Goal: Task Accomplishment & Management: Manage account settings

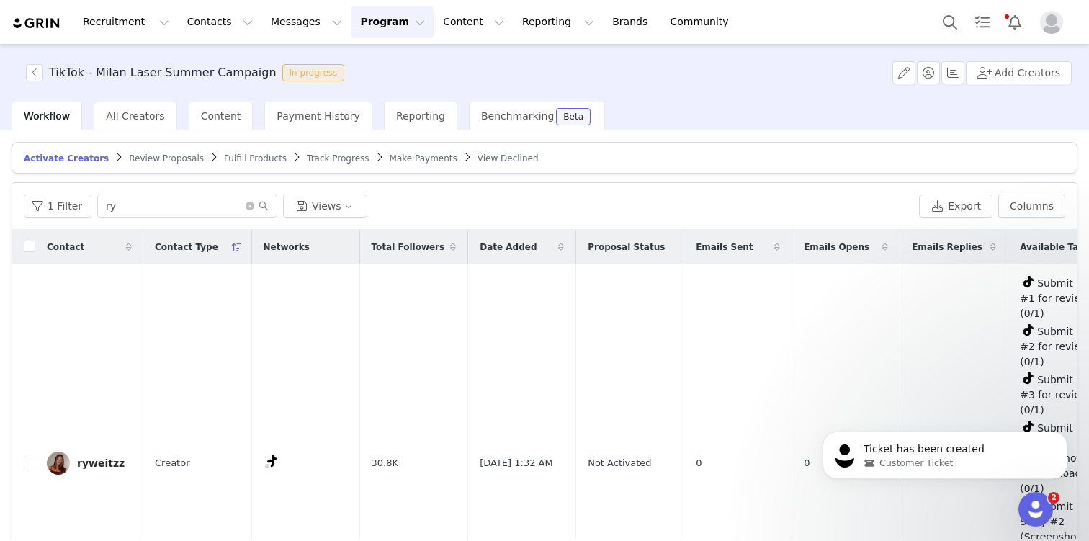
click at [47, 74] on span "TikTok - Milan Laser Summer Campaign In progress" at bounding box center [188, 72] width 324 height 17
click at [222, 123] on div "Content" at bounding box center [221, 116] width 65 height 29
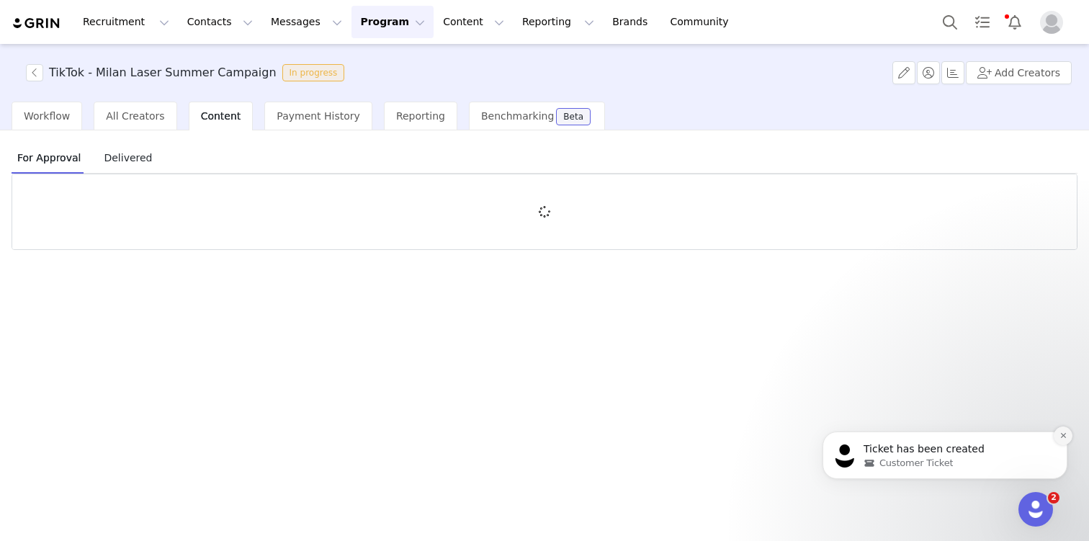
click at [1061, 432] on icon "Dismiss notification" at bounding box center [1064, 436] width 8 height 8
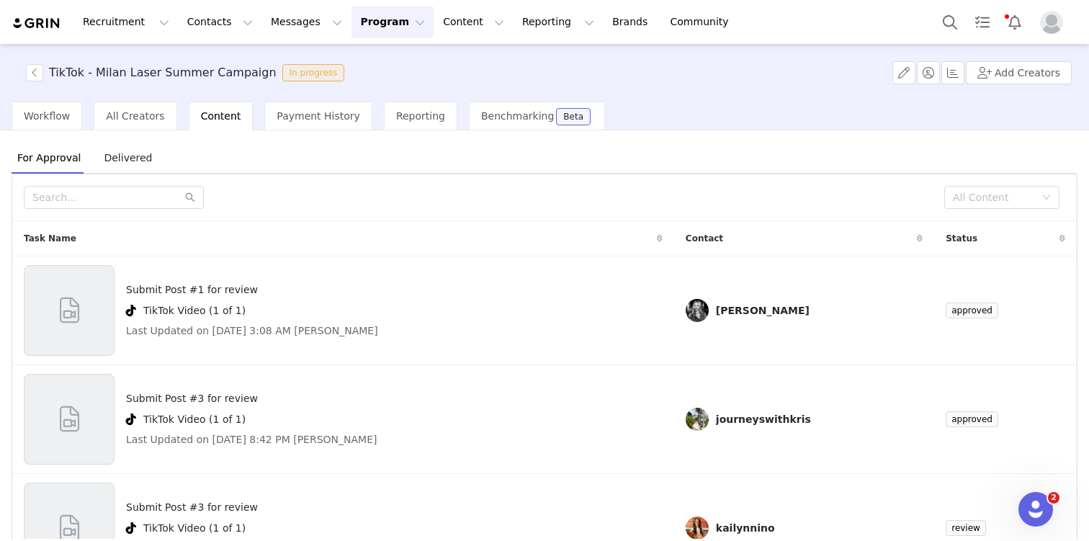
click at [663, 237] on icon at bounding box center [660, 238] width 6 height 9
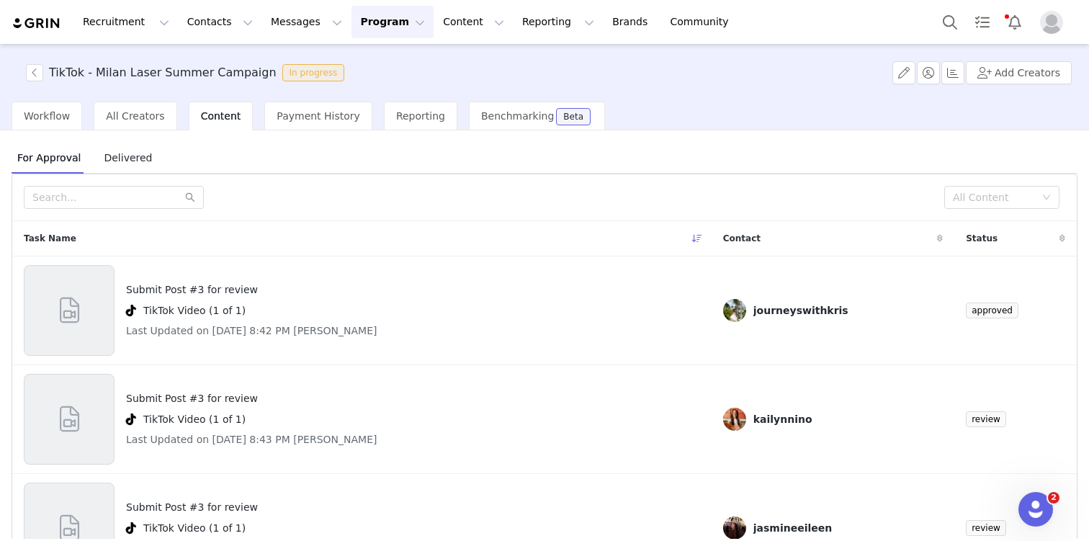
click at [692, 237] on icon at bounding box center [697, 238] width 10 height 9
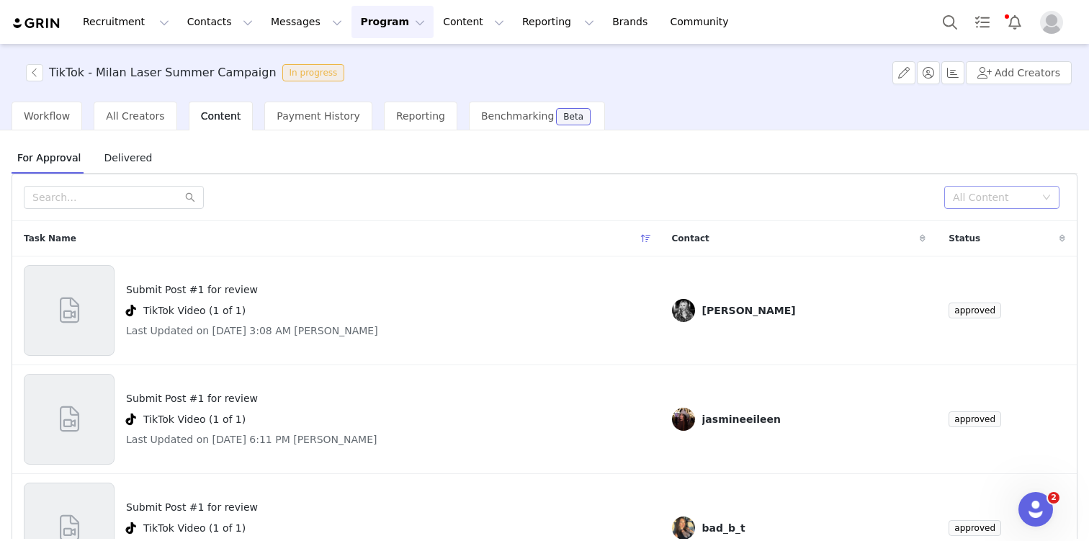
click at [1001, 188] on div "All Content" at bounding box center [997, 198] width 89 height 22
click at [1017, 227] on li "Needs Review" at bounding box center [1001, 226] width 115 height 23
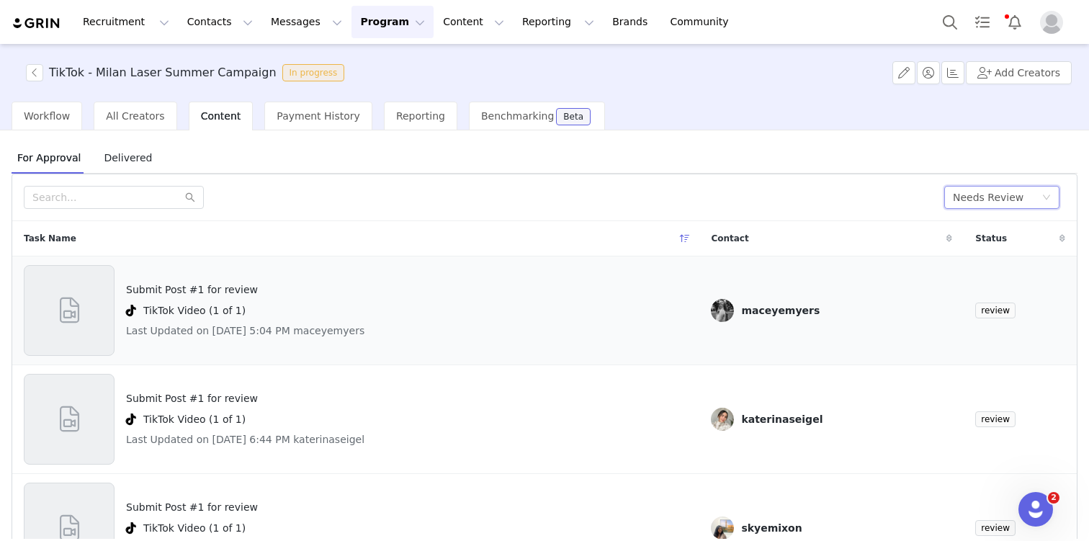
click at [189, 277] on div "Submit Post #1 for review TikTok Video (1 of 1) Last Updated on [DATE] 5:04 PM …" at bounding box center [245, 310] width 238 height 91
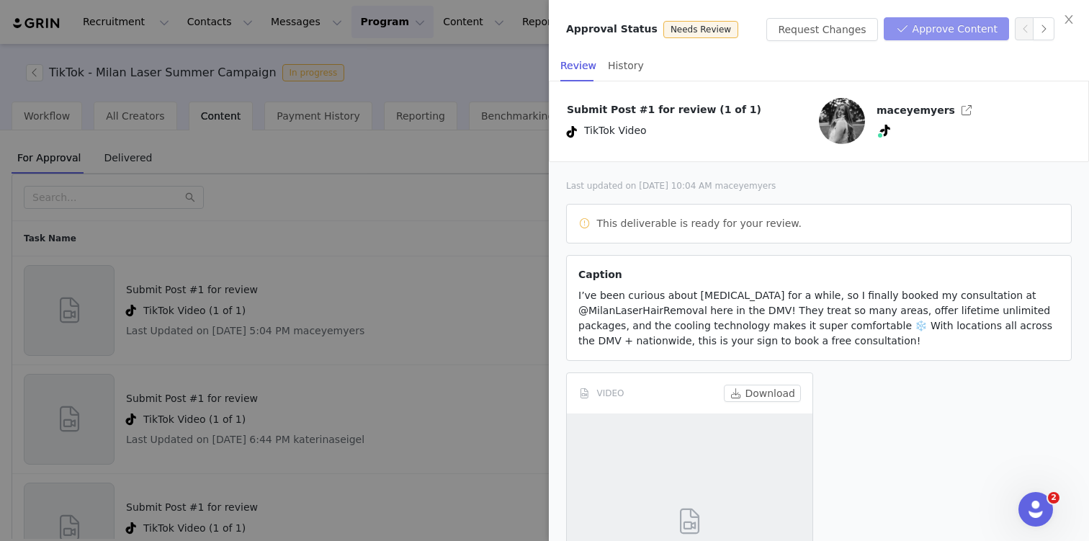
click at [978, 19] on button "Approve Content" at bounding box center [946, 28] width 125 height 23
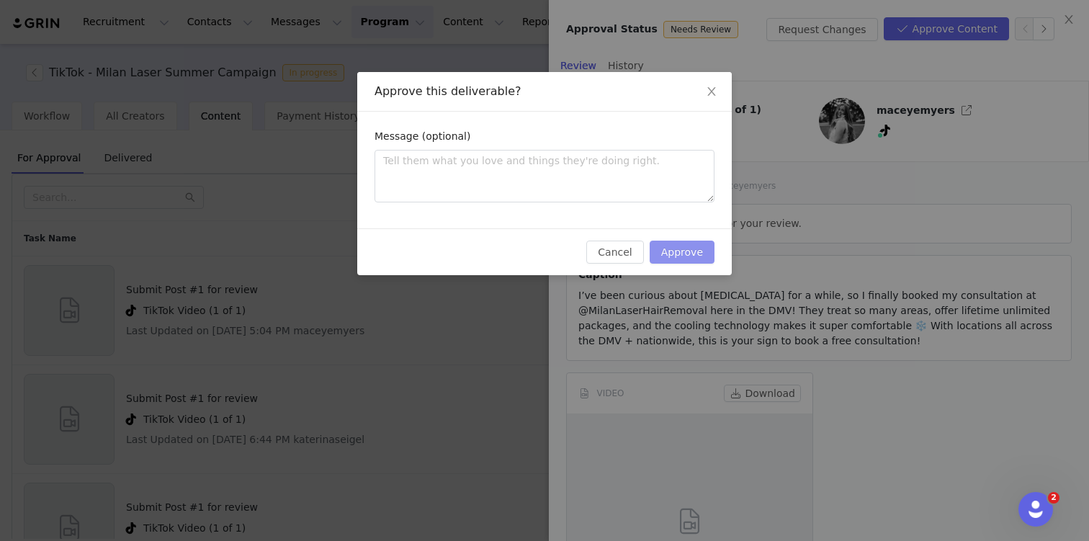
click at [692, 244] on button "Approve" at bounding box center [682, 252] width 65 height 23
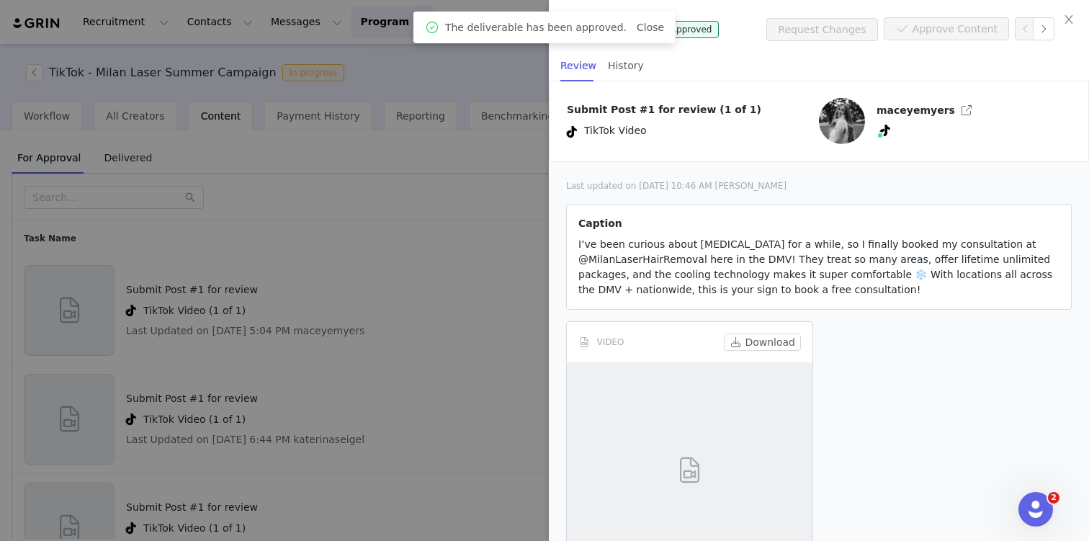
click at [509, 398] on div at bounding box center [544, 270] width 1089 height 541
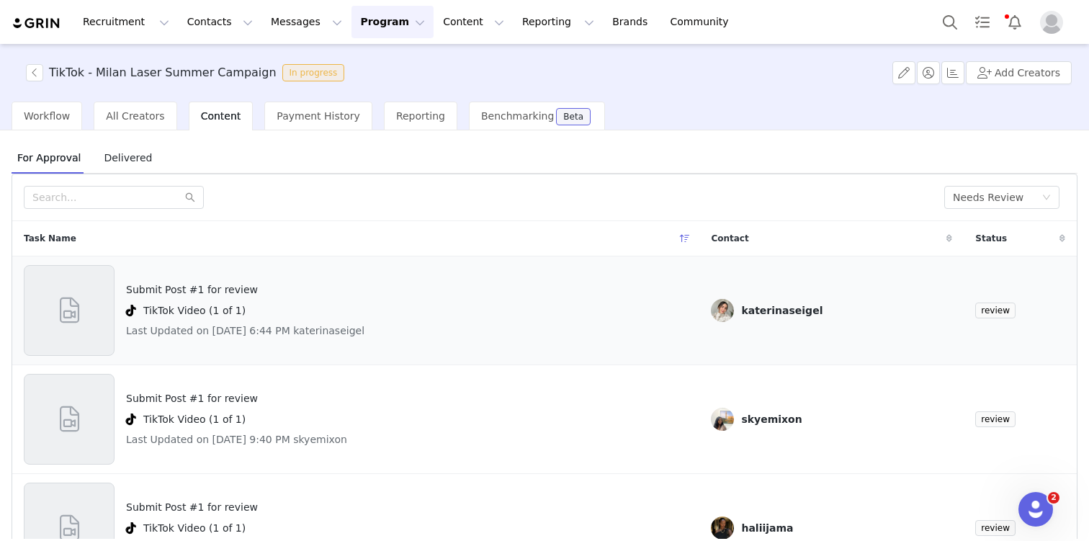
click at [171, 292] on h4 "Submit Post #1 for review" at bounding box center [245, 289] width 238 height 15
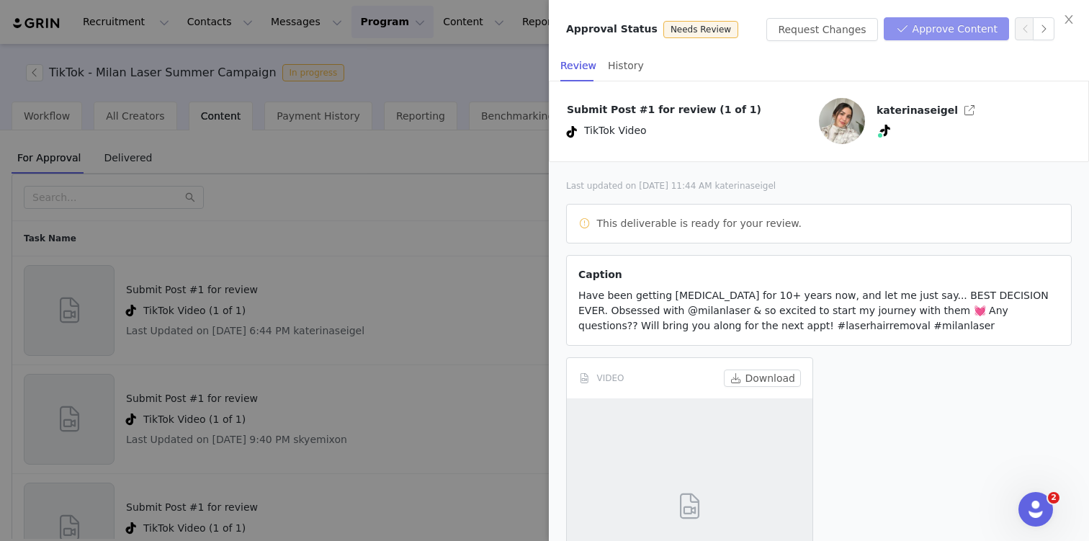
click at [939, 34] on button "Approve Content" at bounding box center [946, 28] width 125 height 23
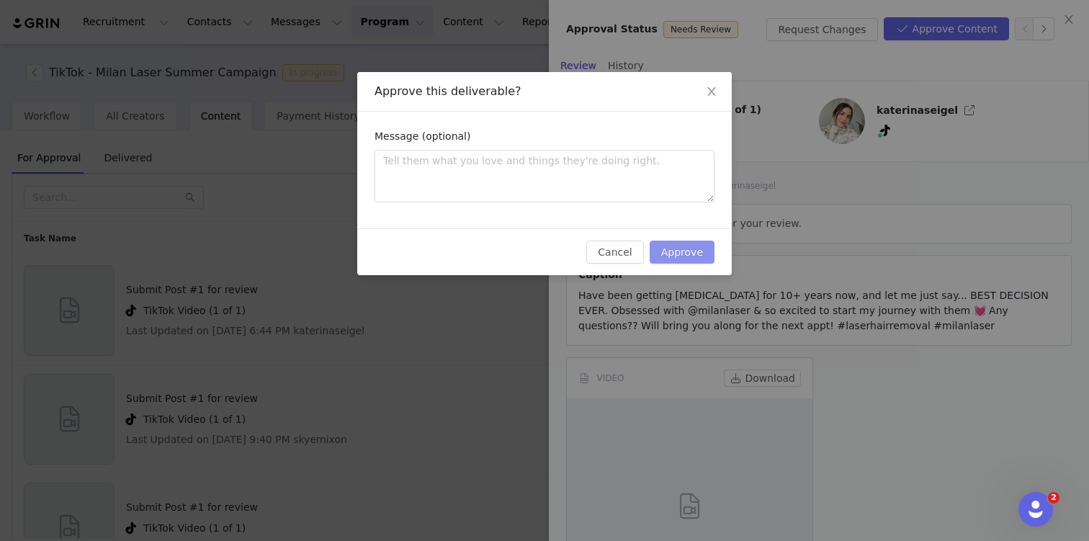
click at [657, 252] on button "Approve" at bounding box center [682, 252] width 65 height 23
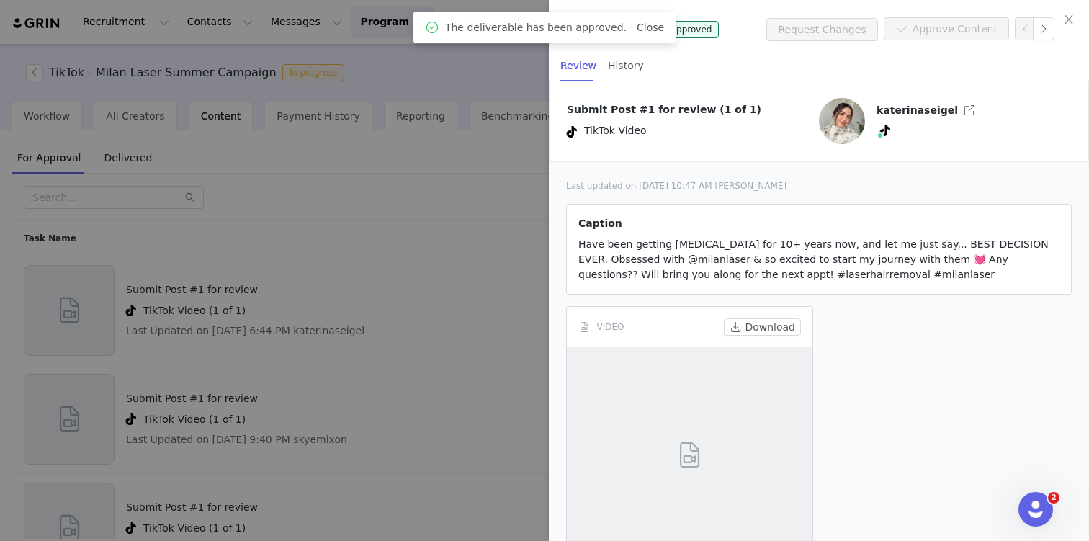
click at [304, 342] on div at bounding box center [544, 270] width 1089 height 541
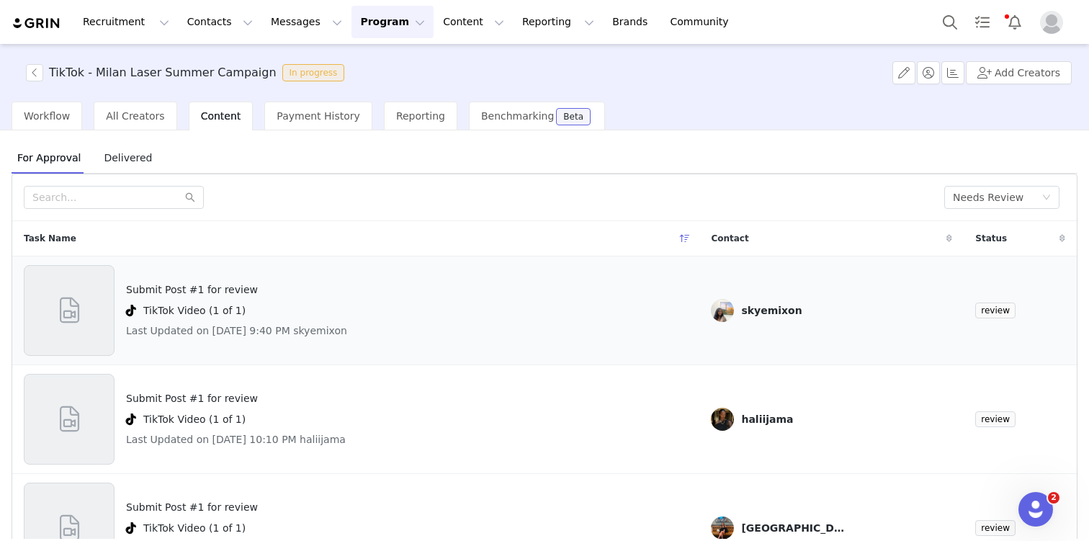
click at [252, 291] on h4 "Submit Post #1 for review" at bounding box center [236, 289] width 221 height 15
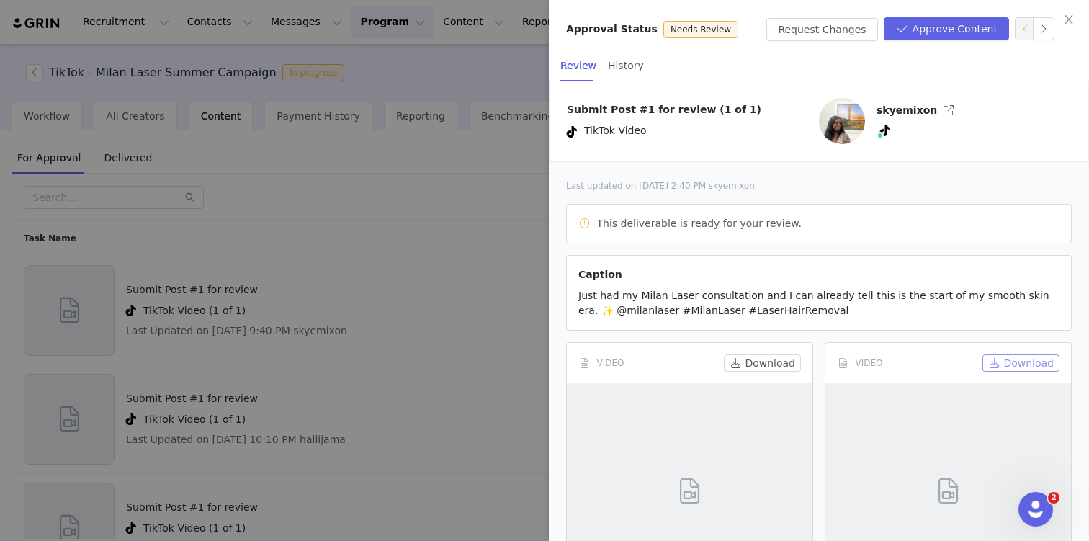
click at [1021, 363] on button "Download" at bounding box center [1021, 362] width 77 height 17
click at [404, 254] on div at bounding box center [544, 270] width 1089 height 541
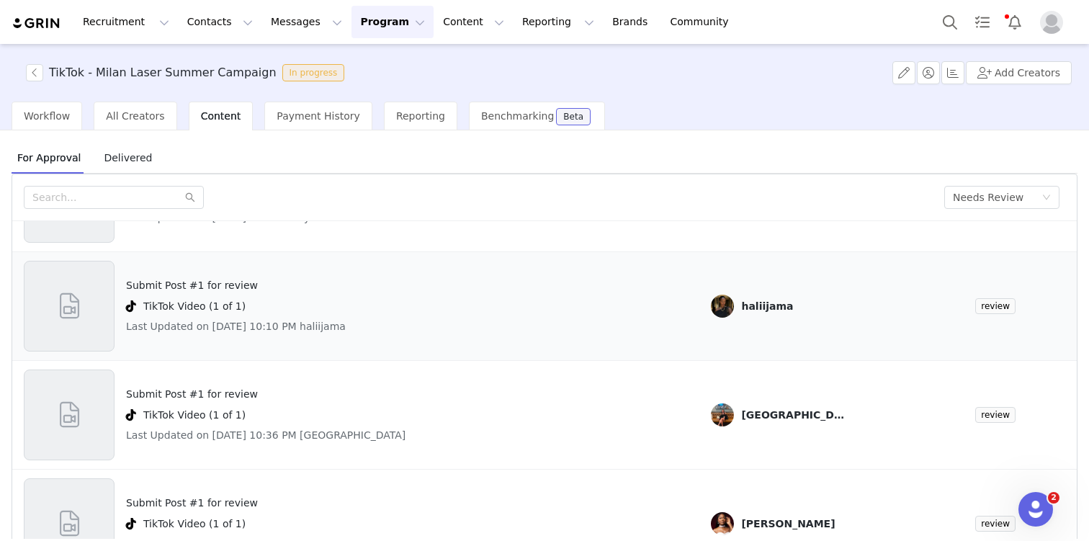
scroll to position [117, 0]
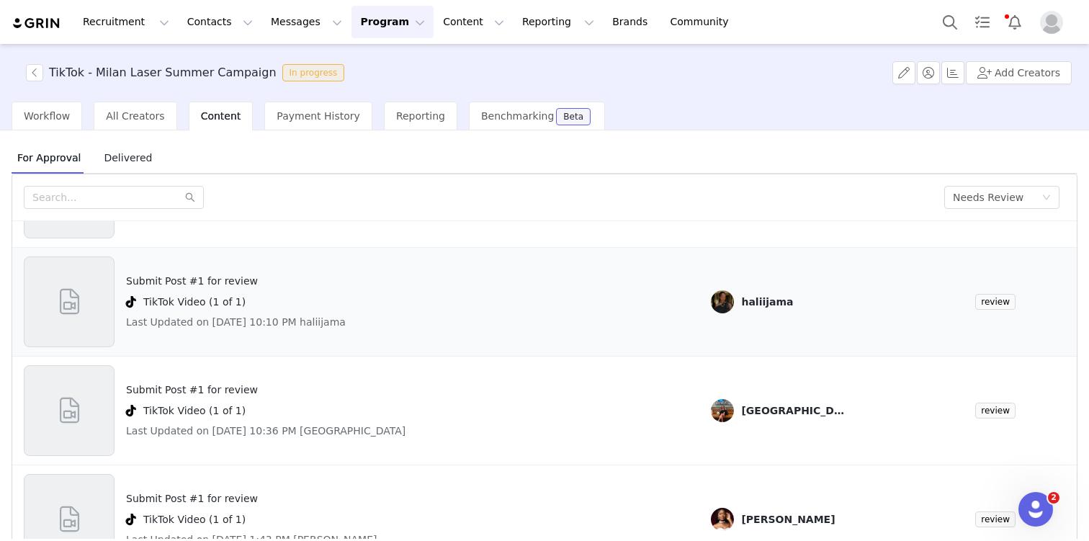
click at [201, 287] on h4 "Submit Post #1 for review" at bounding box center [236, 281] width 220 height 15
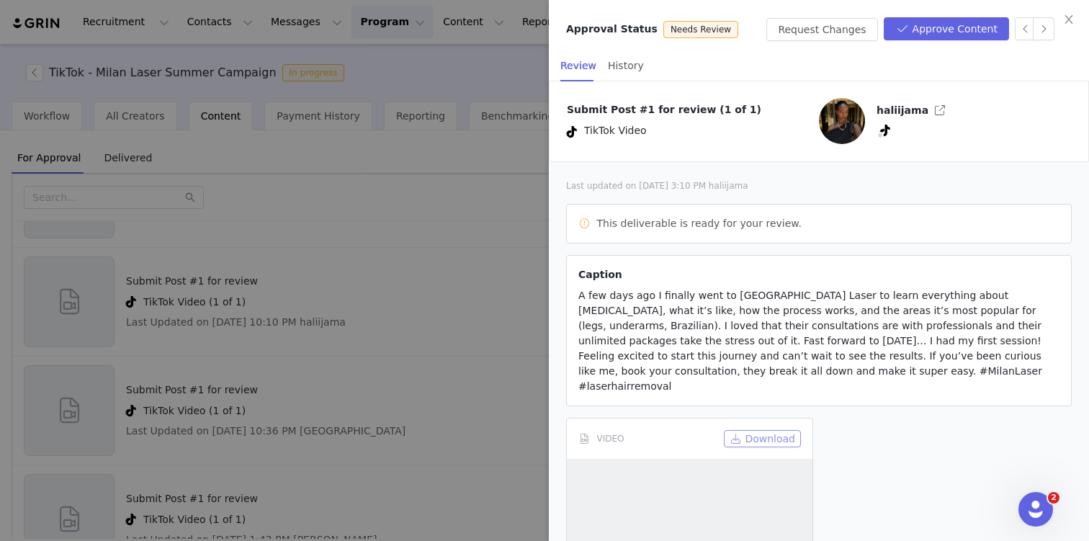
click at [762, 430] on button "Download" at bounding box center [762, 438] width 77 height 17
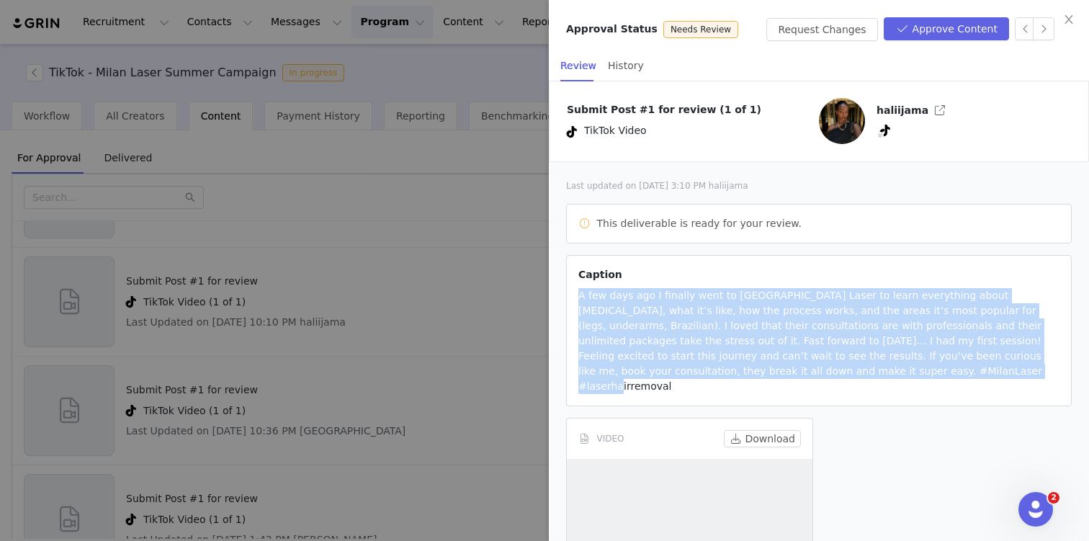
drag, startPoint x: 763, startPoint y: 377, endPoint x: 575, endPoint y: 302, distance: 202.7
click at [575, 302] on article "Caption A few days ago I finally went to [GEOGRAPHIC_DATA] Laser to learn every…" at bounding box center [819, 330] width 506 height 151
copy span "A few days ago I finally went to [GEOGRAPHIC_DATA] Laser to learn everything ab…"
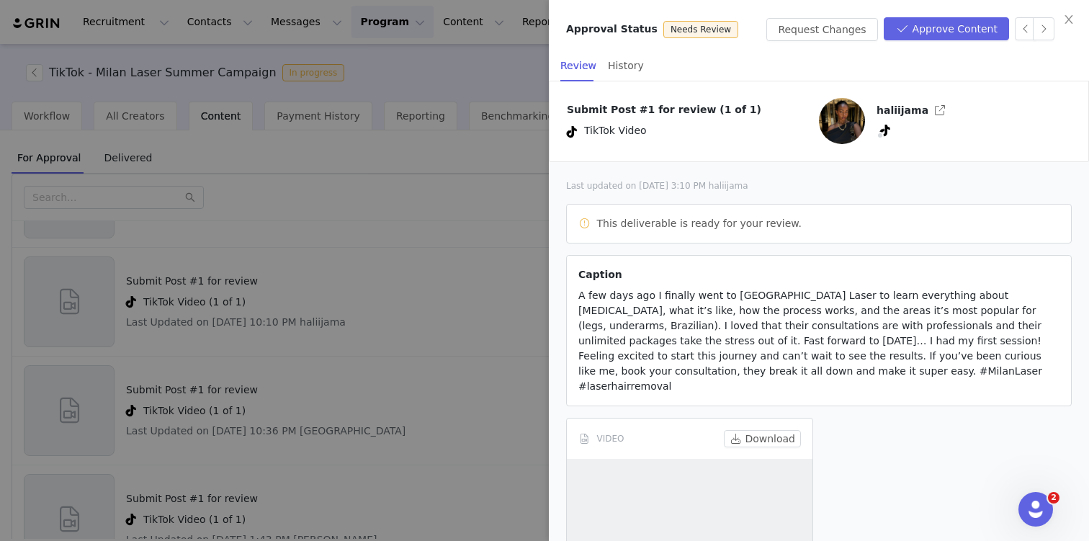
click at [292, 302] on div at bounding box center [544, 270] width 1089 height 541
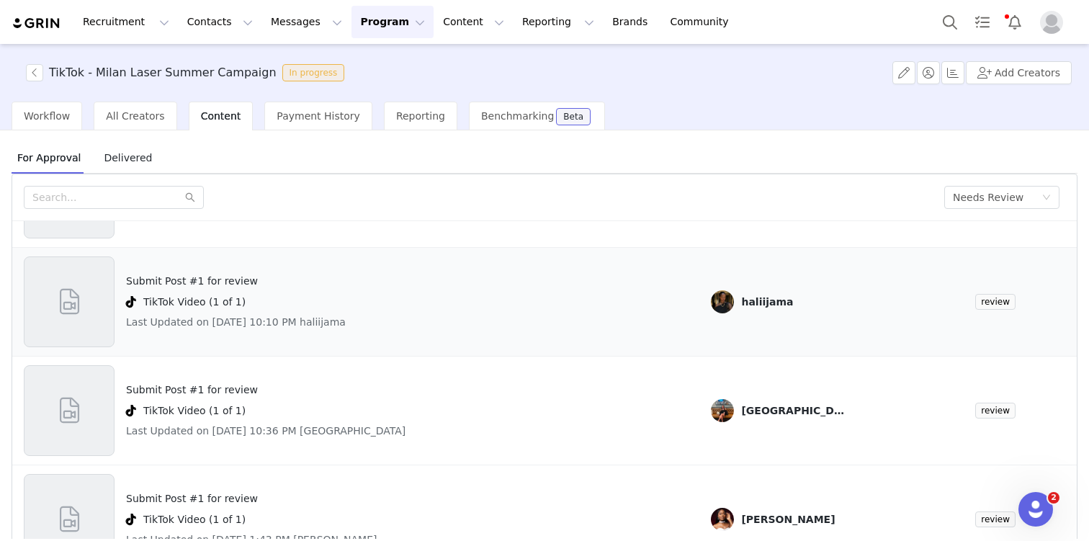
scroll to position [242, 0]
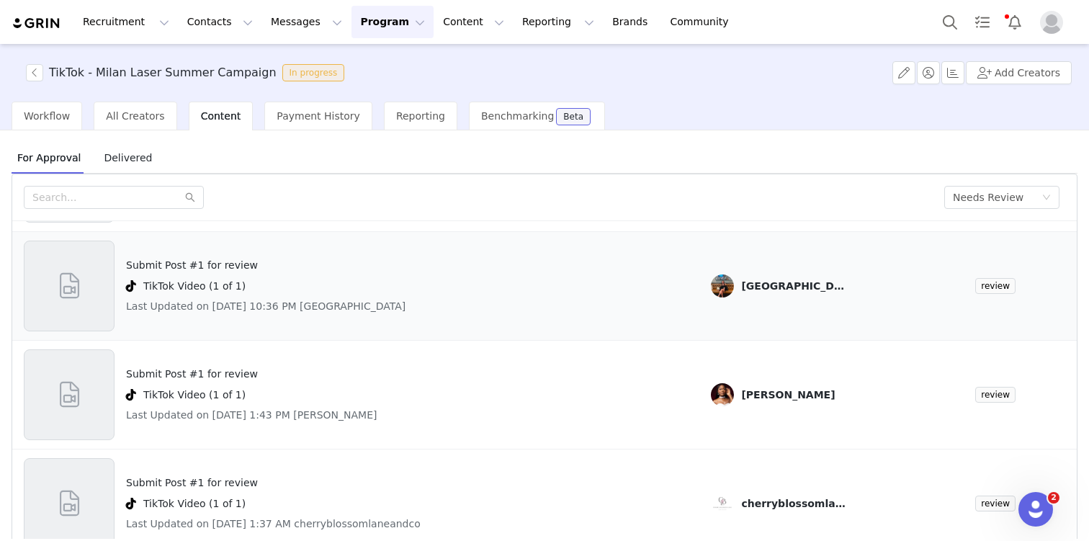
click at [249, 271] on h4 "Submit Post #1 for review" at bounding box center [266, 265] width 280 height 15
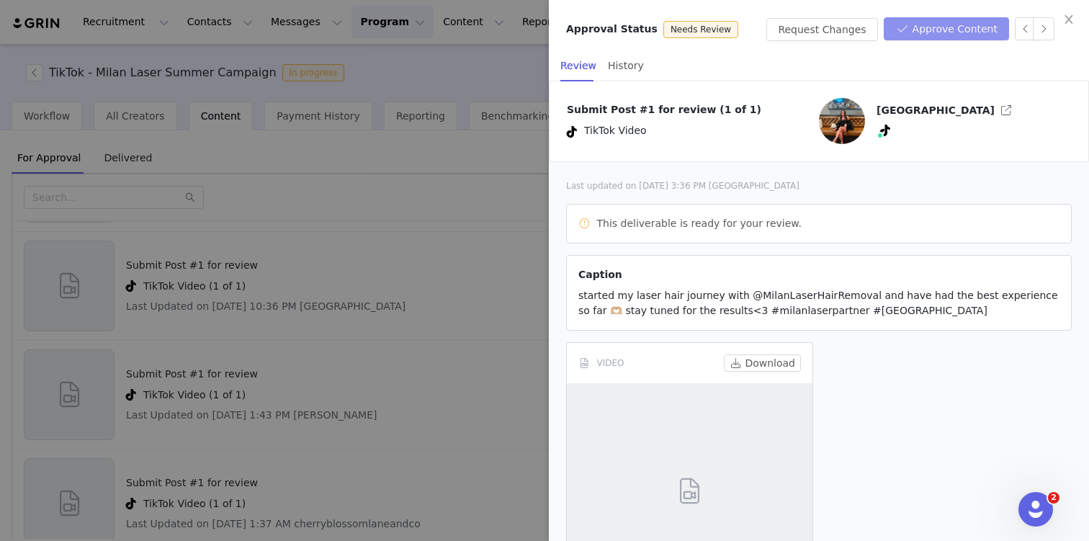
click at [934, 33] on button "Approve Content" at bounding box center [946, 28] width 125 height 23
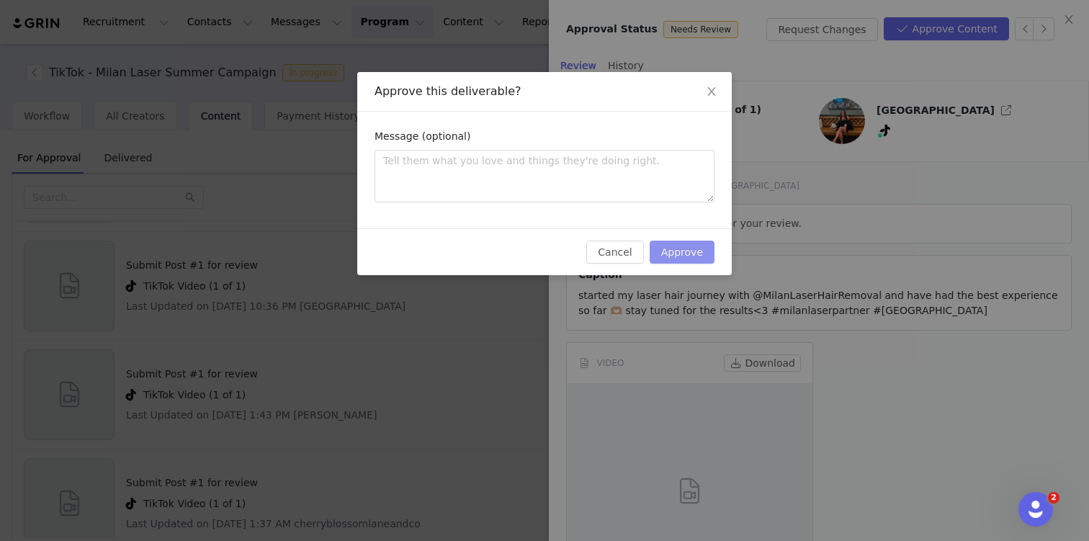
click at [700, 241] on button "Approve" at bounding box center [682, 252] width 65 height 23
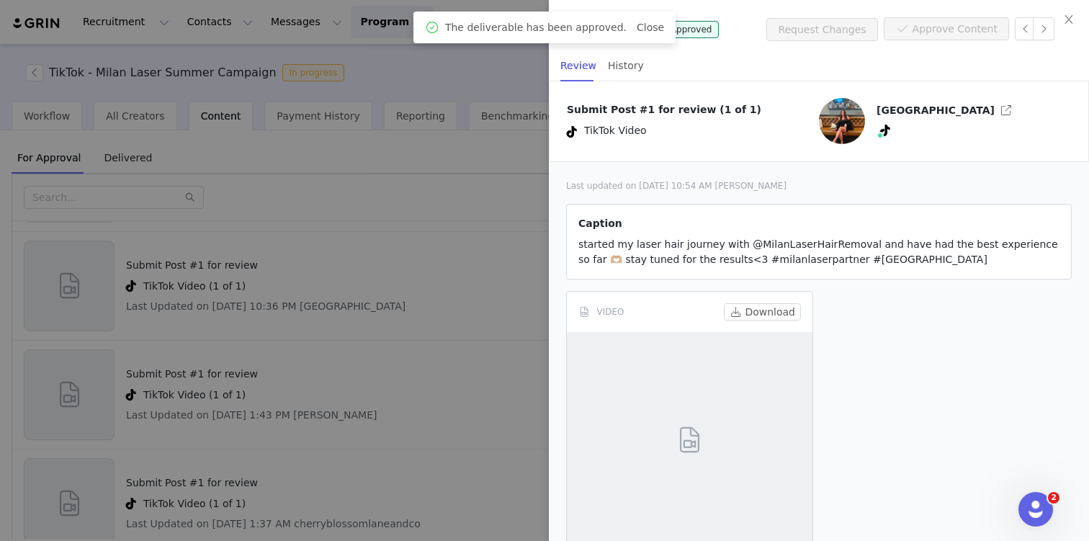
click at [267, 465] on div at bounding box center [544, 270] width 1089 height 541
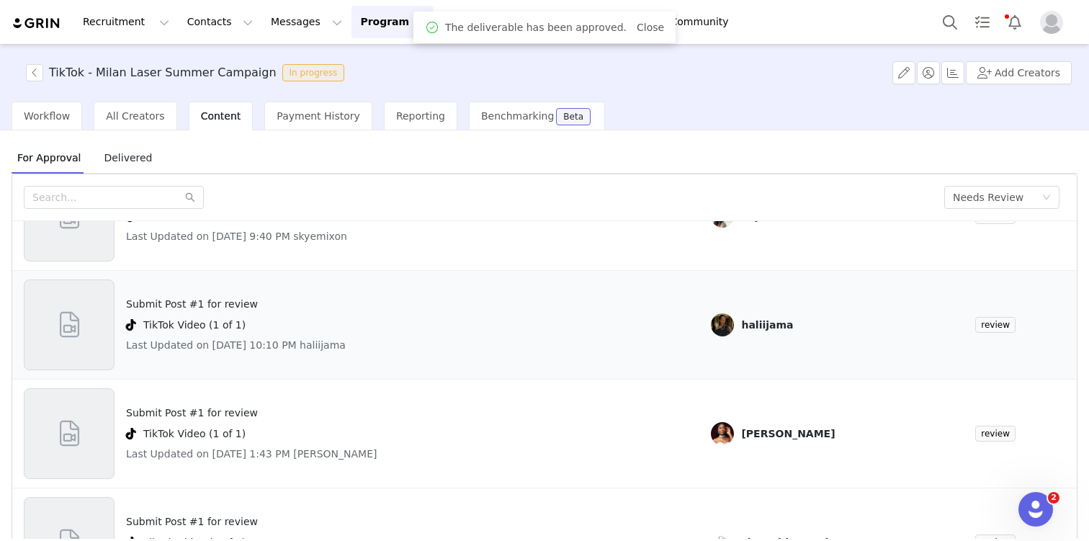
scroll to position [124, 0]
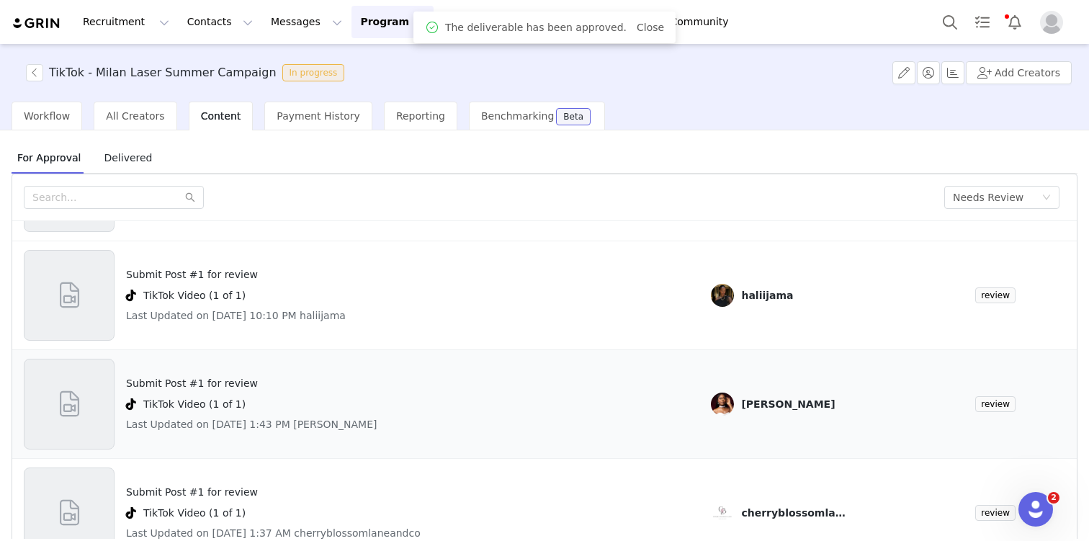
click at [233, 388] on h4 "Submit Post #1 for review" at bounding box center [251, 383] width 251 height 15
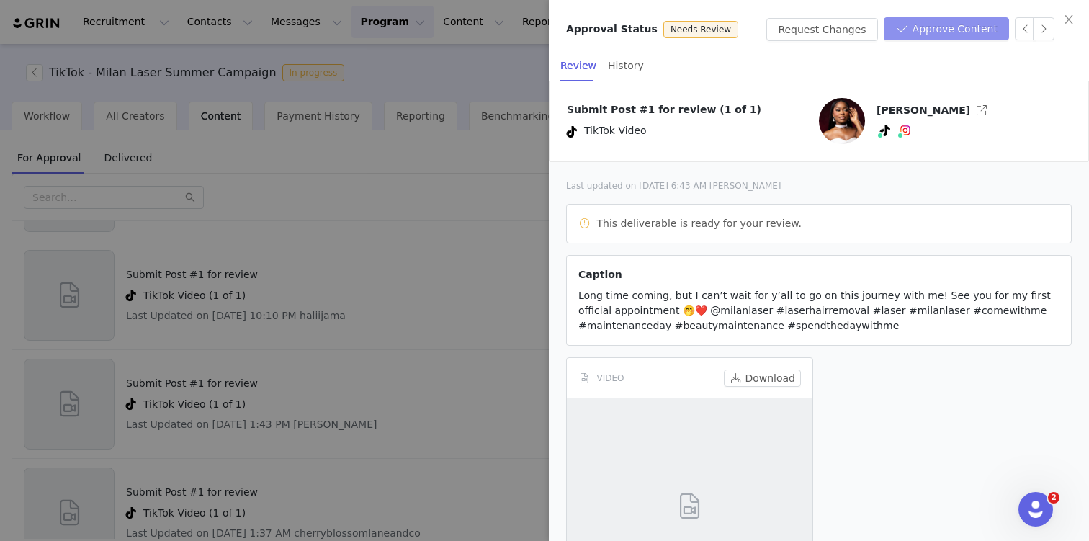
click at [940, 36] on button "Approve Content" at bounding box center [946, 28] width 125 height 23
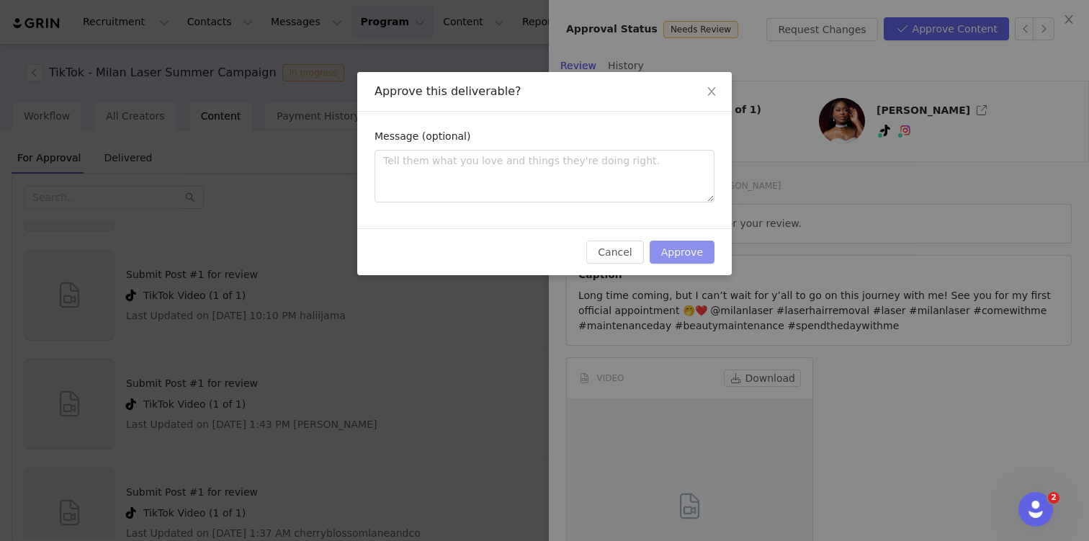
click at [707, 248] on button "Approve" at bounding box center [682, 252] width 65 height 23
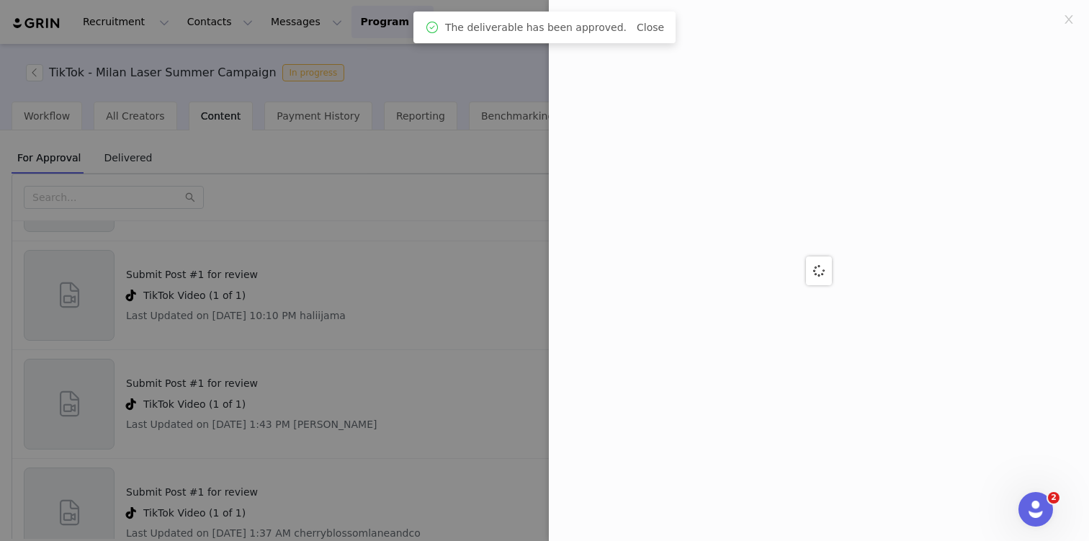
click at [355, 344] on div at bounding box center [544, 270] width 1089 height 541
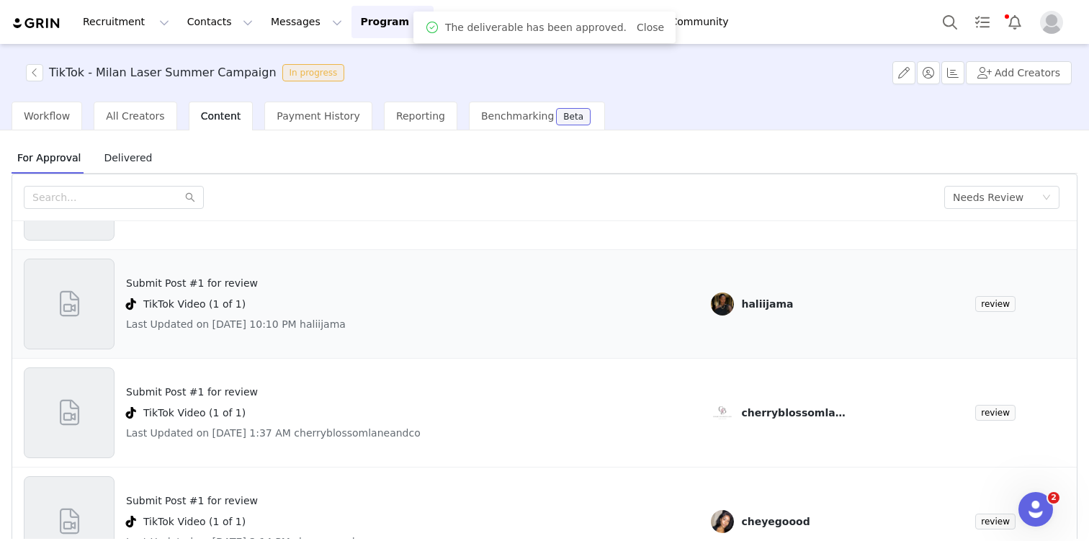
scroll to position [114, 0]
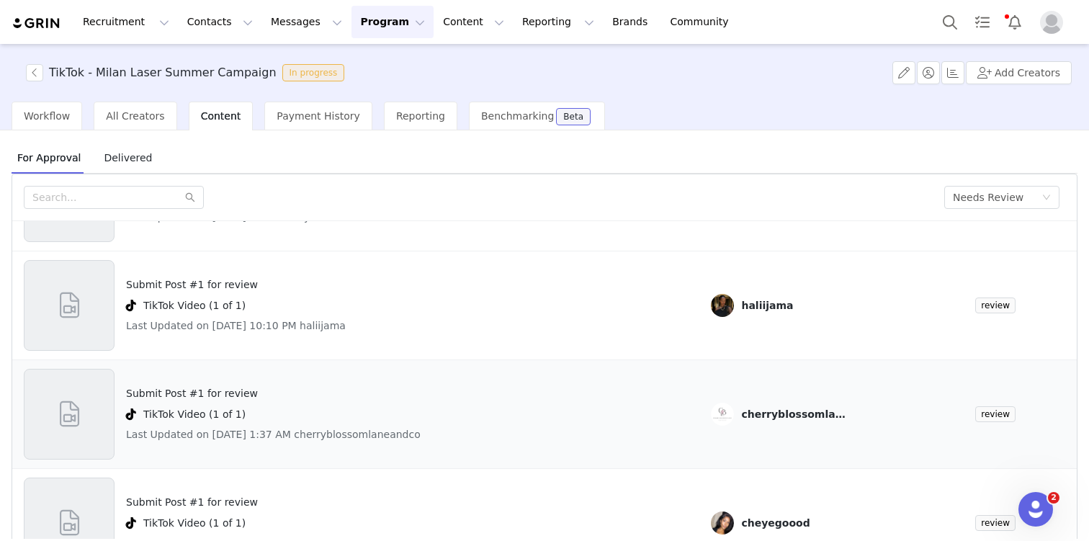
click at [193, 370] on div "Submit Post #1 for review TikTok Video (1 of 1) Last Updated on [DATE] 1:37 AM …" at bounding box center [273, 414] width 295 height 91
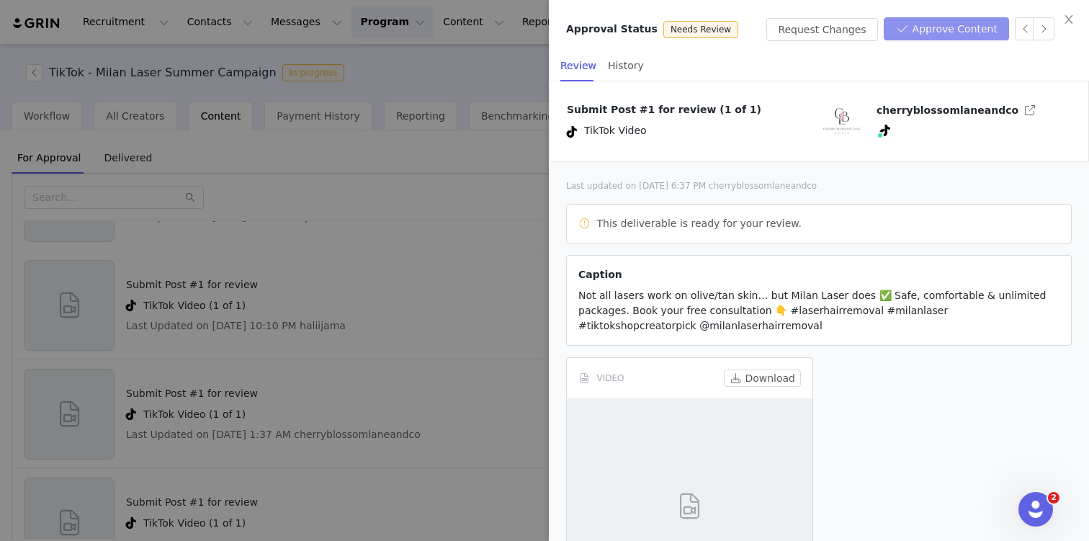
click at [970, 20] on button "Approve Content" at bounding box center [946, 28] width 125 height 23
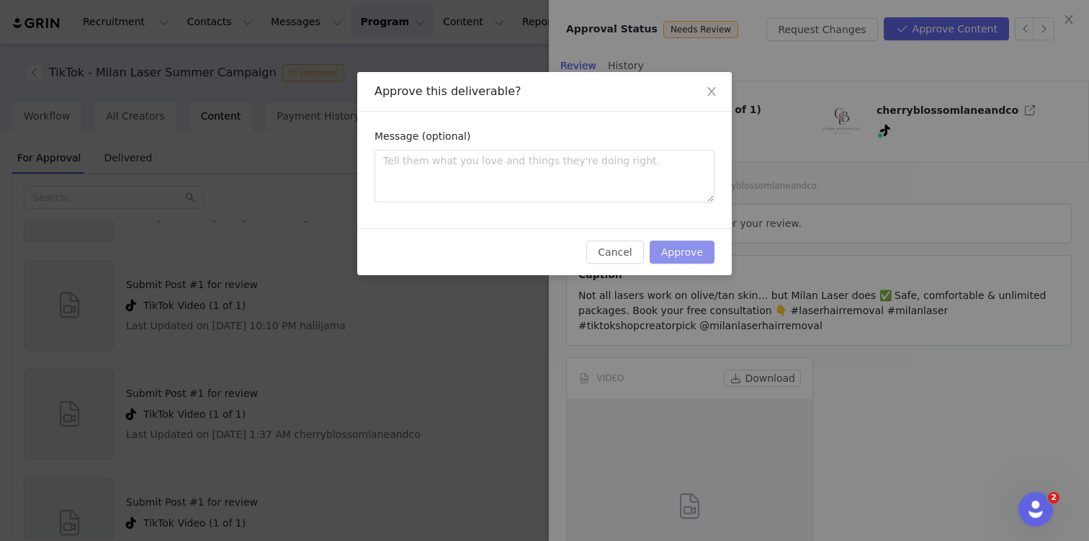
click at [689, 252] on button "Approve" at bounding box center [682, 252] width 65 height 23
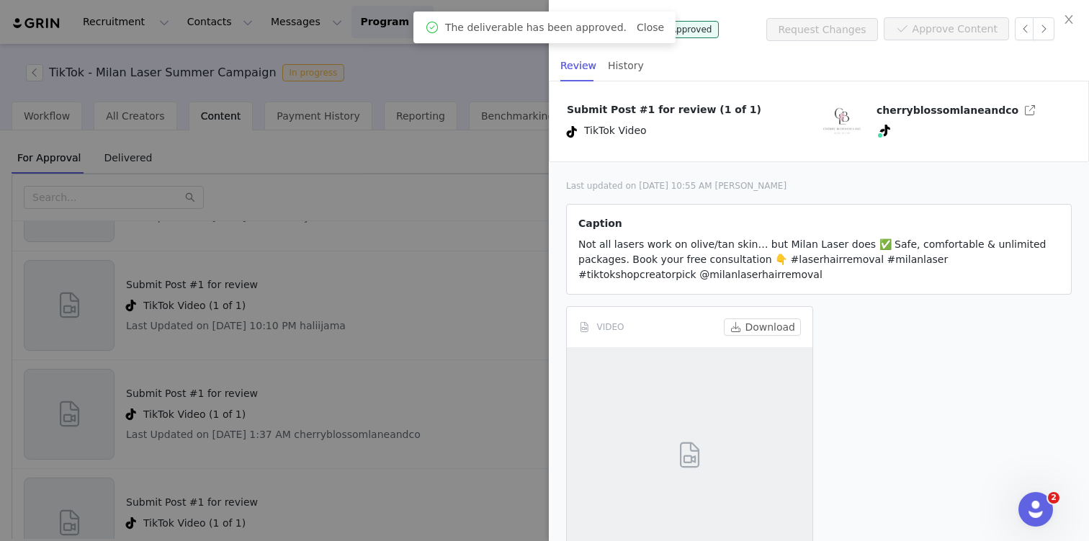
click at [516, 370] on div at bounding box center [544, 270] width 1089 height 541
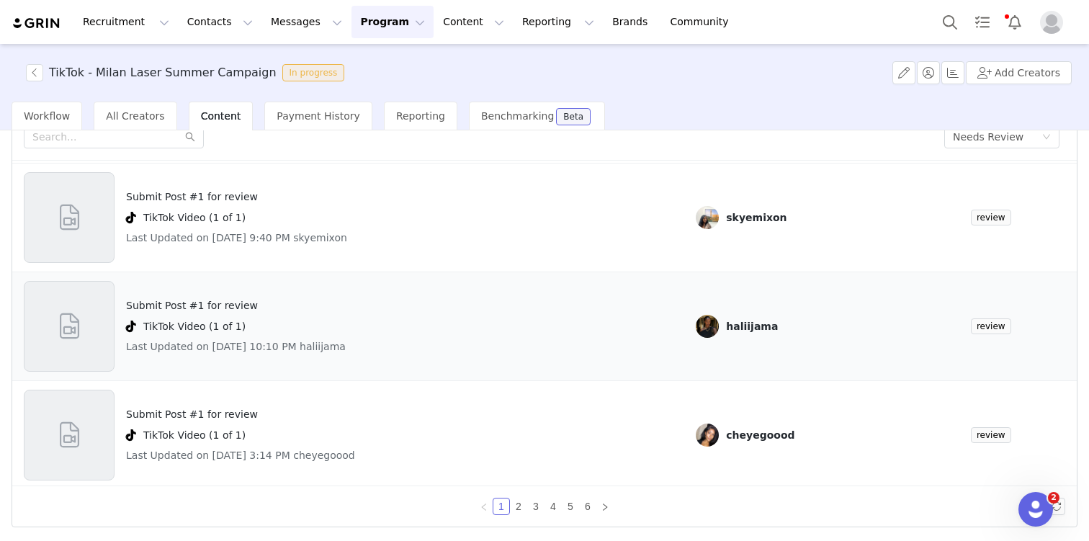
scroll to position [63, 0]
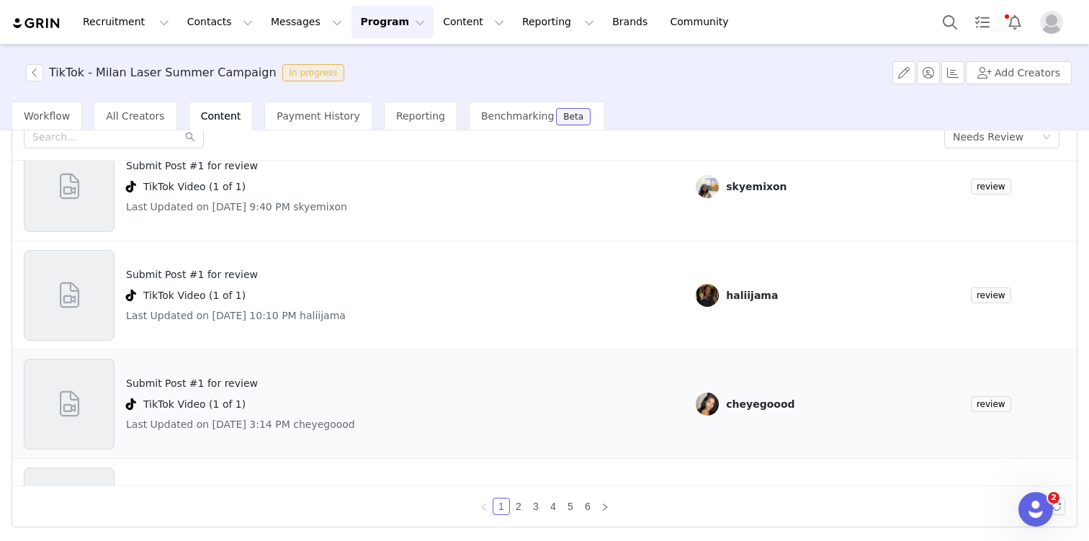
click at [234, 388] on h4 "Submit Post #1 for review" at bounding box center [240, 383] width 229 height 15
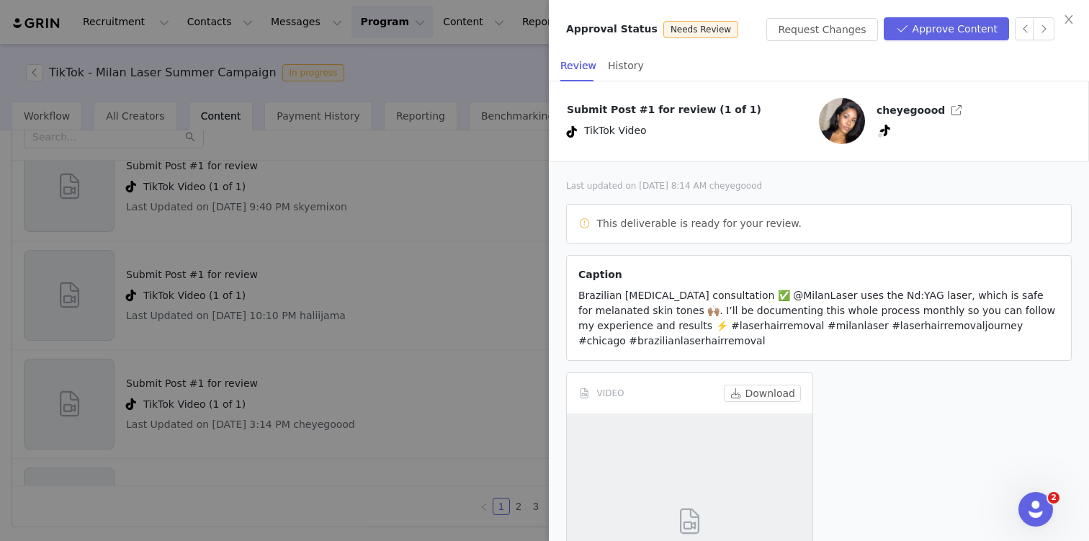
drag, startPoint x: 889, startPoint y: 25, endPoint x: 892, endPoint y: 44, distance: 19.0
click at [889, 25] on div "Request Changes Approve Content" at bounding box center [911, 29] width 288 height 24
click at [931, 27] on button "Approve Content" at bounding box center [946, 28] width 125 height 23
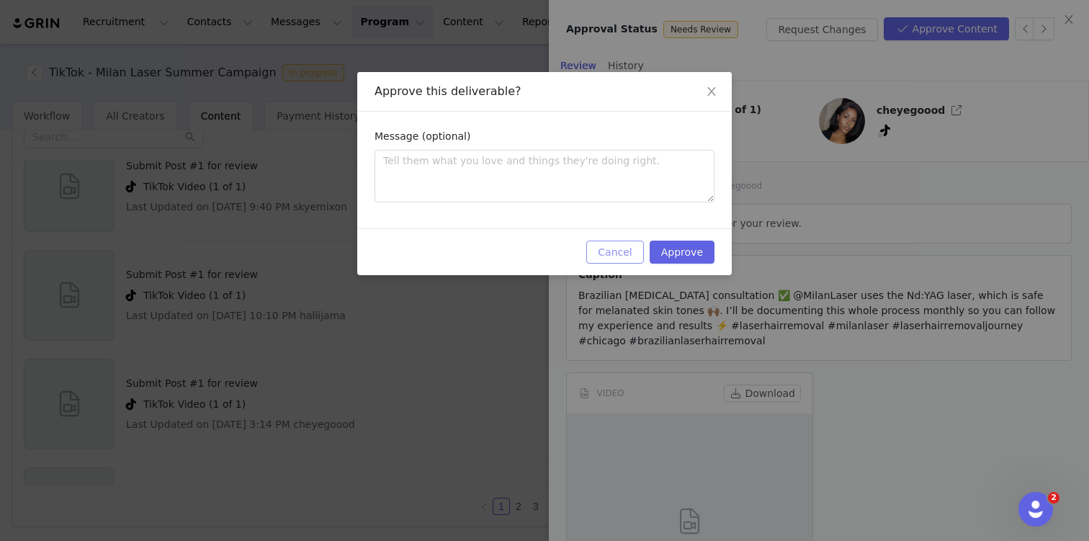
drag, startPoint x: 643, startPoint y: 254, endPoint x: 657, endPoint y: 252, distance: 13.9
click at [643, 254] on button "Cancel" at bounding box center [614, 252] width 57 height 23
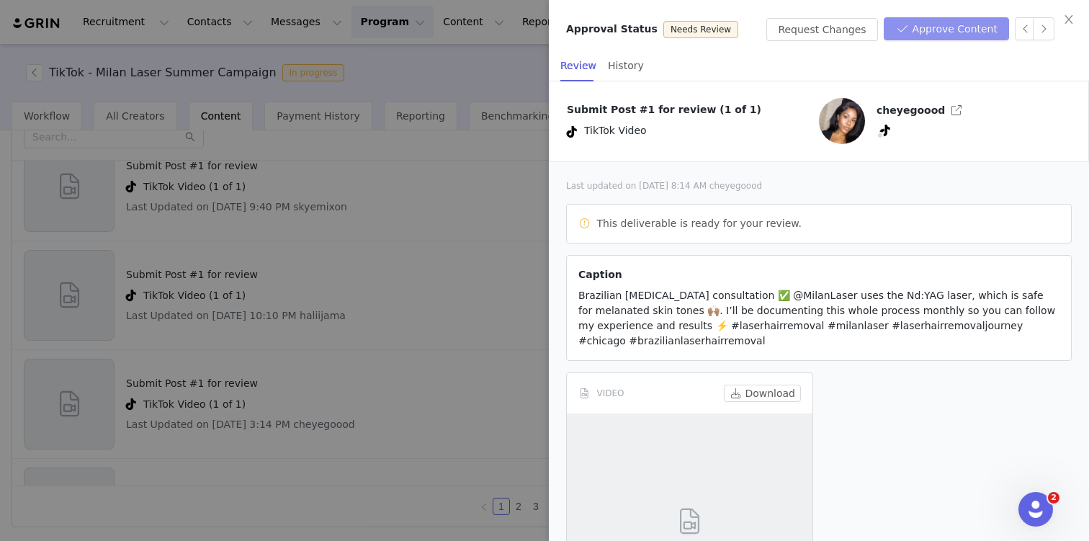
click at [963, 21] on button "Approve Content" at bounding box center [946, 28] width 125 height 23
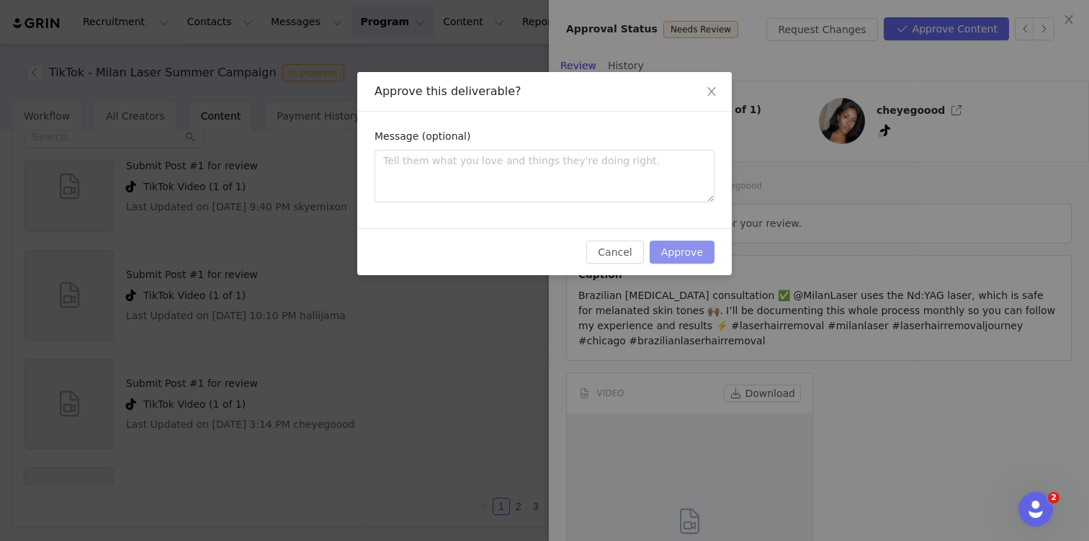
click at [670, 251] on button "Approve" at bounding box center [682, 252] width 65 height 23
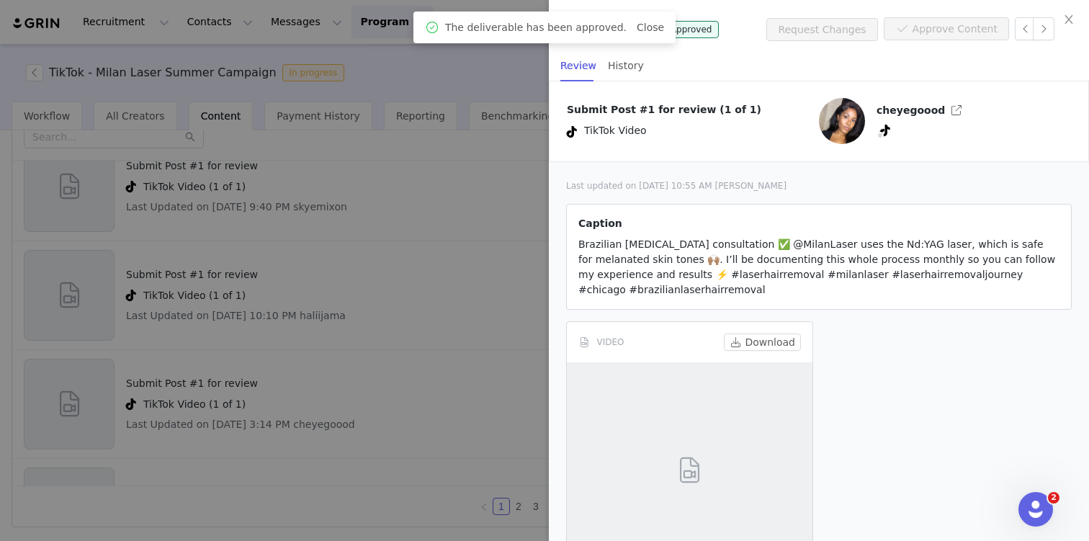
click at [292, 283] on div at bounding box center [544, 270] width 1089 height 541
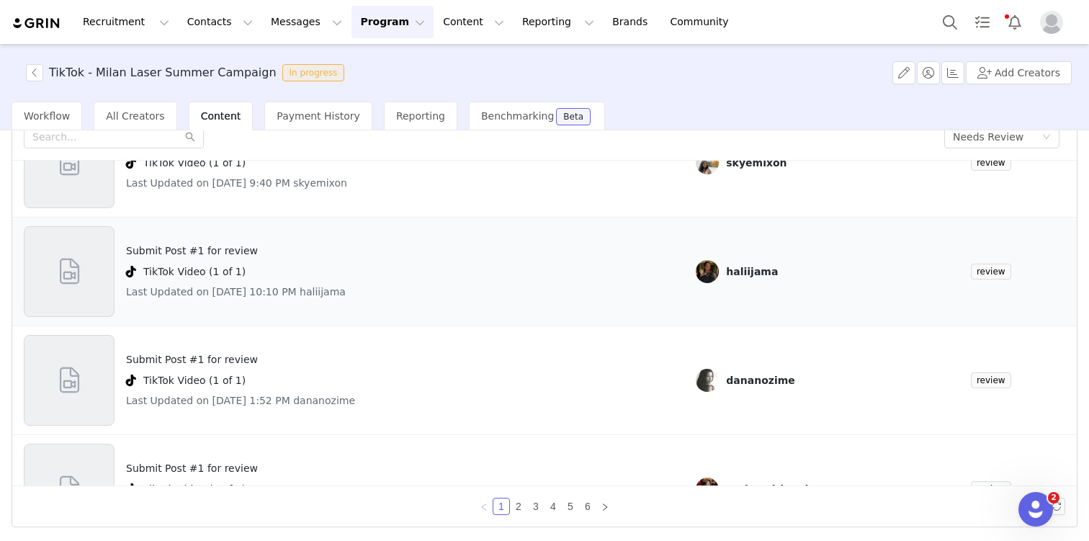
scroll to position [90, 0]
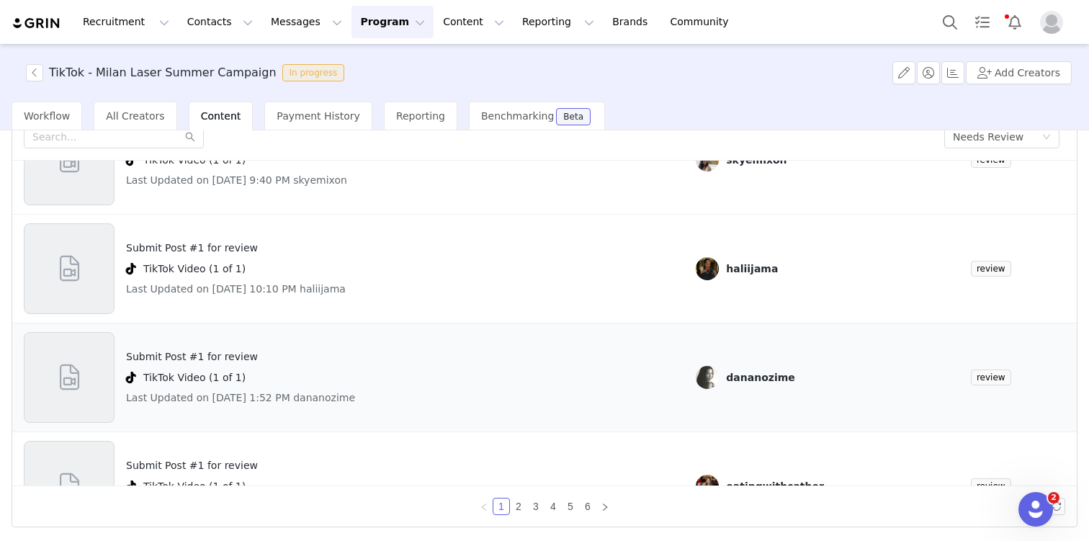
click at [205, 356] on h4 "Submit Post #1 for review" at bounding box center [240, 356] width 229 height 15
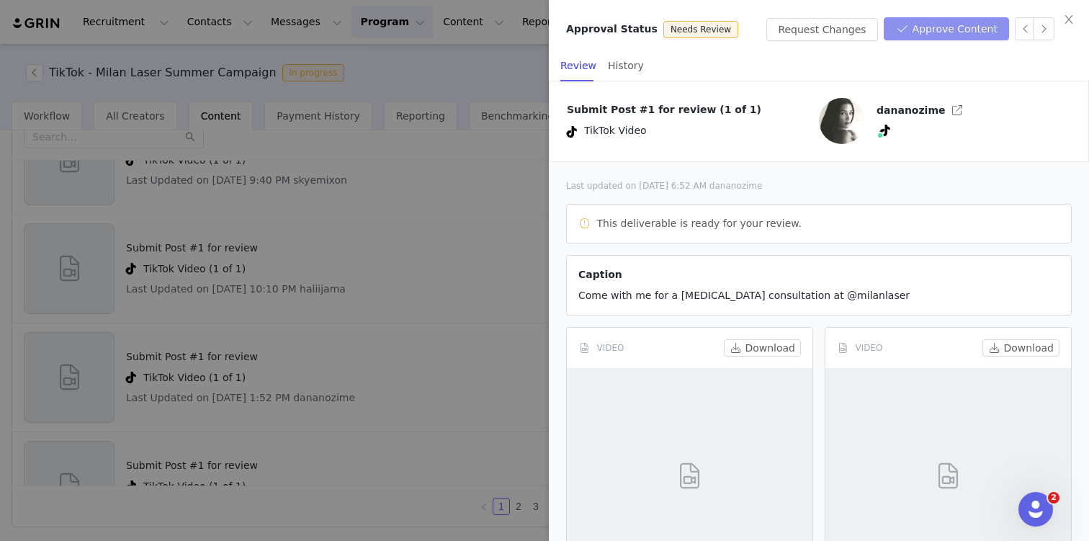
click at [919, 36] on button "Approve Content" at bounding box center [946, 28] width 125 height 23
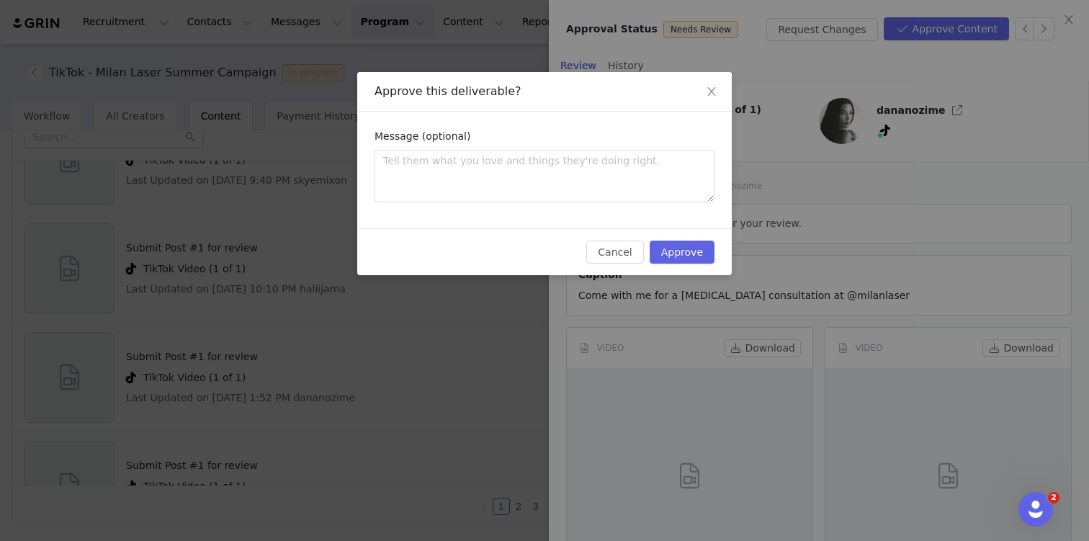
click at [694, 237] on div "Cancel Approve" at bounding box center [544, 251] width 375 height 47
click at [693, 246] on button "Approve" at bounding box center [682, 252] width 65 height 23
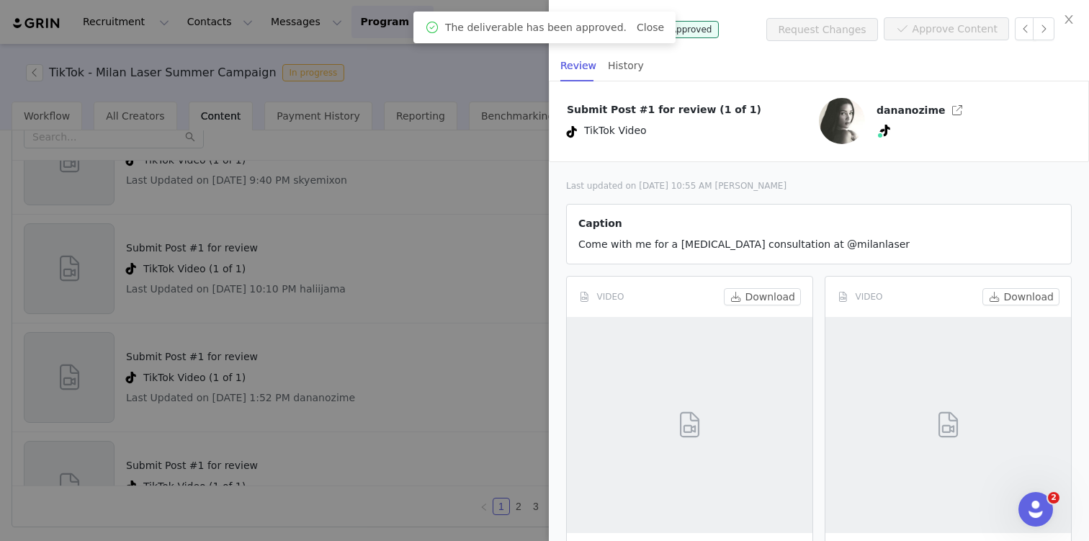
click at [497, 367] on div at bounding box center [544, 270] width 1089 height 541
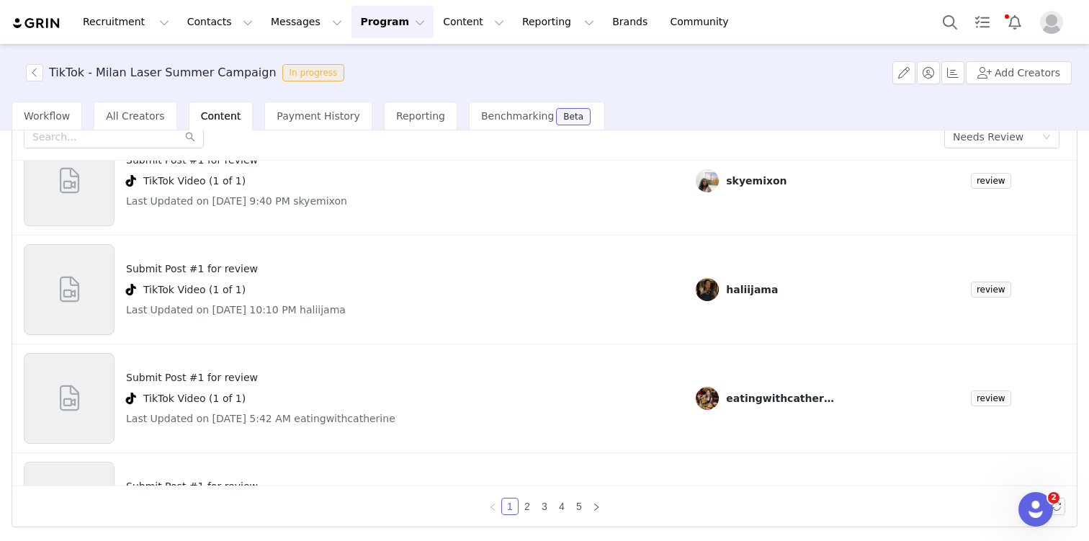
scroll to position [78, 0]
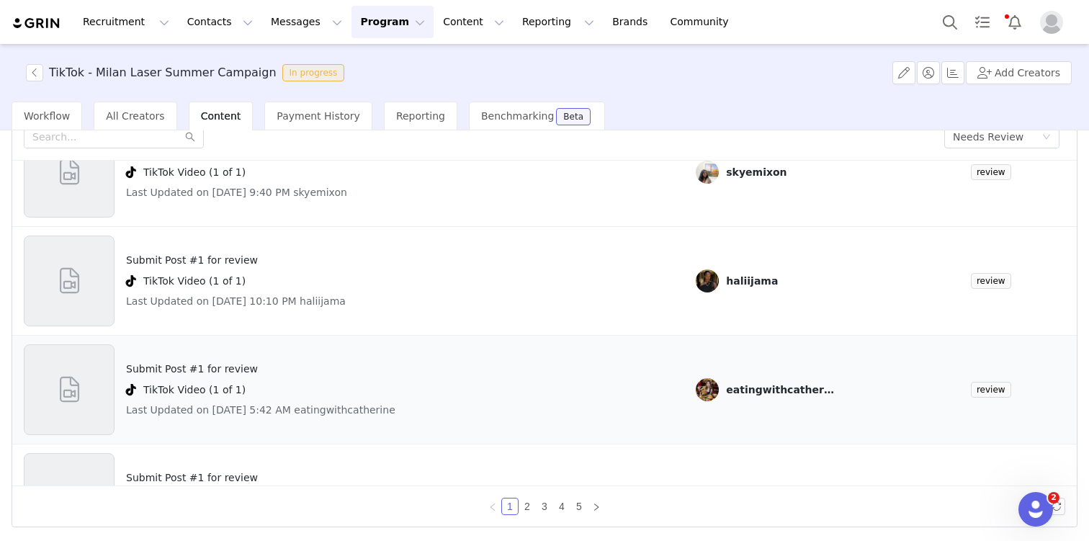
click at [230, 373] on h4 "Submit Post #1 for review" at bounding box center [260, 369] width 269 height 15
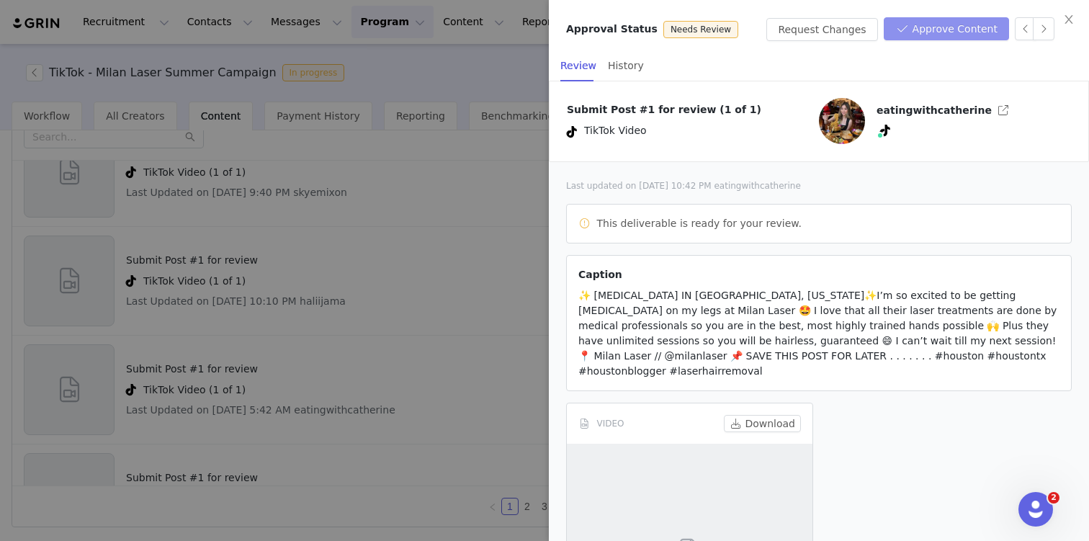
click at [932, 45] on div "Approval Status Needs Review Request Changes Approve Content" at bounding box center [819, 25] width 540 height 50
click at [934, 39] on button "Approve Content" at bounding box center [946, 28] width 125 height 23
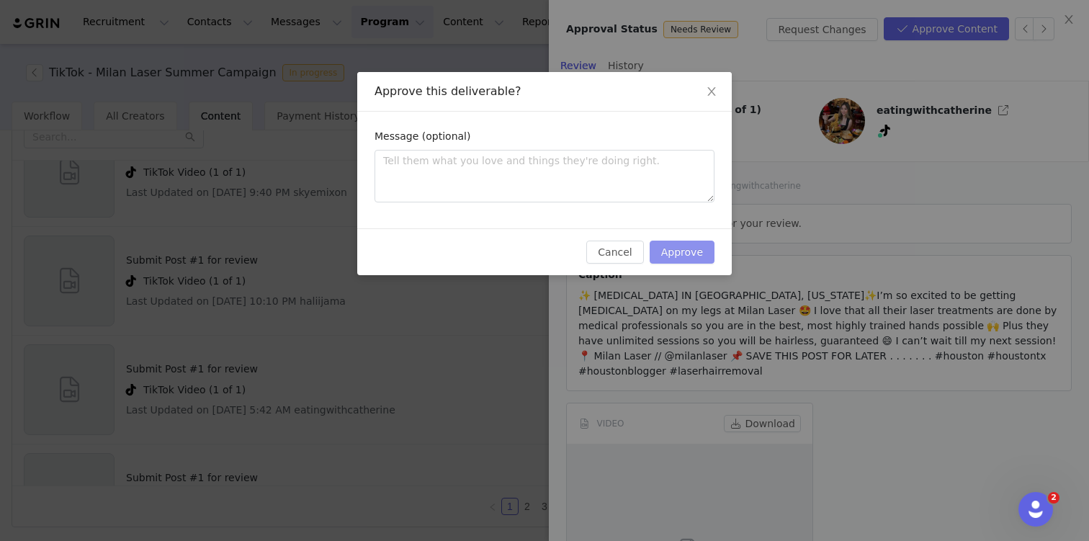
click at [669, 248] on button "Approve" at bounding box center [682, 252] width 65 height 23
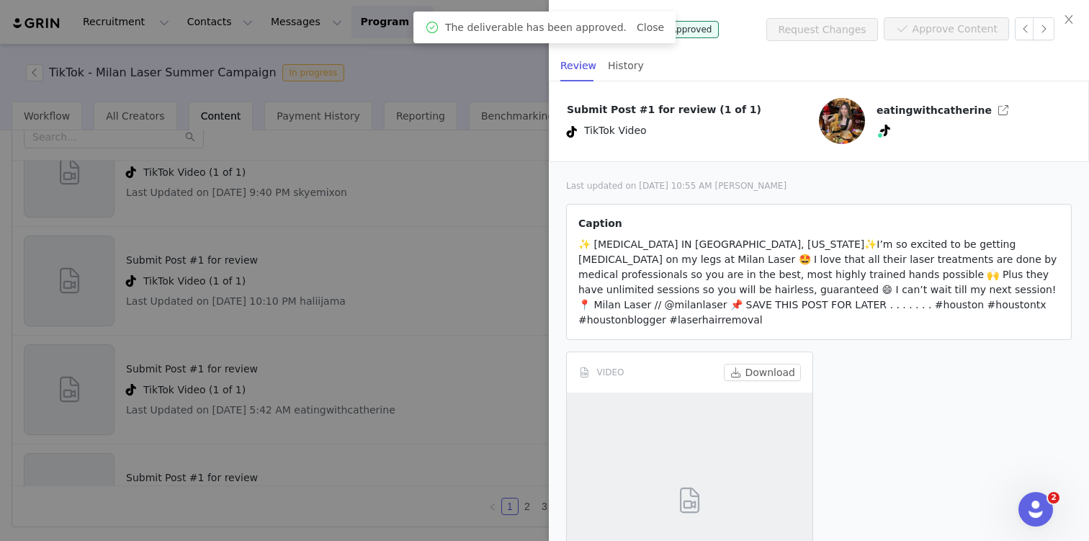
click at [372, 317] on div at bounding box center [544, 270] width 1089 height 541
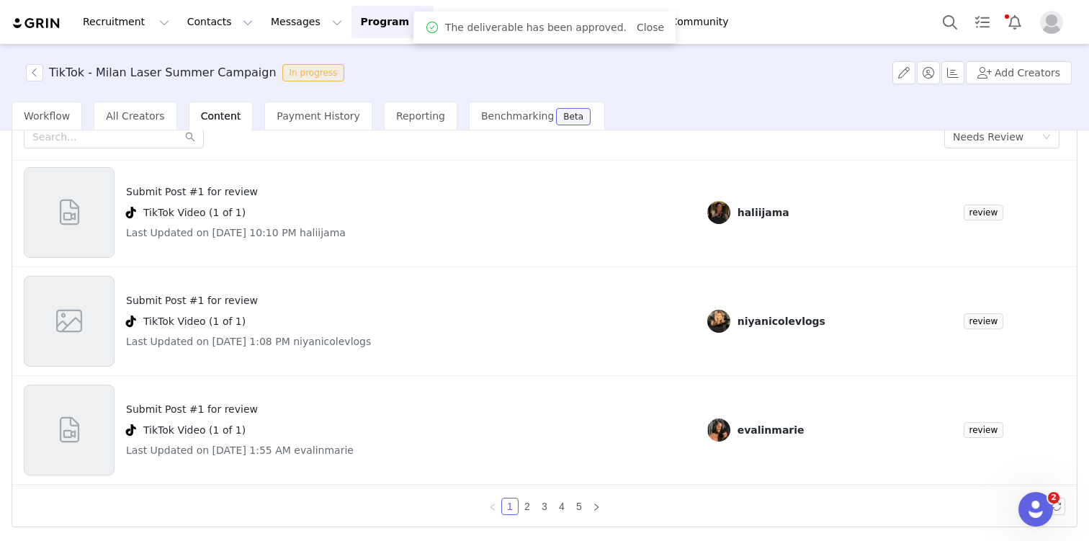
scroll to position [151, 0]
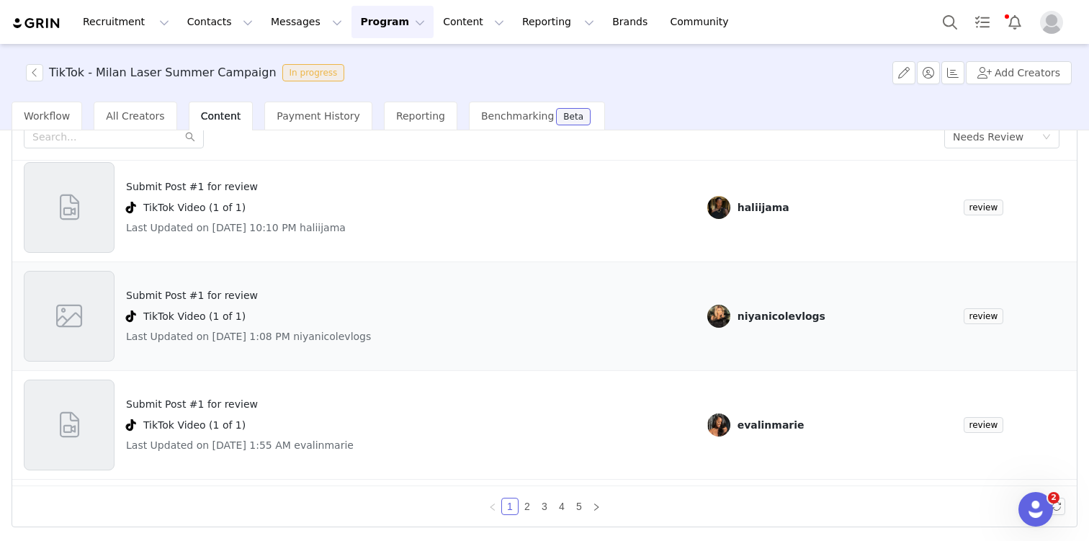
click at [242, 295] on h4 "Submit Post #1 for review" at bounding box center [248, 295] width 245 height 15
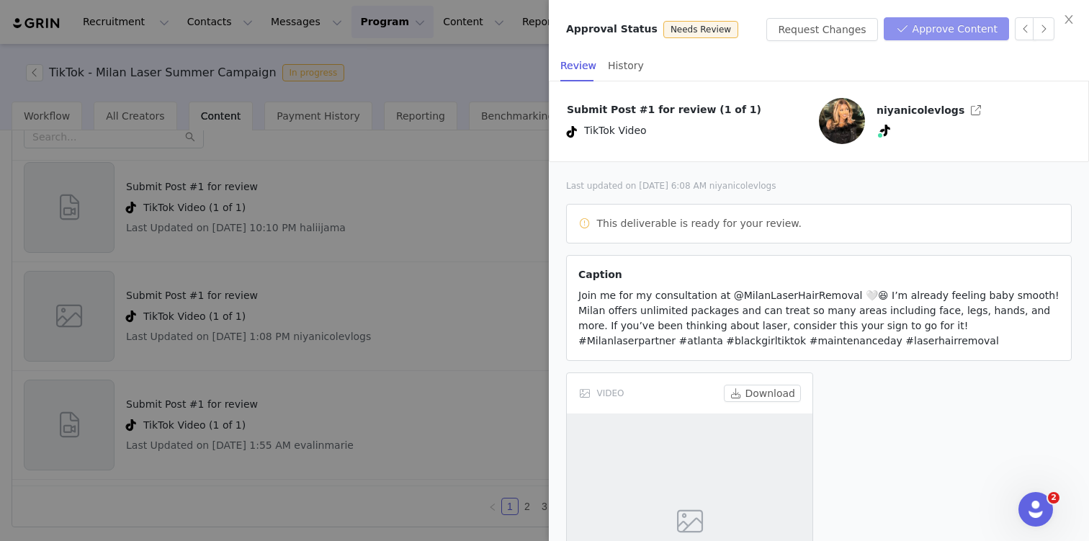
click at [951, 28] on button "Approve Content" at bounding box center [946, 28] width 125 height 23
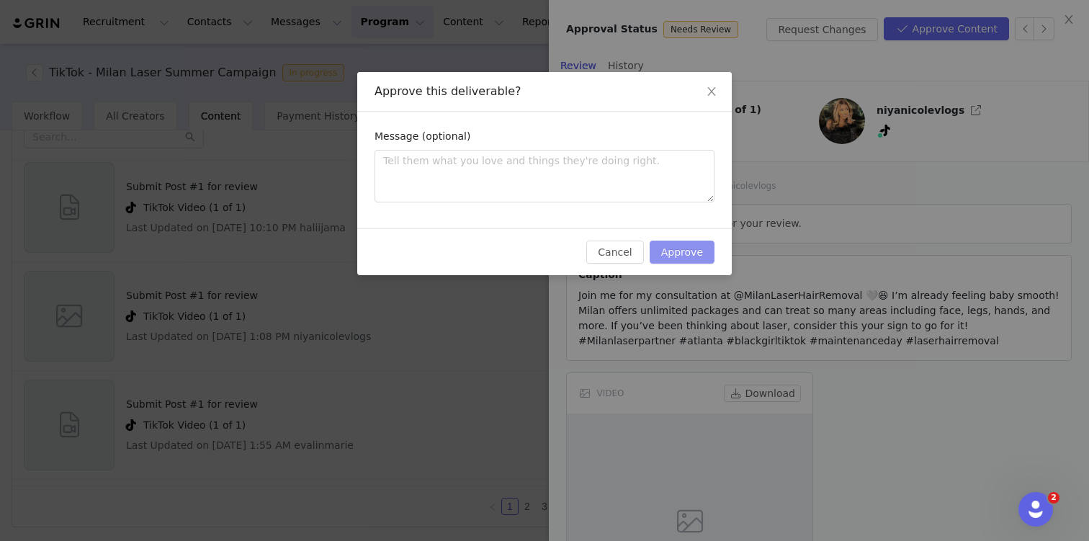
click at [684, 254] on button "Approve" at bounding box center [682, 252] width 65 height 23
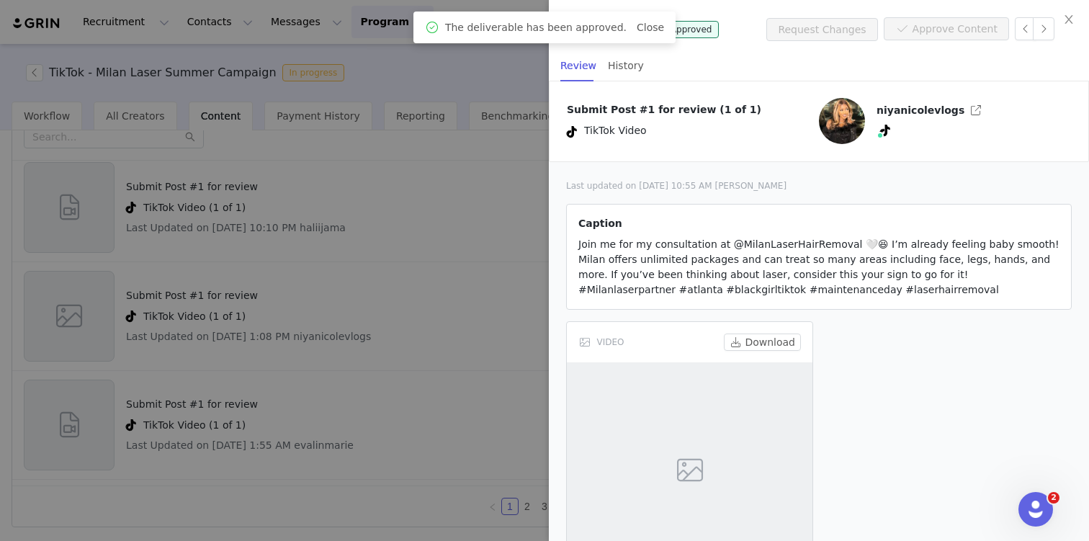
click at [372, 368] on div at bounding box center [544, 270] width 1089 height 541
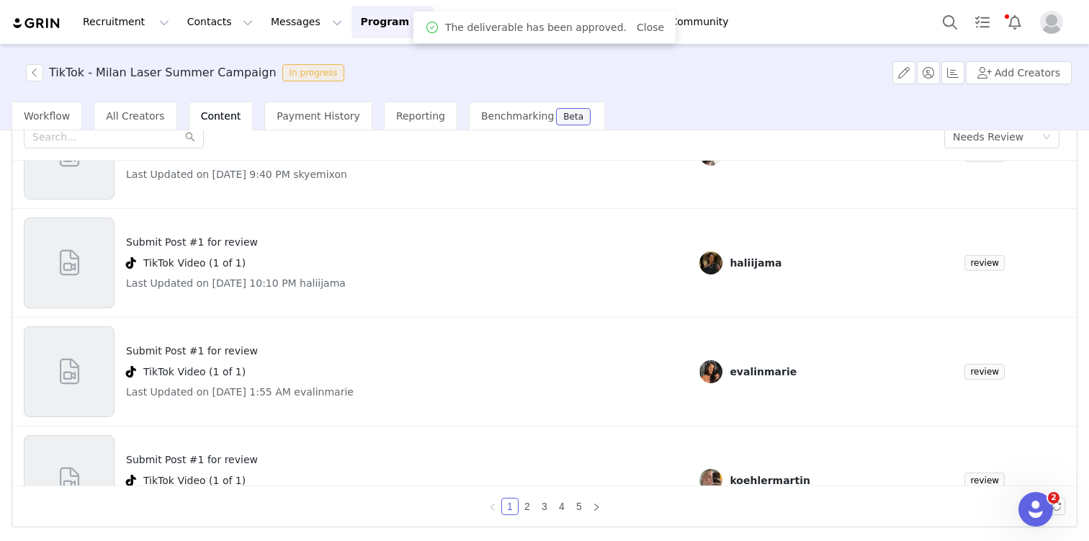
scroll to position [103, 0]
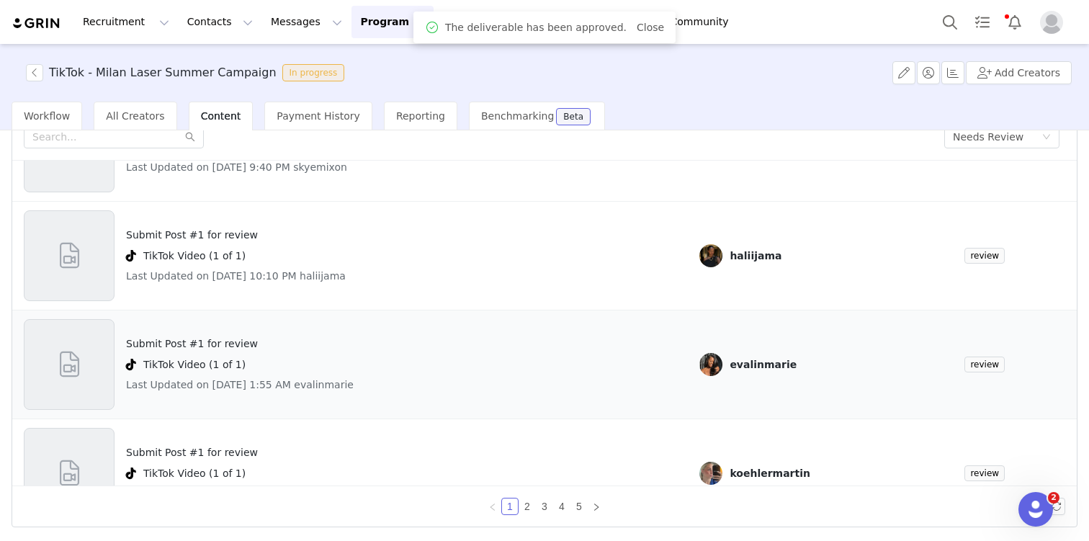
click at [254, 347] on h4 "Submit Post #1 for review" at bounding box center [240, 343] width 228 height 15
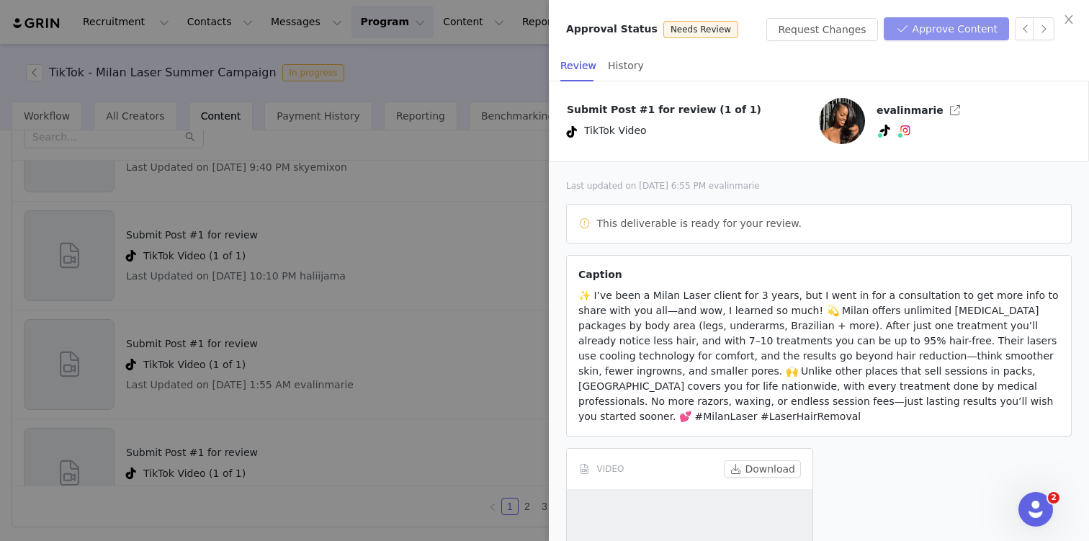
click at [960, 33] on button "Approve Content" at bounding box center [946, 28] width 125 height 23
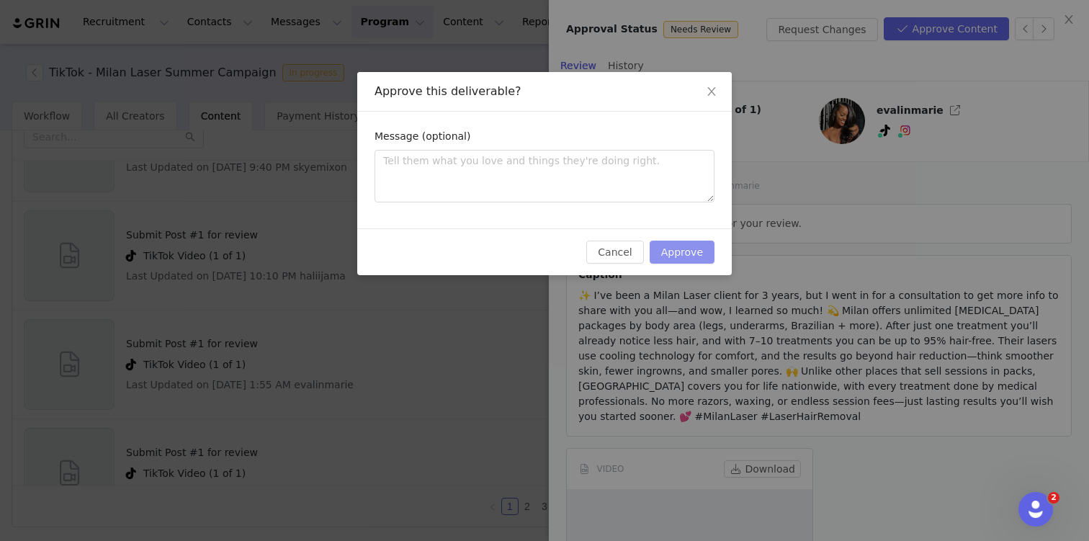
click at [712, 248] on button "Approve" at bounding box center [682, 252] width 65 height 23
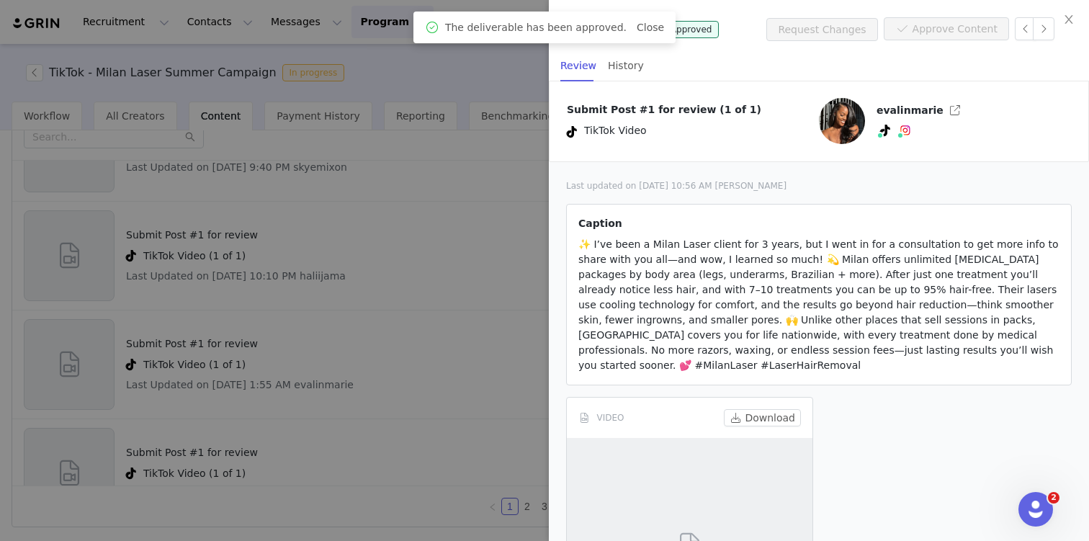
click at [299, 344] on div at bounding box center [544, 270] width 1089 height 541
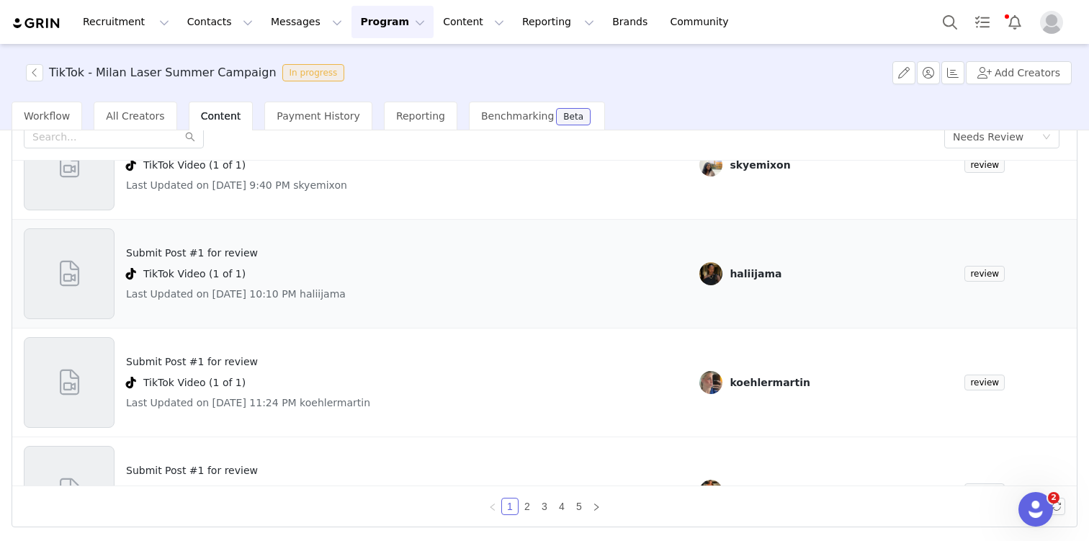
scroll to position [149, 0]
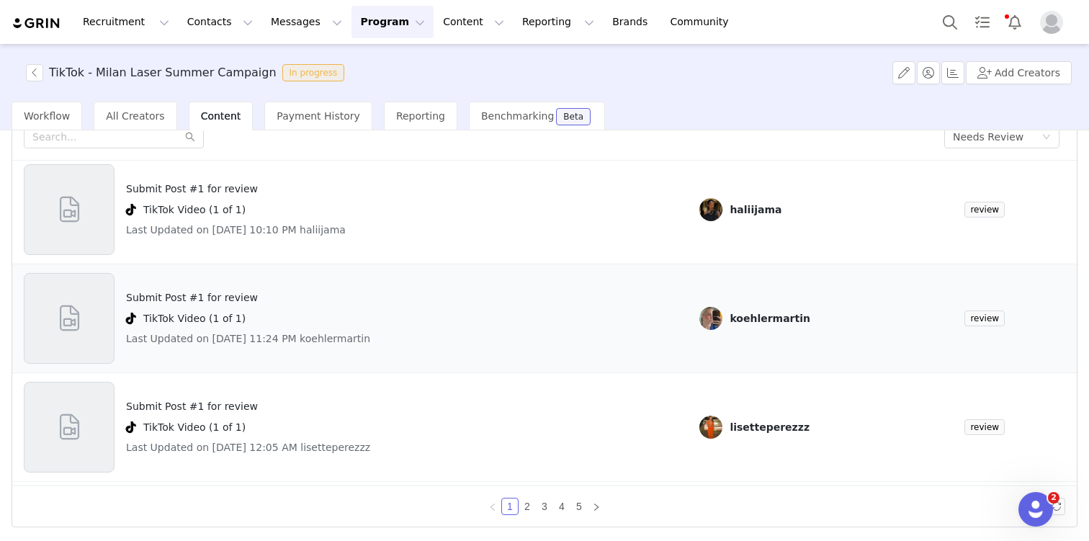
click at [213, 305] on h4 "Submit Post #1 for review" at bounding box center [248, 297] width 244 height 15
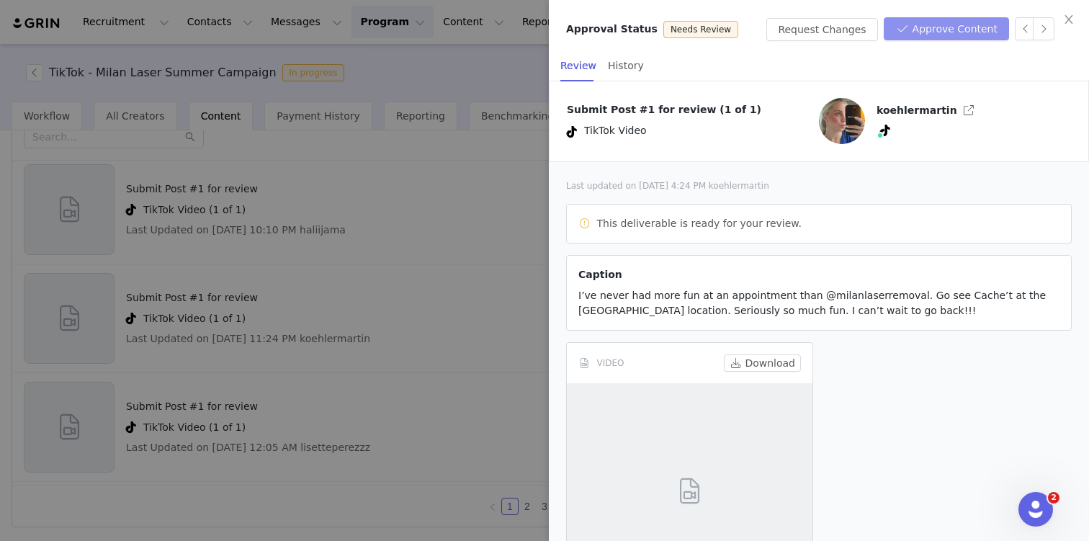
click at [961, 33] on button "Approve Content" at bounding box center [946, 28] width 125 height 23
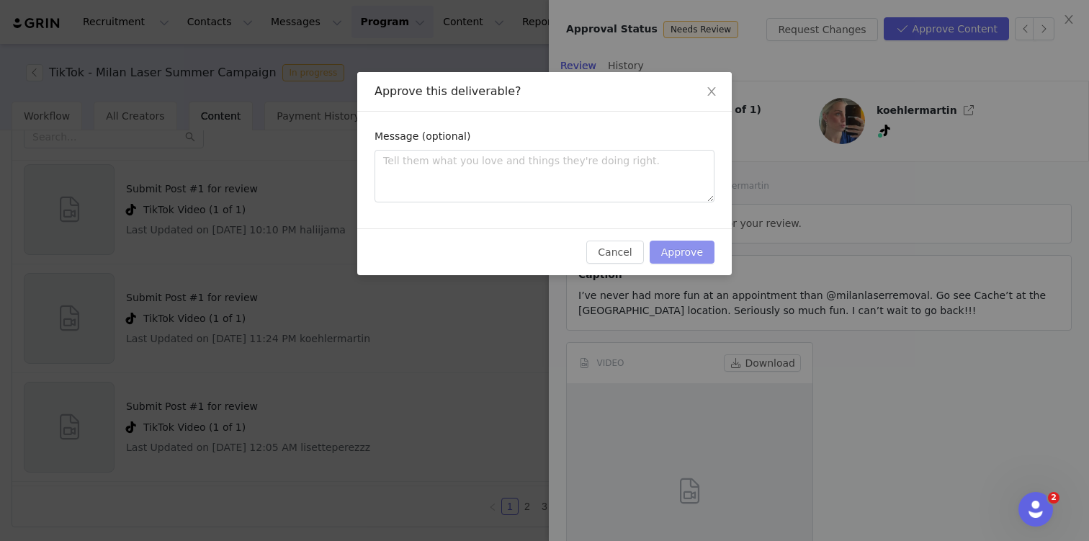
click at [699, 261] on button "Approve" at bounding box center [682, 252] width 65 height 23
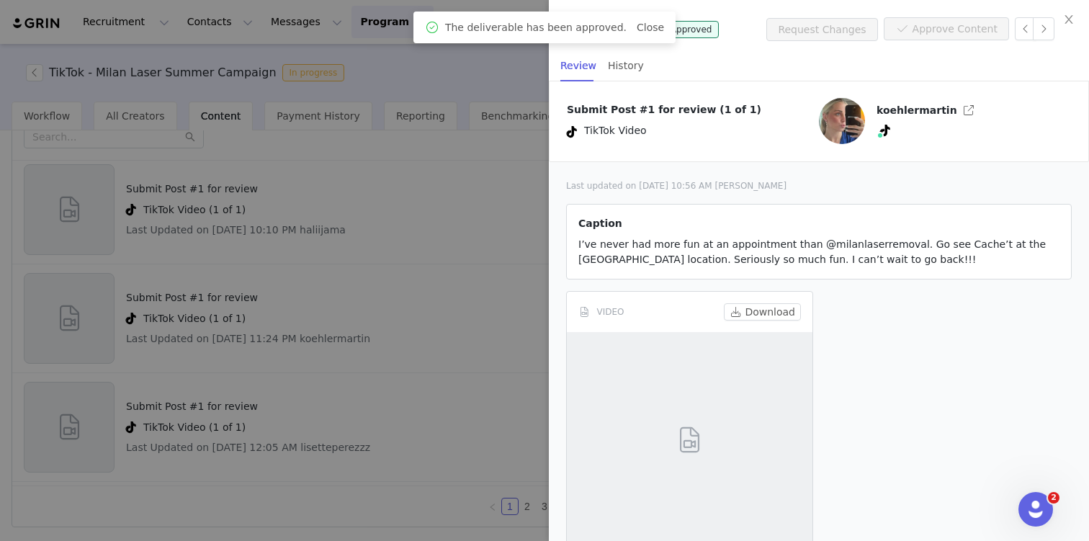
click at [463, 282] on div at bounding box center [544, 270] width 1089 height 541
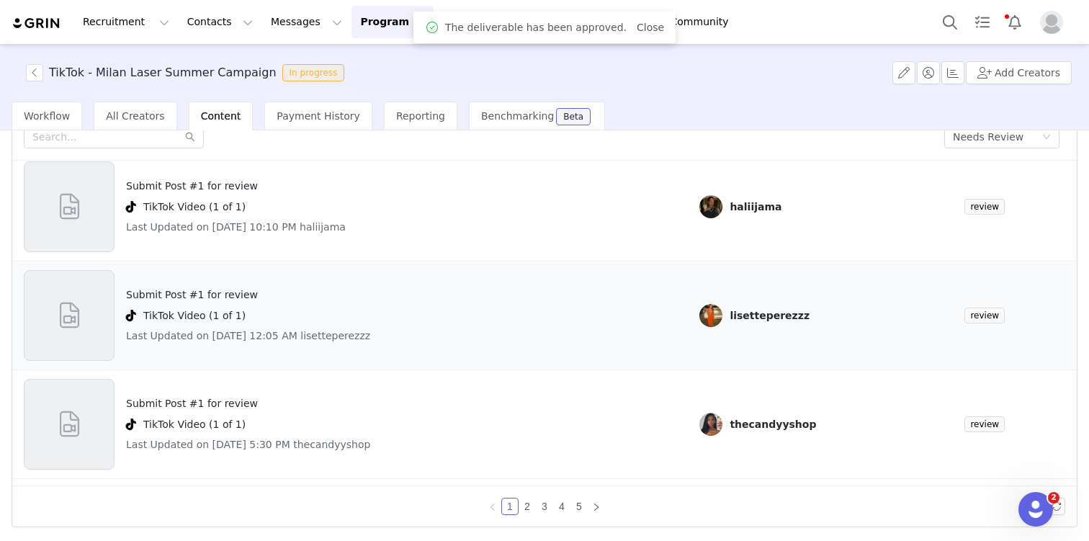
scroll to position [128, 0]
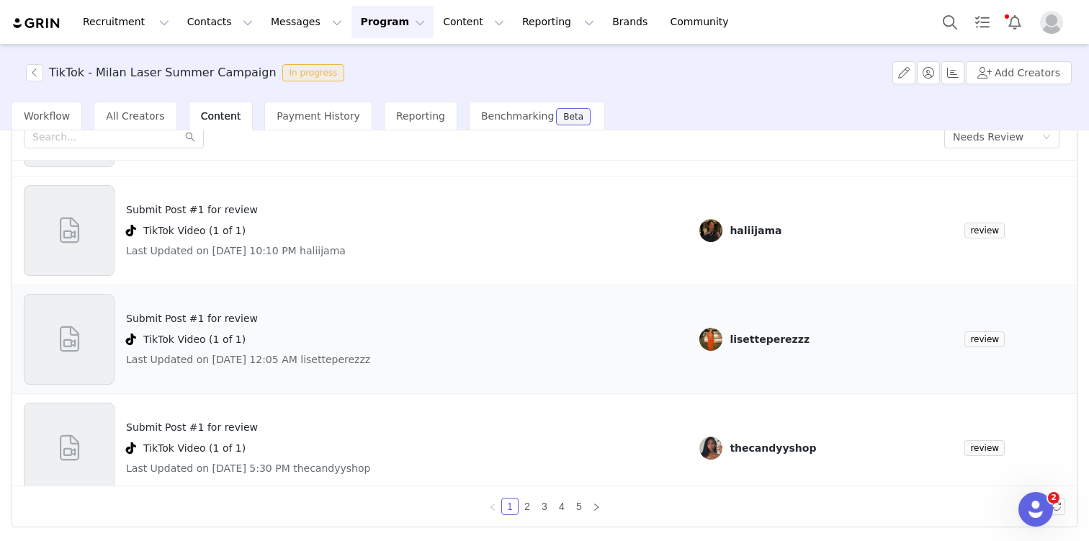
click at [225, 302] on div "Submit Post #1 for review TikTok Video (1 of 1) Last Updated on [DATE] 12:05 AM…" at bounding box center [248, 339] width 244 height 91
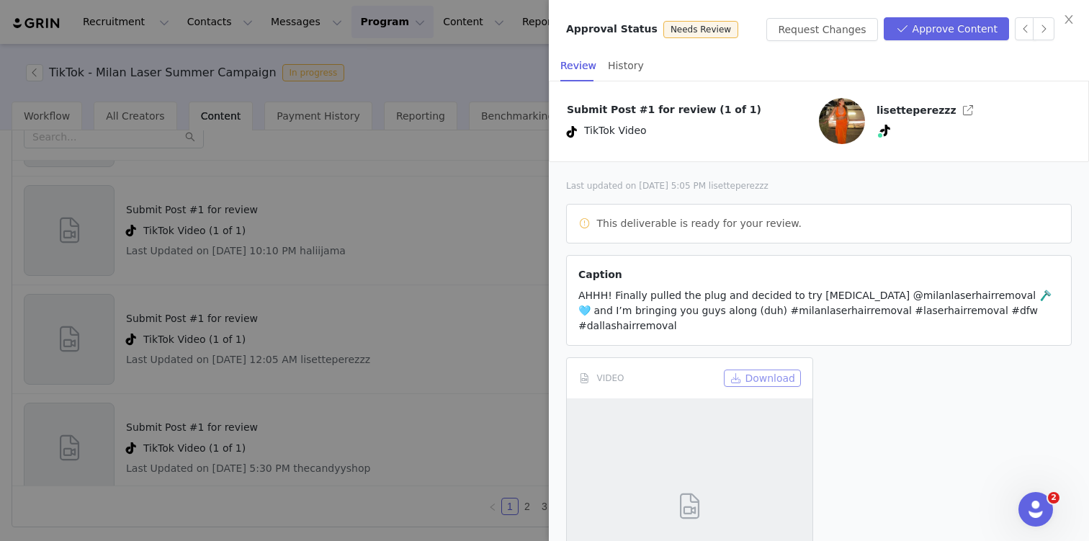
click at [764, 370] on button "Download" at bounding box center [762, 378] width 77 height 17
drag, startPoint x: 1029, startPoint y: 313, endPoint x: 574, endPoint y: 298, distance: 454.8
click at [574, 298] on article "Caption AHHH! Finally pulled the plug and decided to try [MEDICAL_DATA] @milanl…" at bounding box center [819, 300] width 506 height 91
copy span "AHHH! Finally pulled the plug and decided to try [MEDICAL_DATA] @milanlaserhair…"
click at [336, 319] on div at bounding box center [544, 270] width 1089 height 541
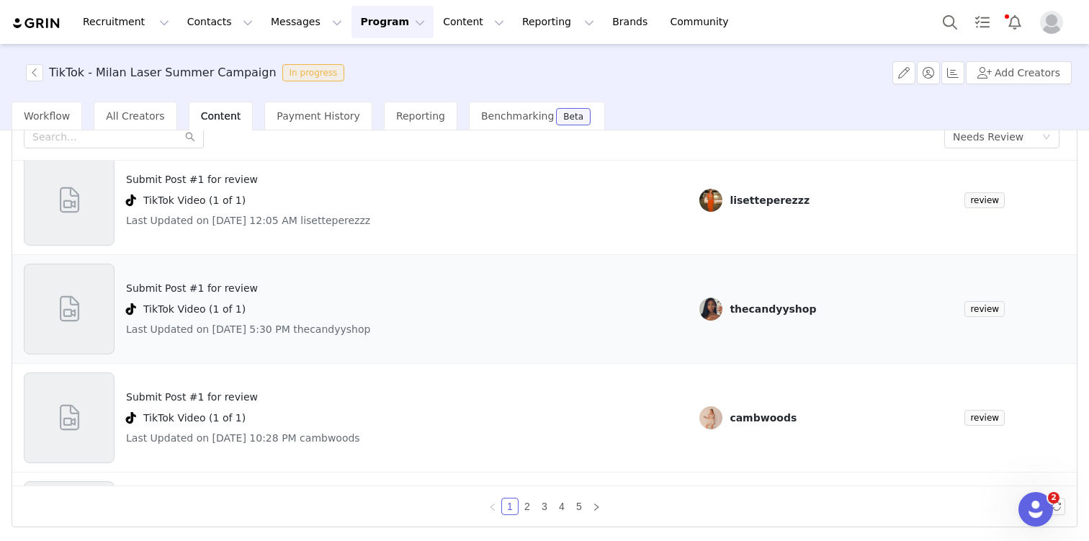
scroll to position [274, 0]
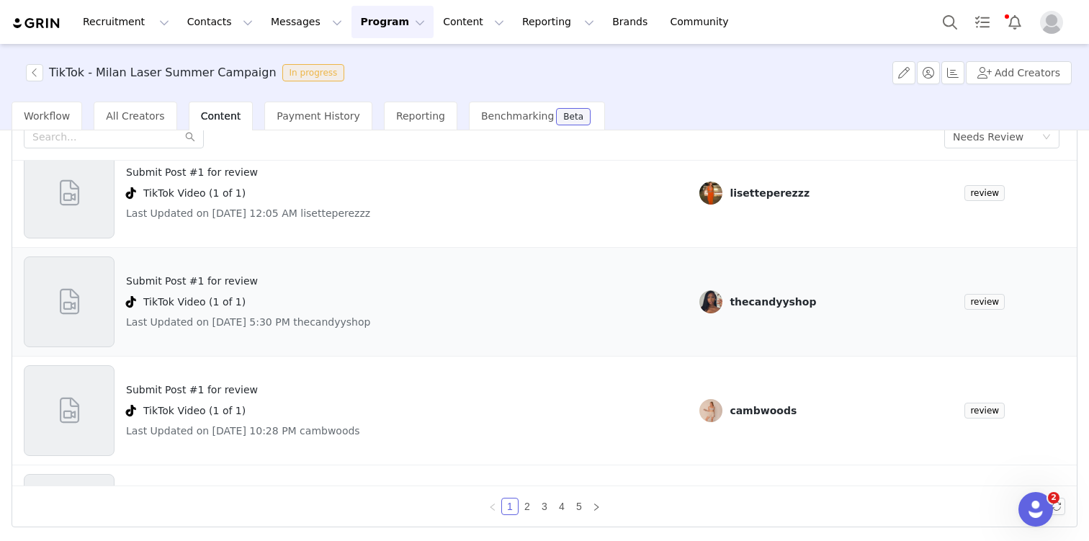
click at [220, 301] on h4 "TikTok Video (1 of 1)" at bounding box center [194, 302] width 102 height 15
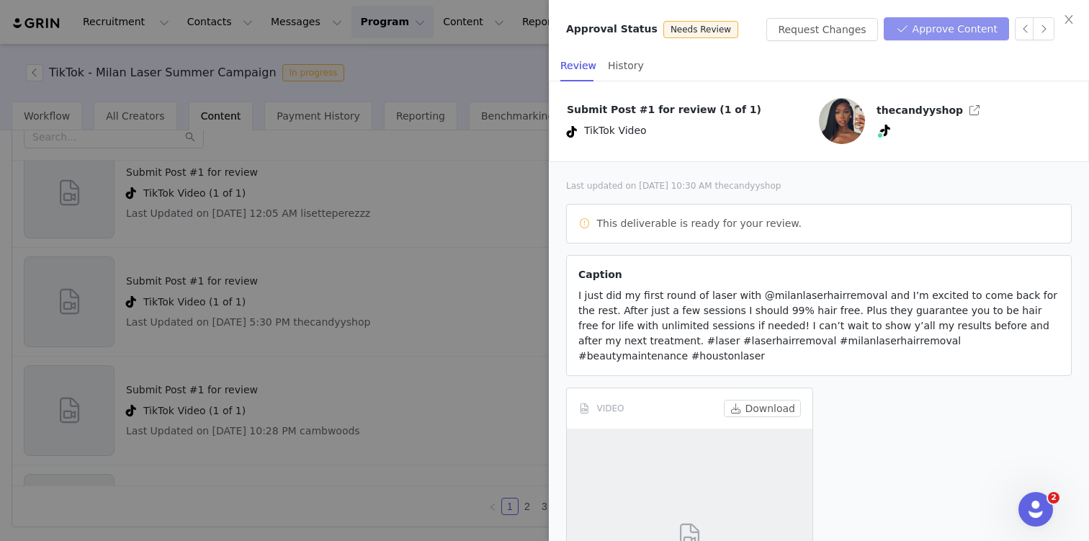
click at [952, 36] on button "Approve Content" at bounding box center [946, 28] width 125 height 23
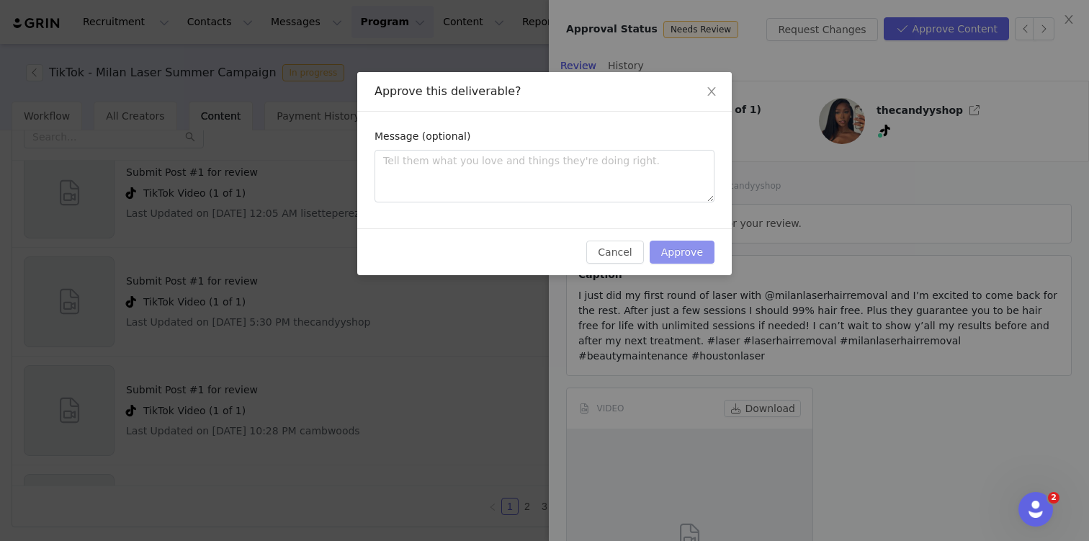
click at [692, 258] on button "Approve" at bounding box center [682, 252] width 65 height 23
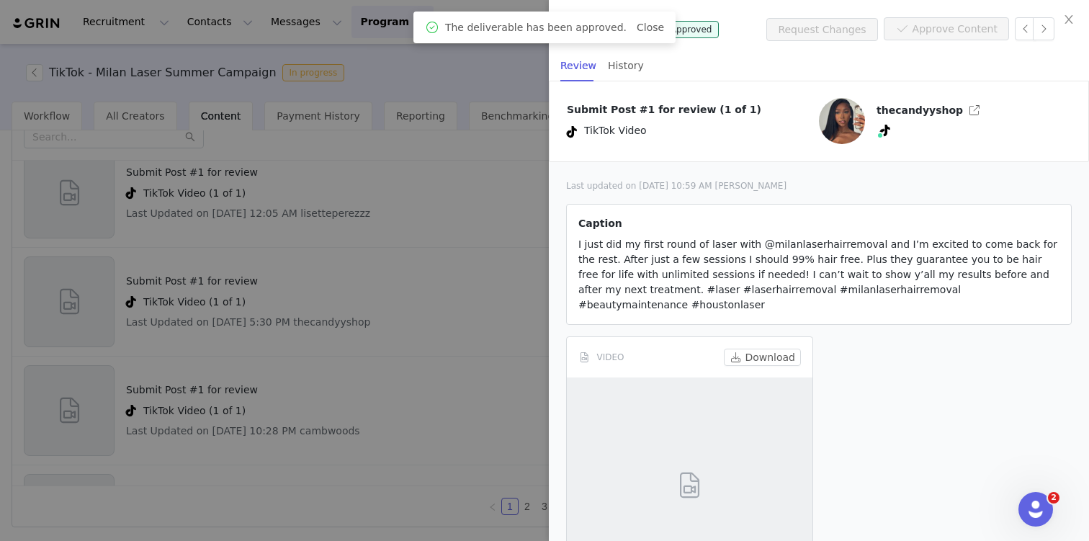
click at [300, 365] on div at bounding box center [544, 270] width 1089 height 541
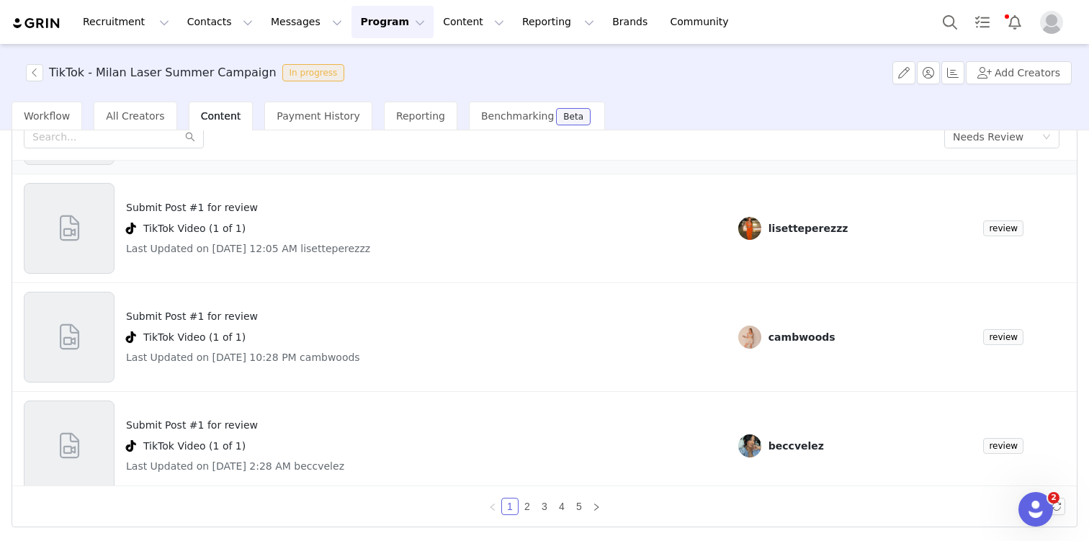
scroll to position [249, 0]
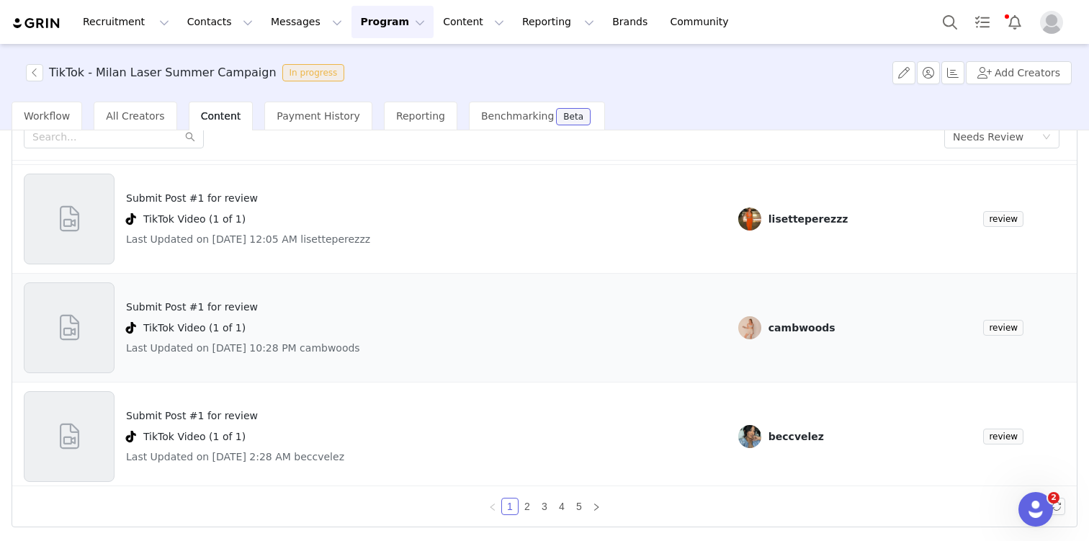
click at [218, 303] on h4 "Submit Post #1 for review" at bounding box center [243, 307] width 234 height 15
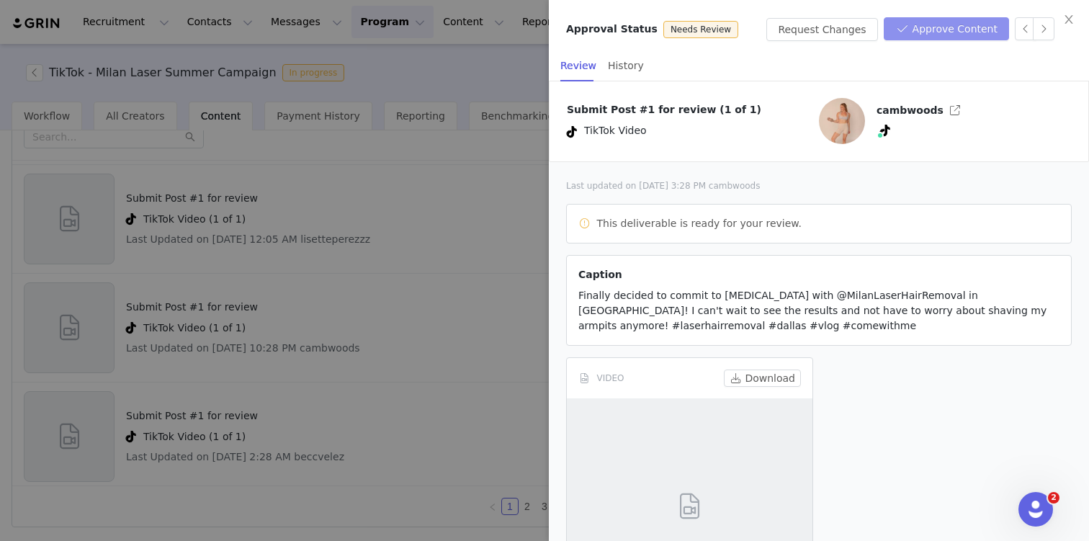
click at [942, 37] on button "Approve Content" at bounding box center [946, 28] width 125 height 23
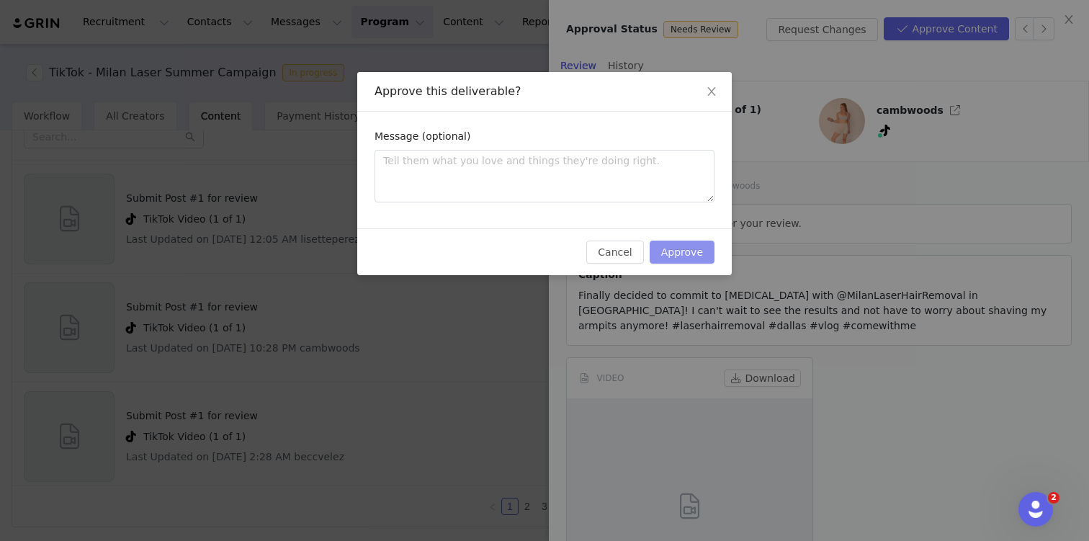
click at [713, 249] on button "Approve" at bounding box center [682, 252] width 65 height 23
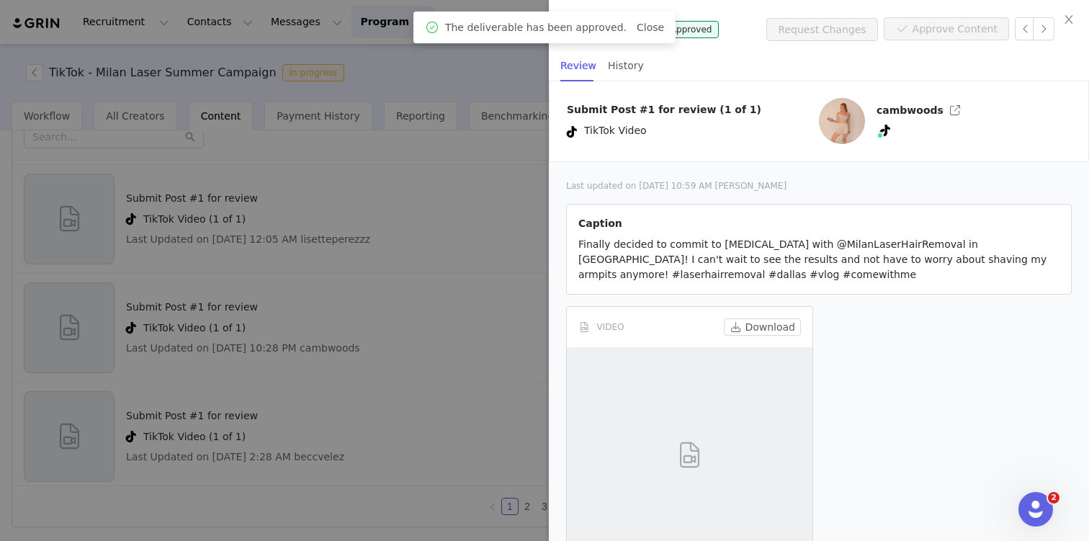
click at [416, 248] on div at bounding box center [544, 270] width 1089 height 541
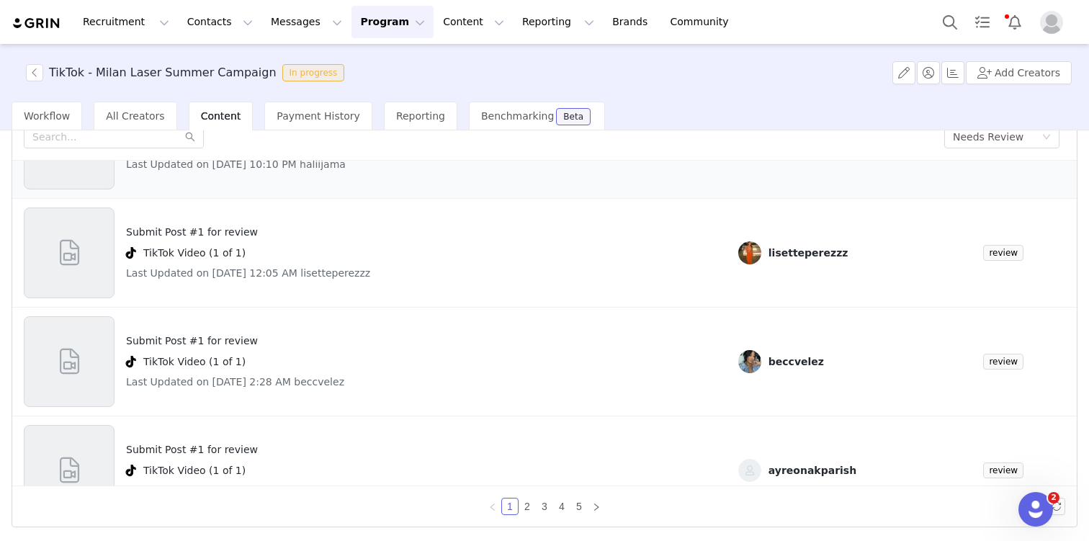
scroll to position [241, 0]
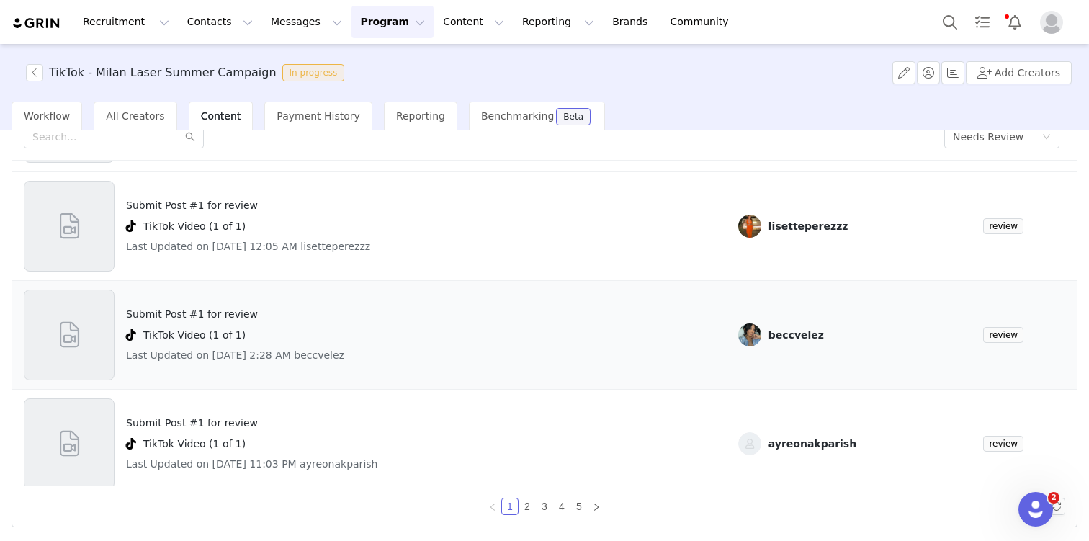
click at [202, 312] on h4 "Submit Post #1 for review" at bounding box center [235, 314] width 218 height 15
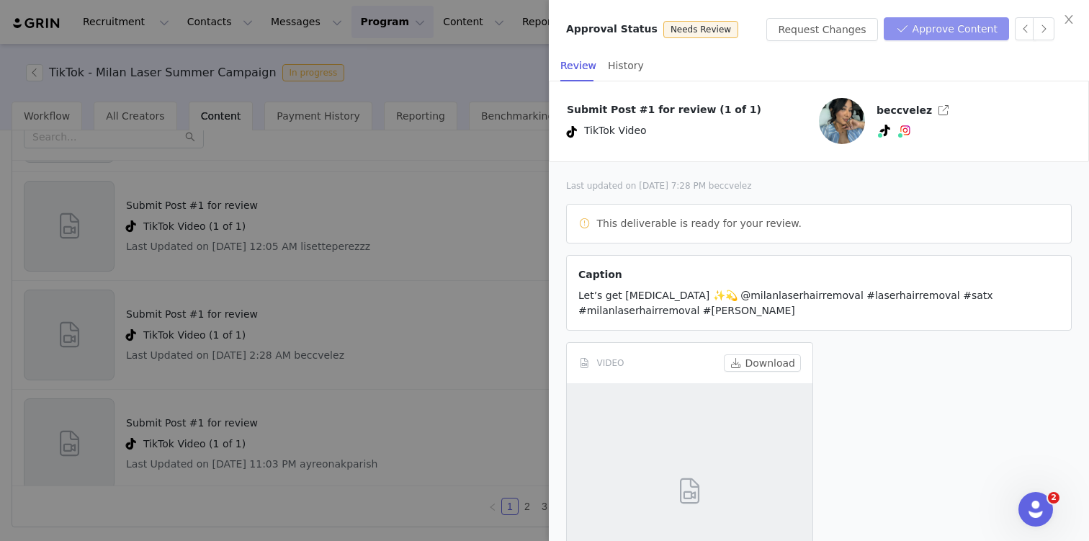
click at [974, 25] on button "Approve Content" at bounding box center [946, 28] width 125 height 23
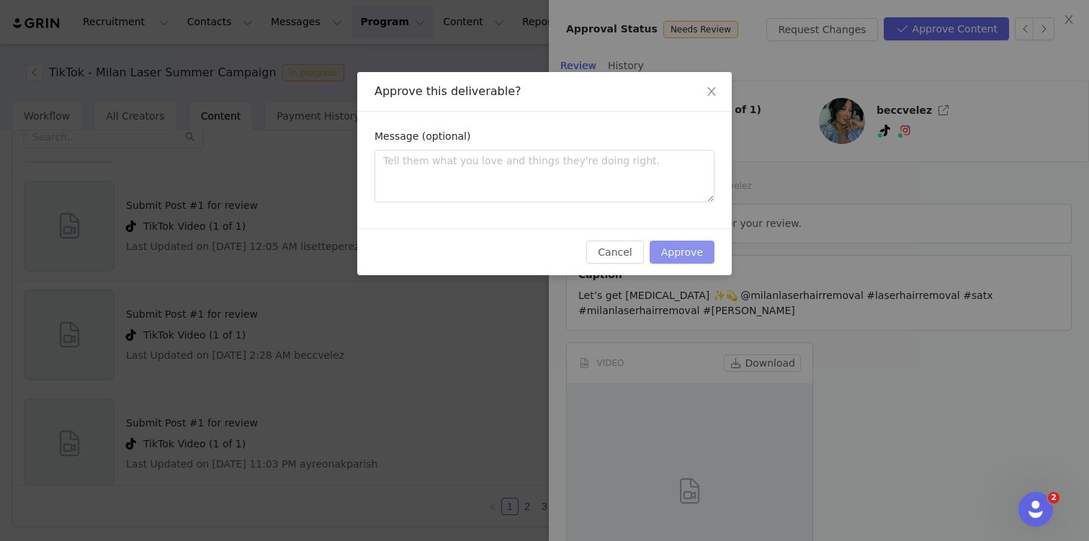
click at [686, 252] on button "Approve" at bounding box center [682, 252] width 65 height 23
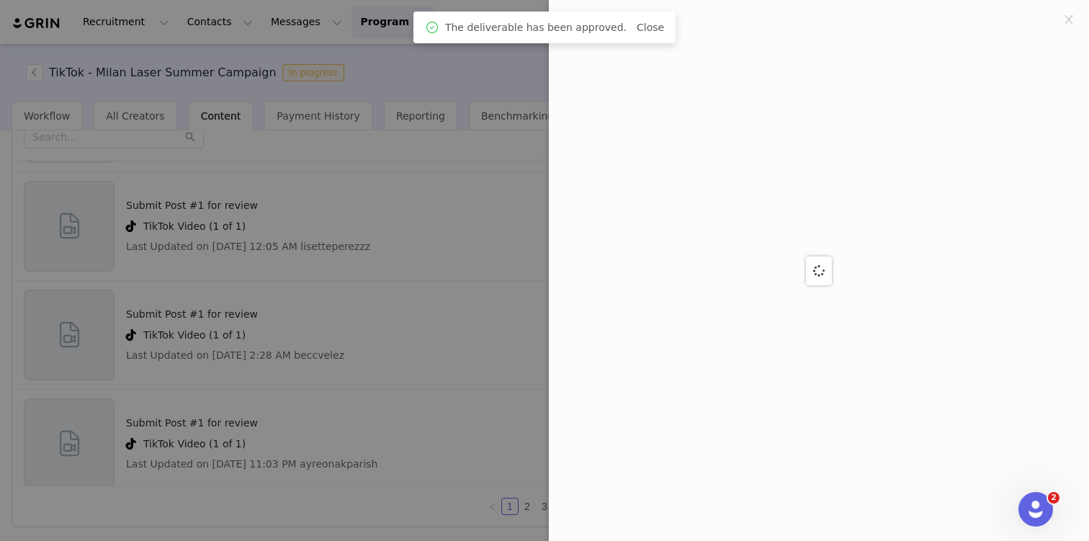
click at [324, 359] on div at bounding box center [544, 270] width 1089 height 541
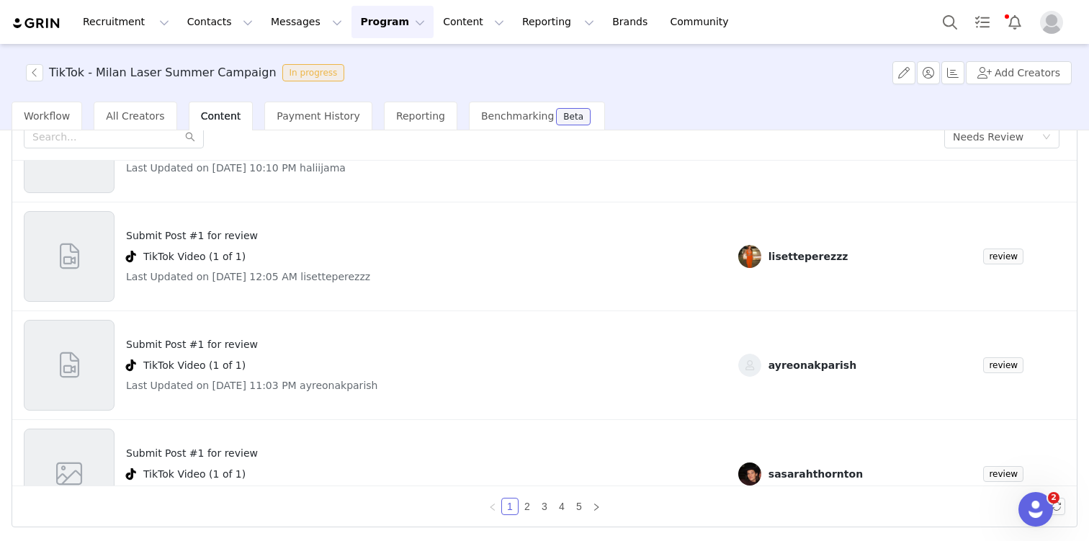
scroll to position [213, 0]
click at [230, 343] on h4 "Submit Post #1 for review" at bounding box center [251, 343] width 251 height 15
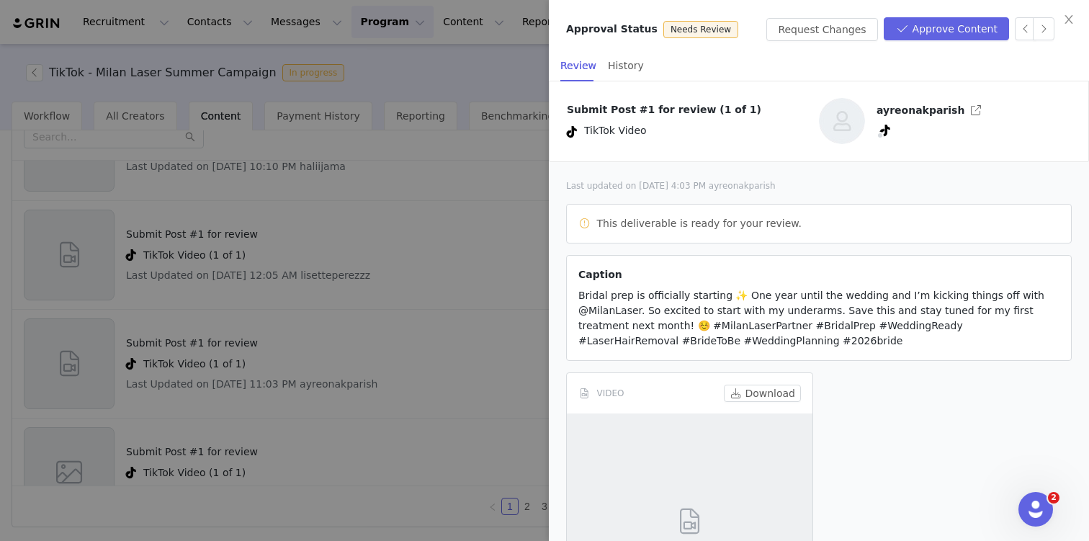
click at [397, 285] on div at bounding box center [544, 270] width 1089 height 541
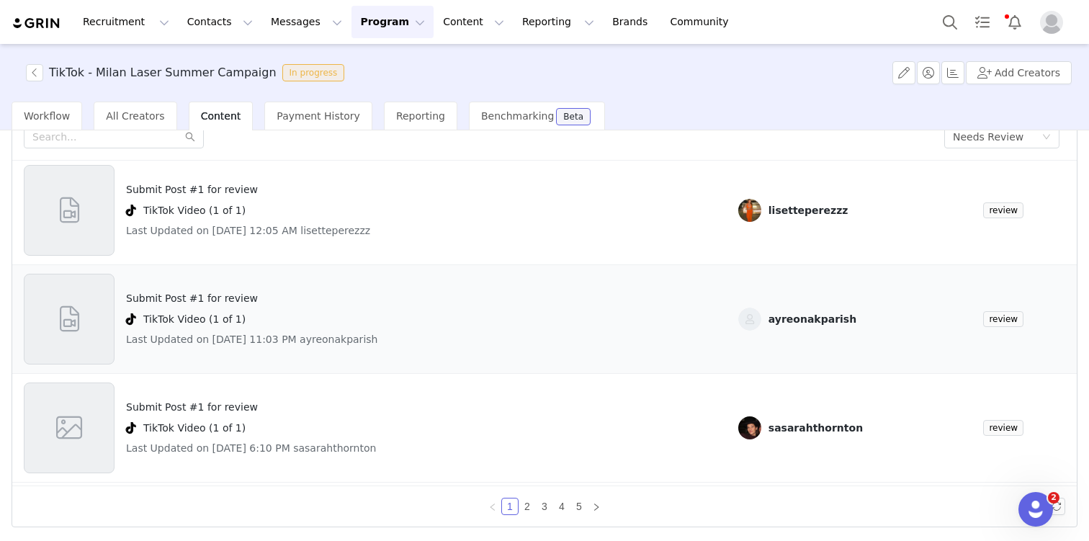
scroll to position [262, 0]
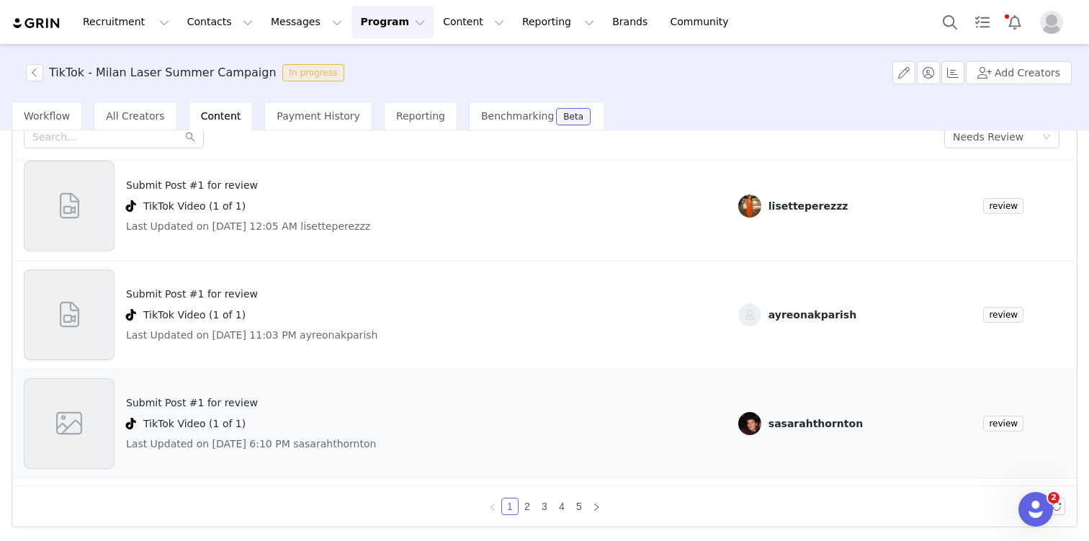
click at [188, 398] on h4 "Submit Post #1 for review" at bounding box center [251, 403] width 250 height 15
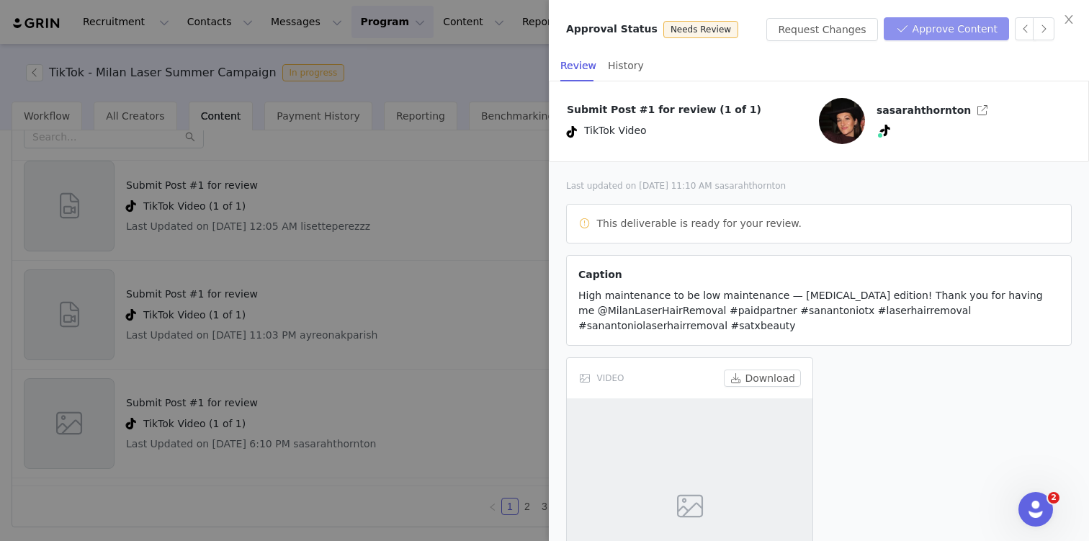
click at [940, 33] on button "Approve Content" at bounding box center [946, 28] width 125 height 23
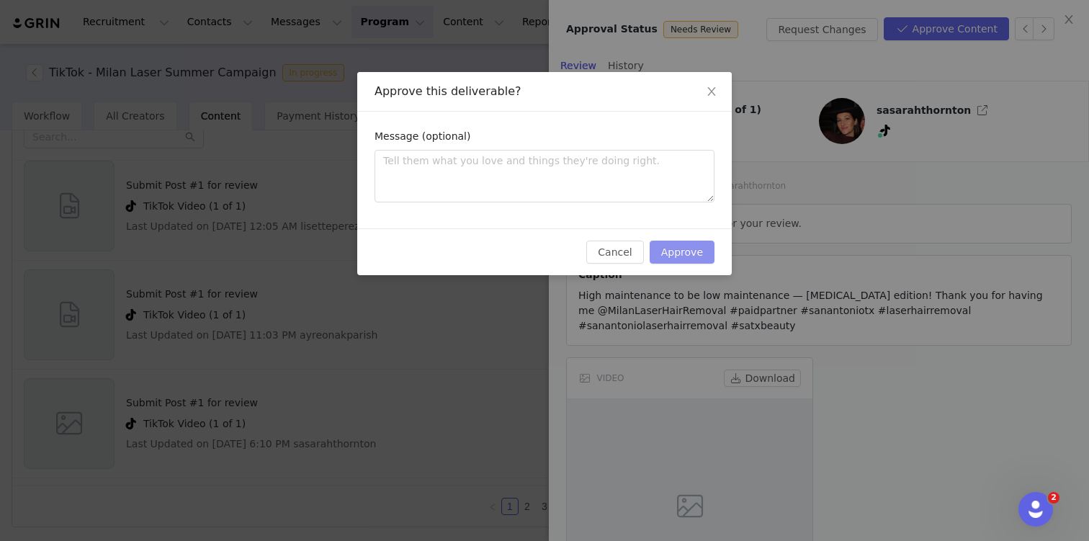
click at [676, 245] on button "Approve" at bounding box center [682, 252] width 65 height 23
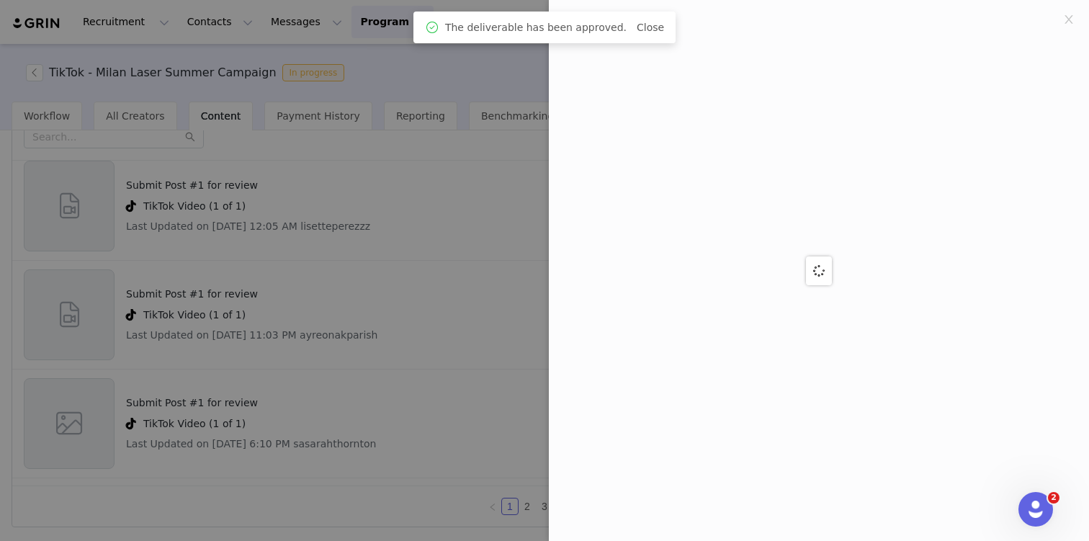
click at [301, 387] on div at bounding box center [544, 270] width 1089 height 541
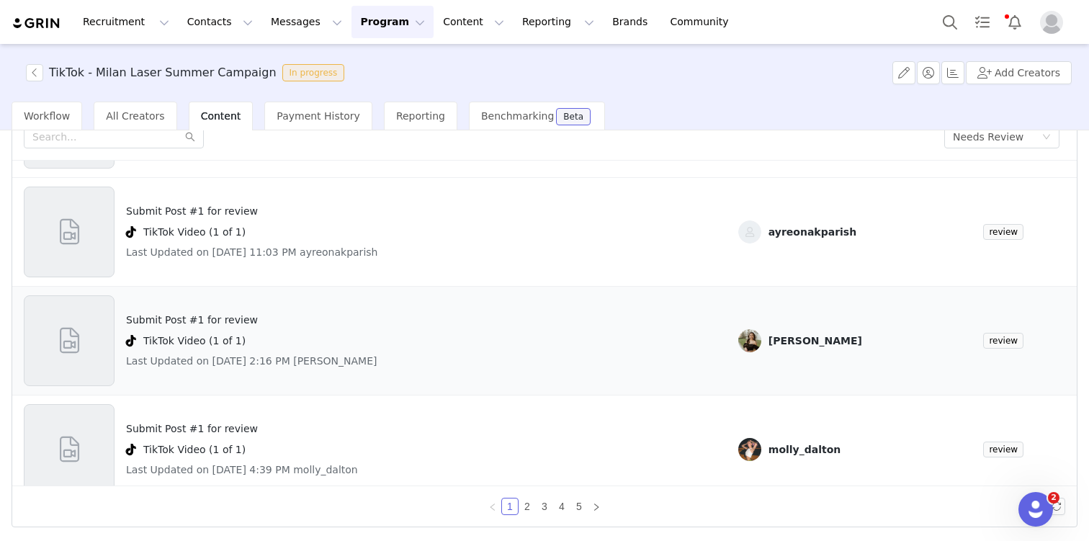
scroll to position [347, 0]
click at [205, 317] on h4 "Submit Post #1 for review" at bounding box center [251, 317] width 251 height 15
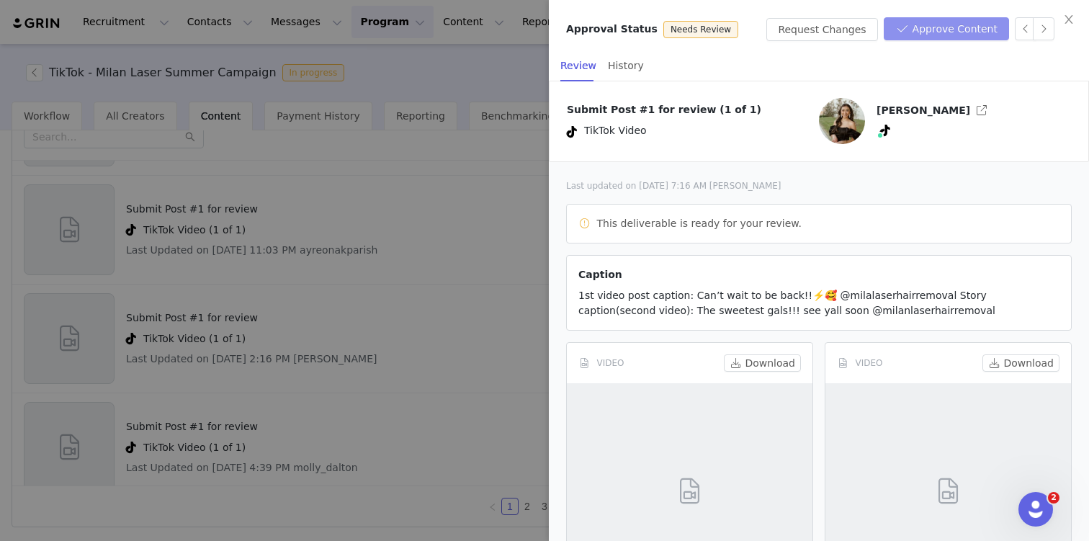
click at [955, 30] on button "Approve Content" at bounding box center [946, 28] width 125 height 23
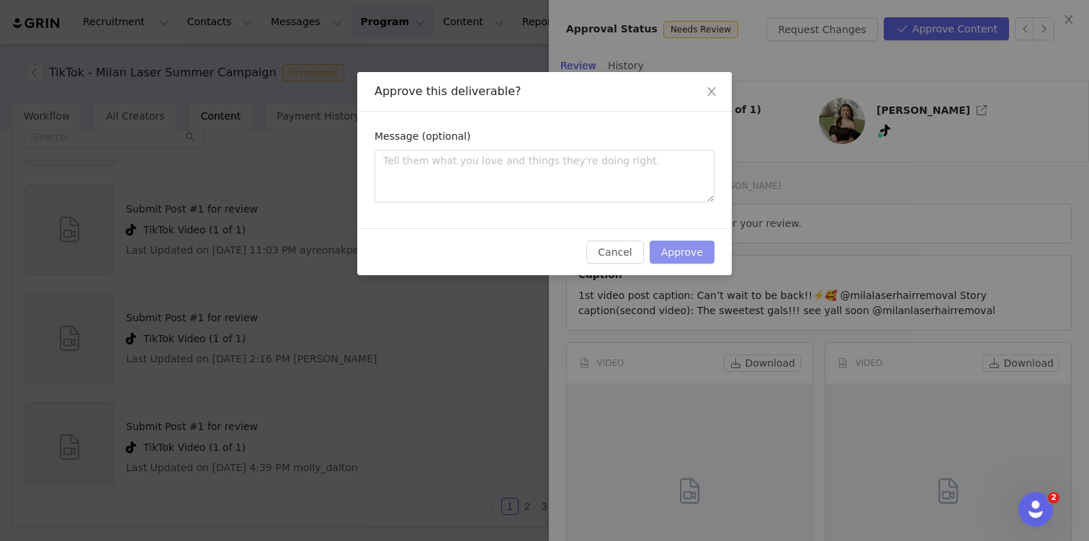
click at [697, 257] on button "Approve" at bounding box center [682, 252] width 65 height 23
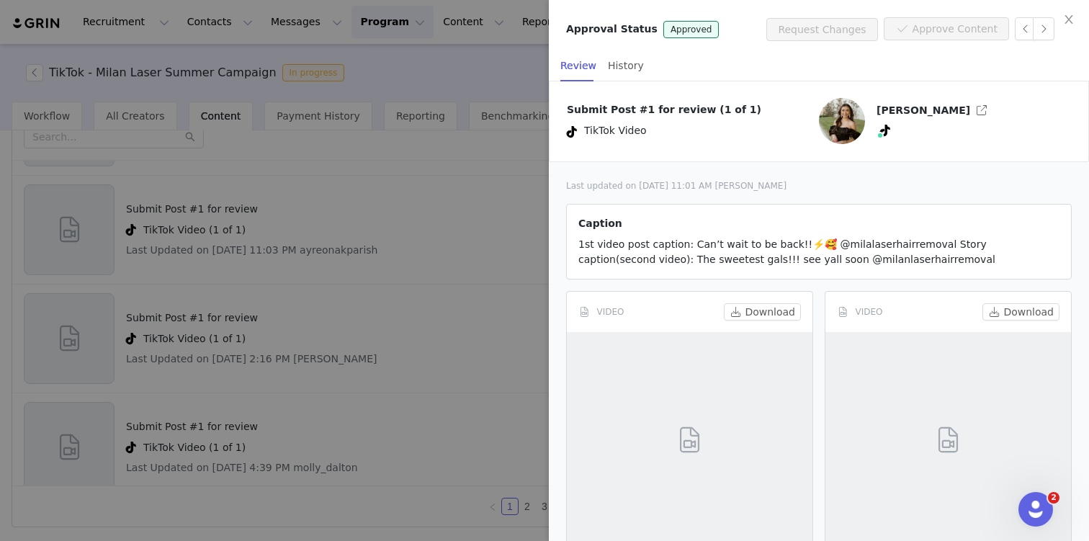
click at [451, 225] on div at bounding box center [544, 270] width 1089 height 541
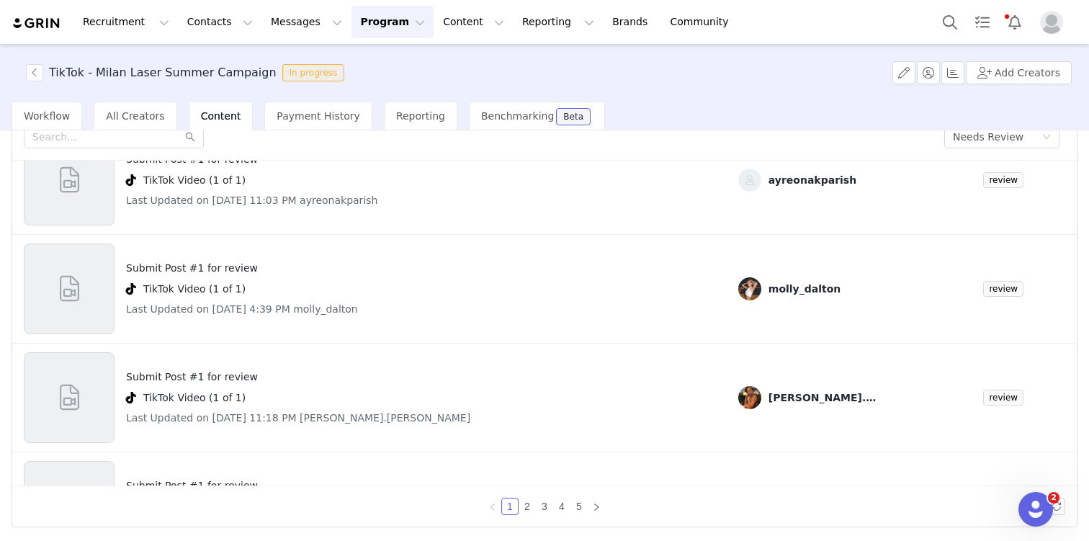
scroll to position [402, 0]
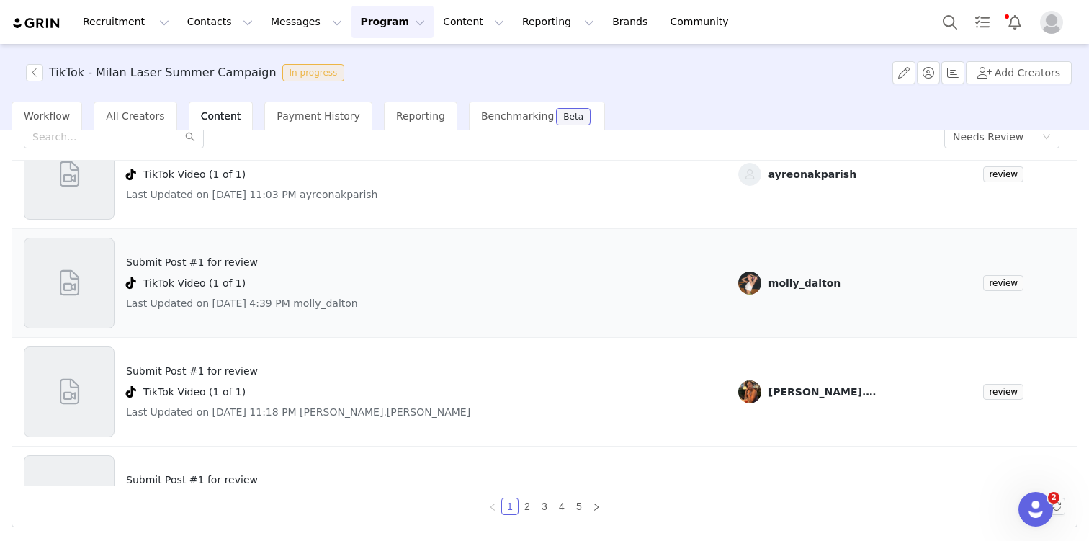
click at [221, 264] on h4 "Submit Post #1 for review" at bounding box center [242, 262] width 232 height 15
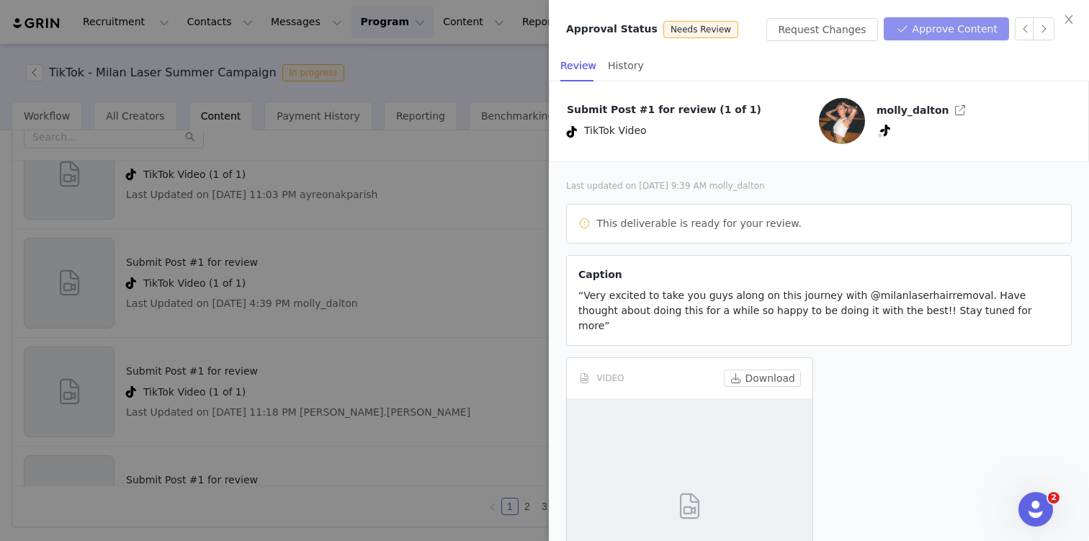
click at [958, 37] on button "Approve Content" at bounding box center [946, 28] width 125 height 23
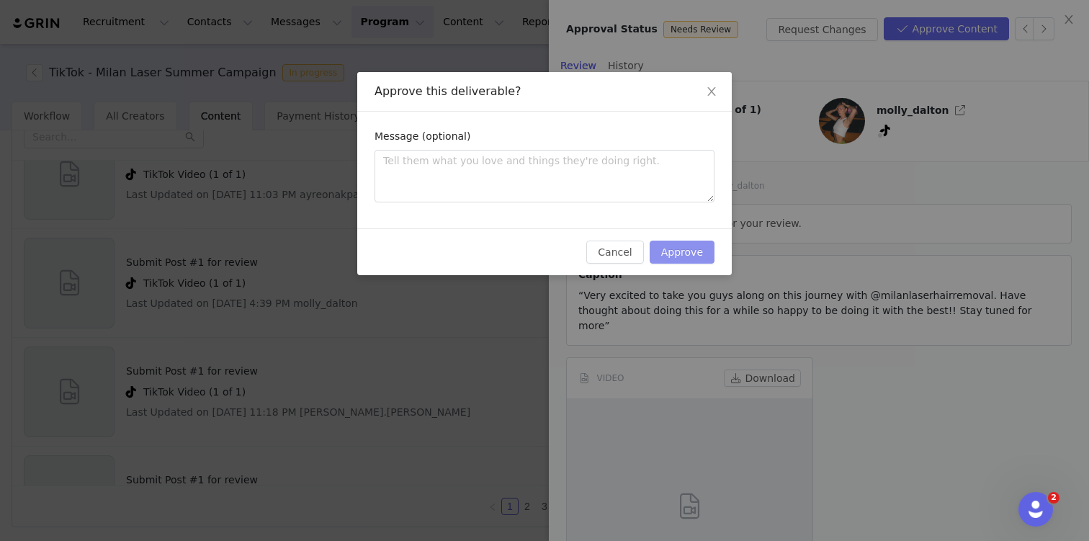
click at [700, 251] on button "Approve" at bounding box center [682, 252] width 65 height 23
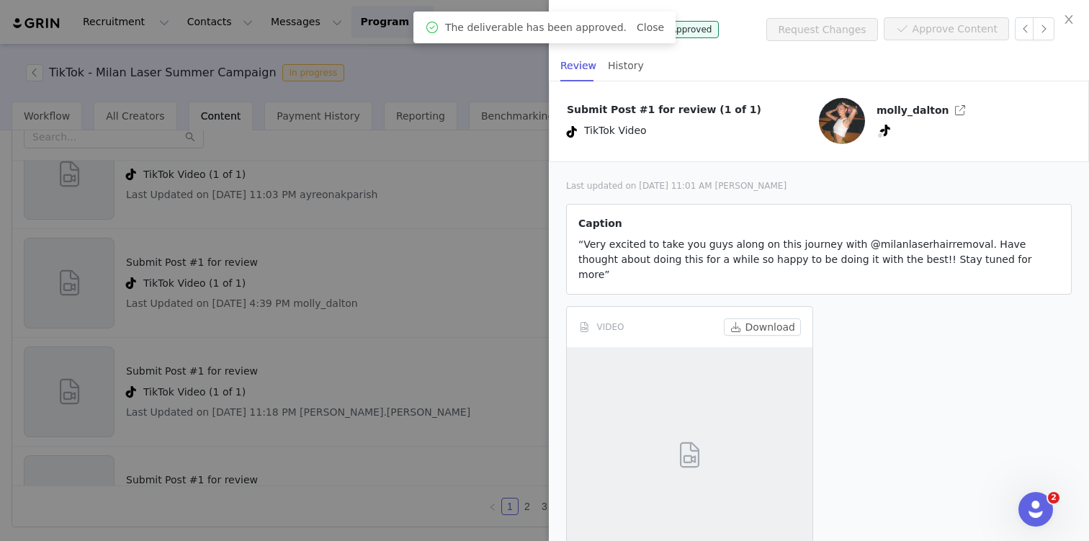
click at [495, 249] on div at bounding box center [544, 270] width 1089 height 541
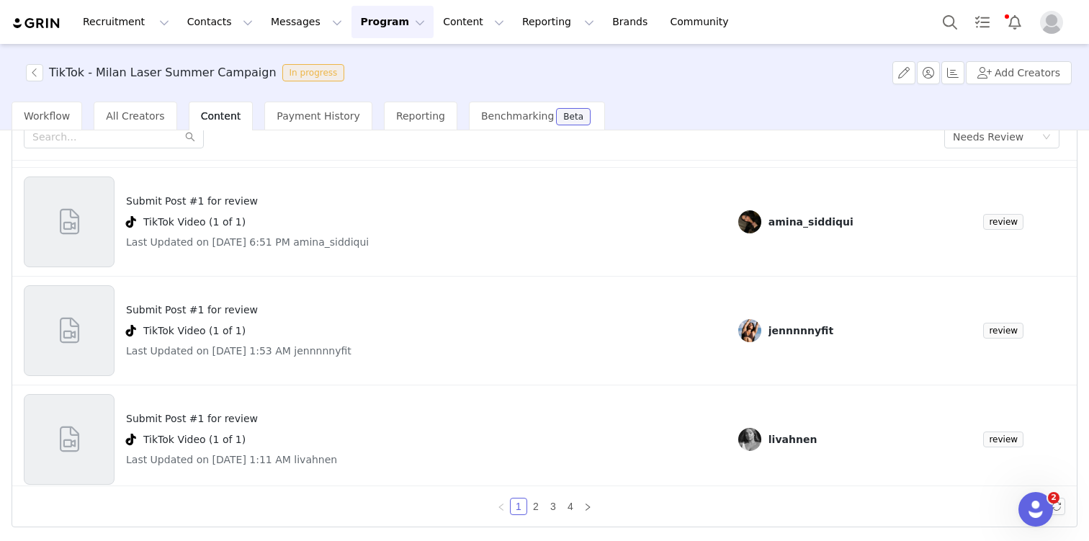
scroll to position [693, 0]
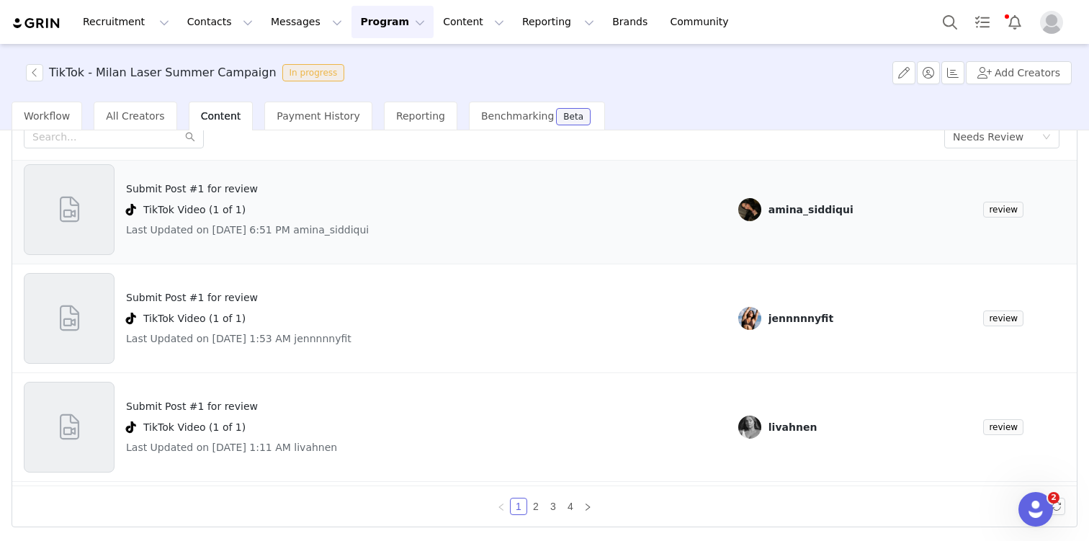
click at [234, 201] on div "TikTok Video (1 of 1)" at bounding box center [247, 209] width 243 height 17
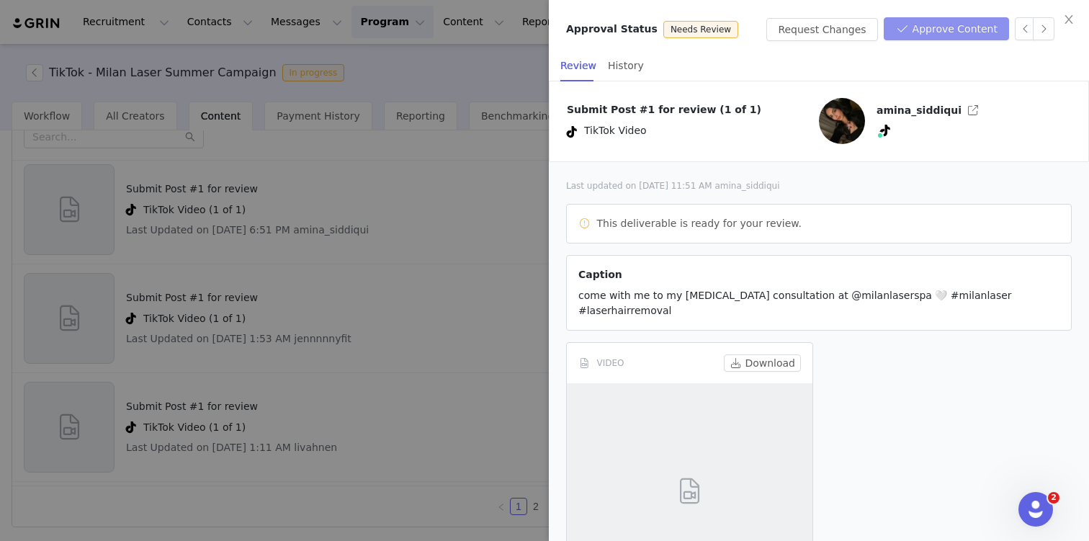
click at [947, 35] on button "Approve Content" at bounding box center [946, 28] width 125 height 23
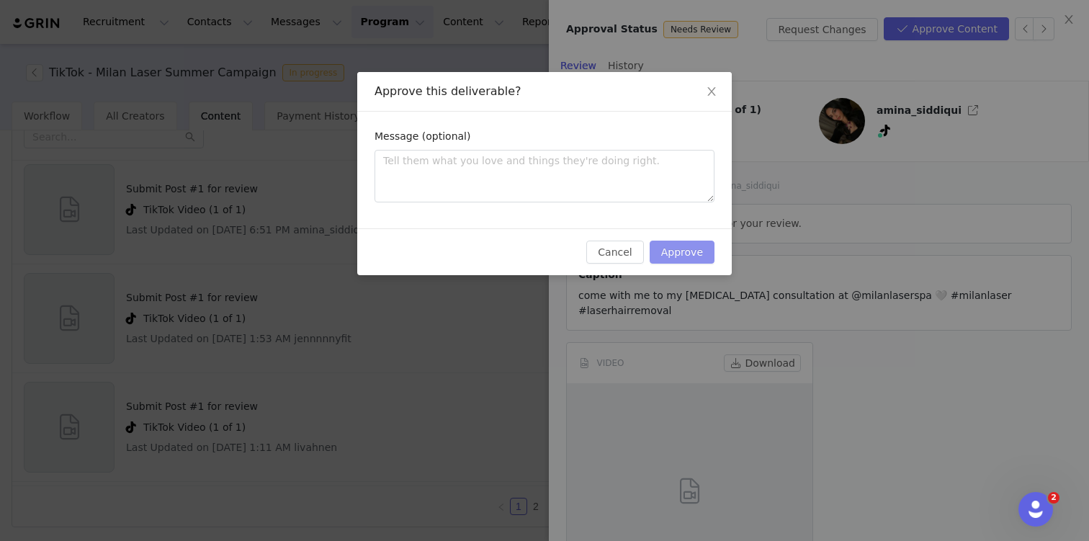
click at [673, 245] on button "Approve" at bounding box center [682, 252] width 65 height 23
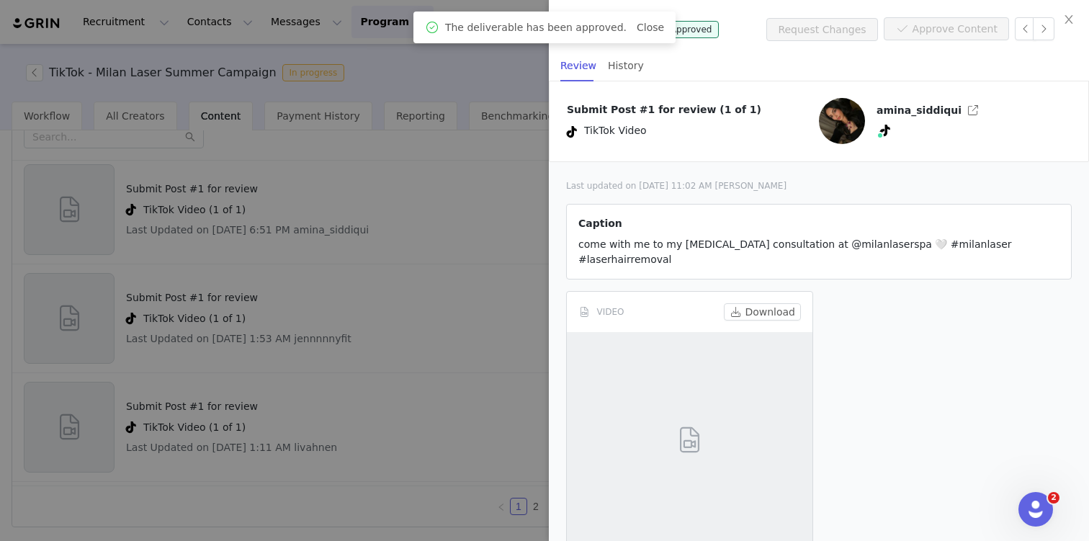
click at [387, 287] on div at bounding box center [544, 270] width 1089 height 541
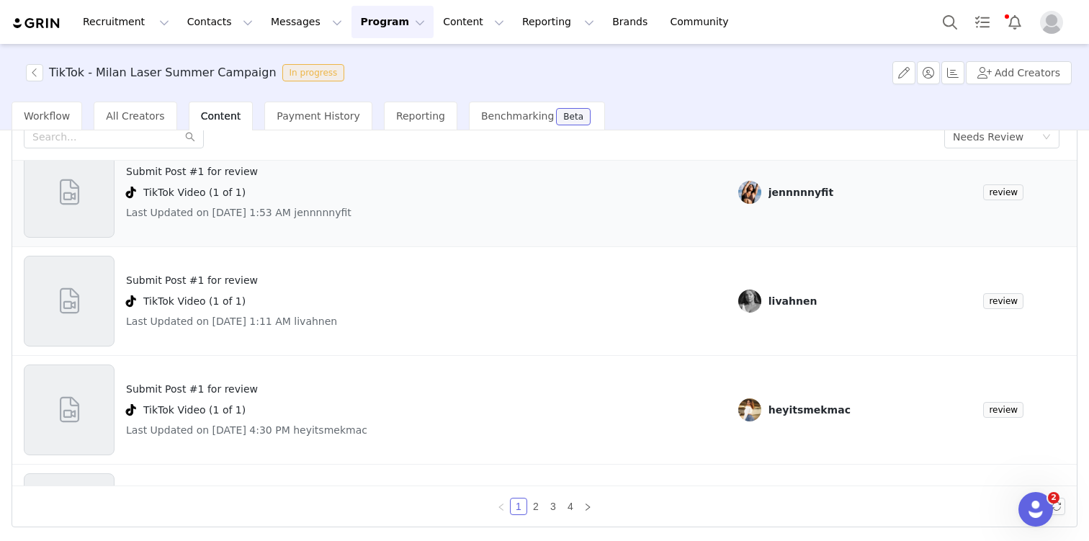
scroll to position [797, 0]
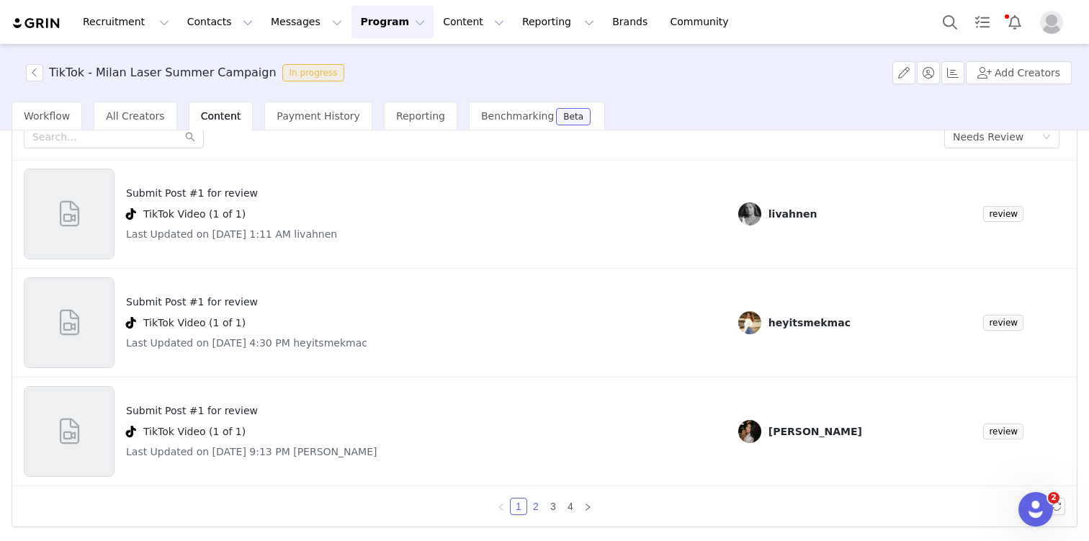
click at [535, 509] on link "2" at bounding box center [536, 507] width 16 height 16
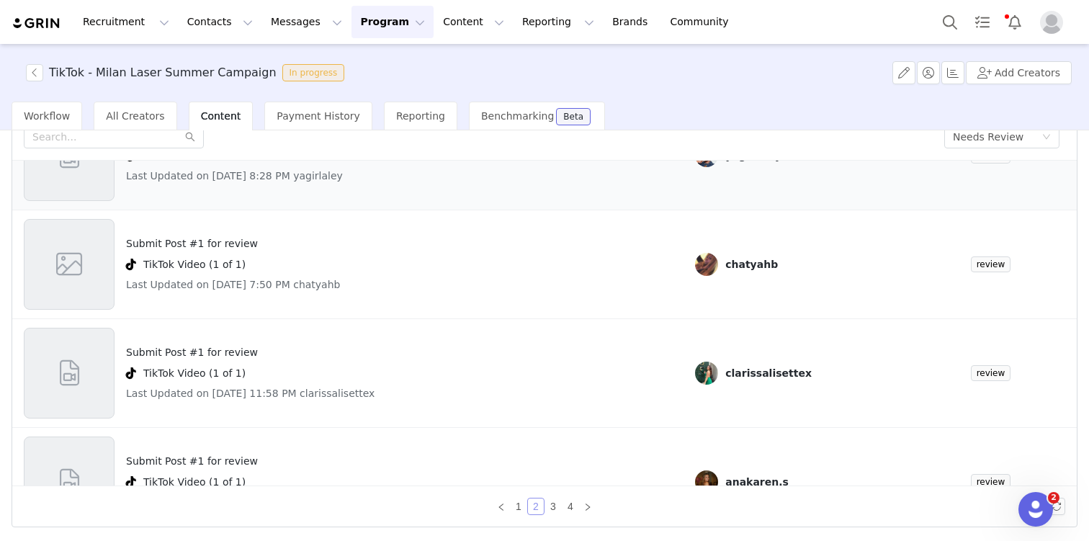
scroll to position [104, 0]
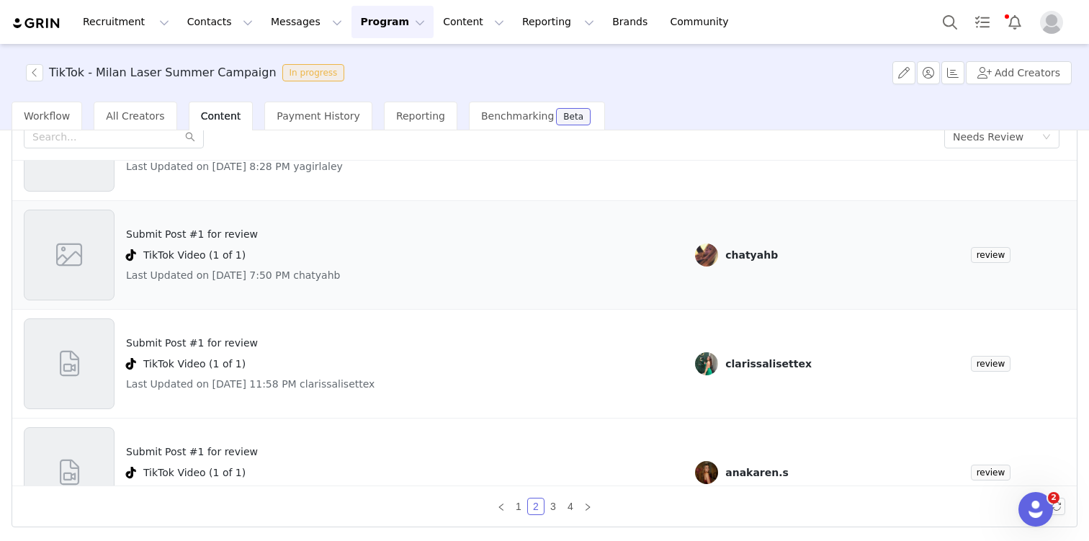
click at [190, 229] on h4 "Submit Post #1 for review" at bounding box center [233, 234] width 214 height 15
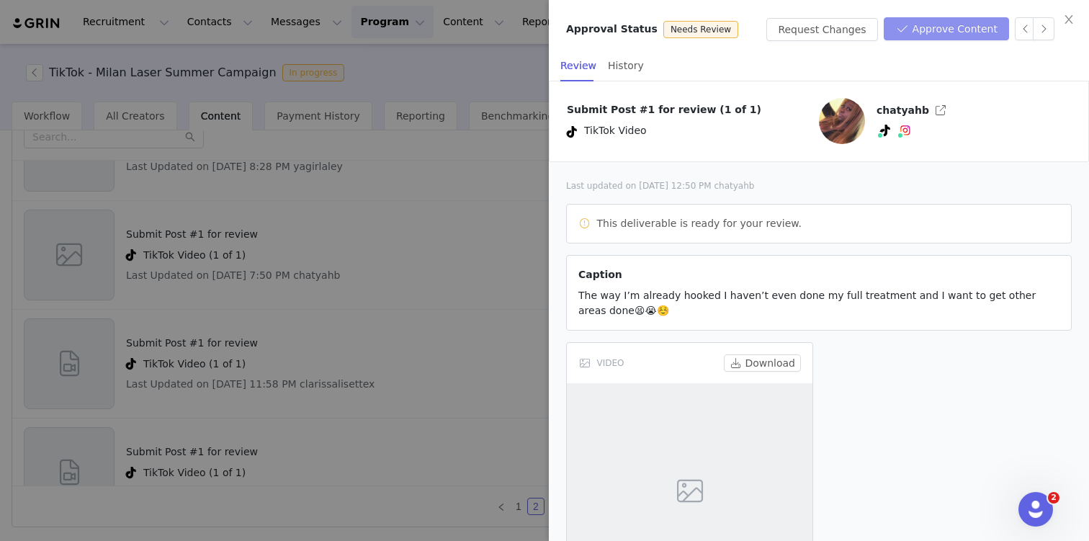
click at [929, 24] on button "Approve Content" at bounding box center [946, 28] width 125 height 23
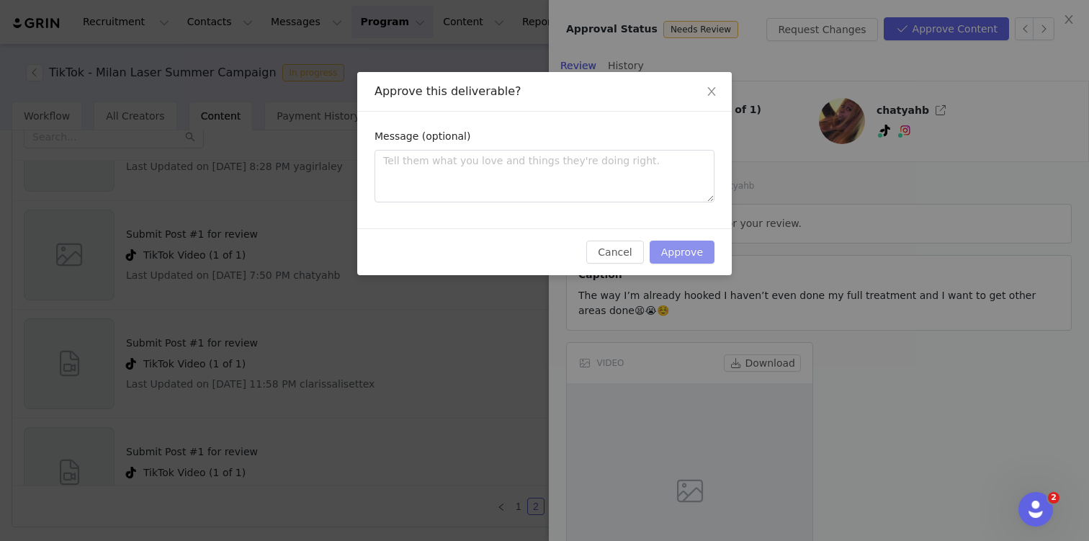
click at [689, 241] on button "Approve" at bounding box center [682, 252] width 65 height 23
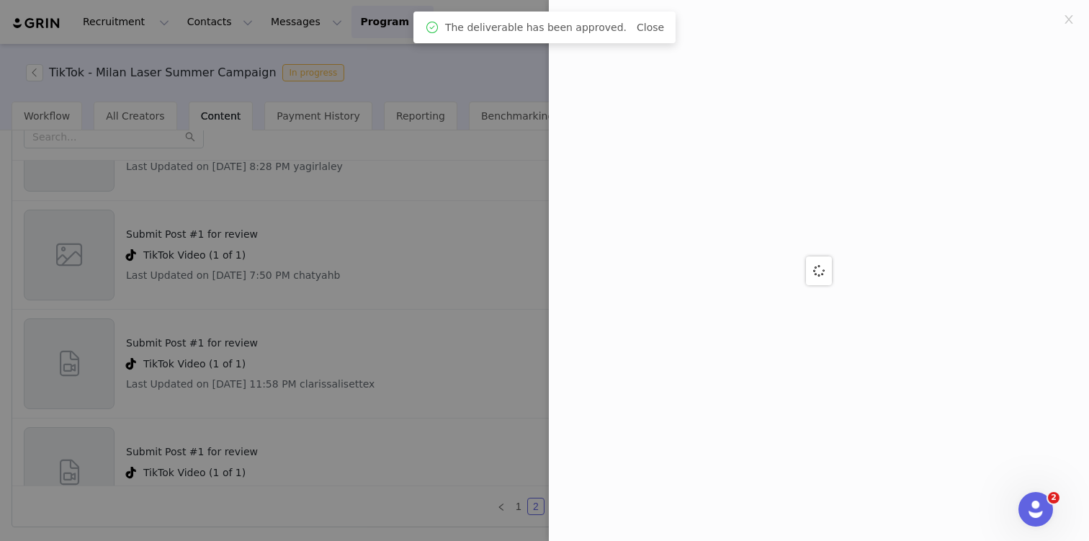
click at [199, 349] on div at bounding box center [544, 270] width 1089 height 541
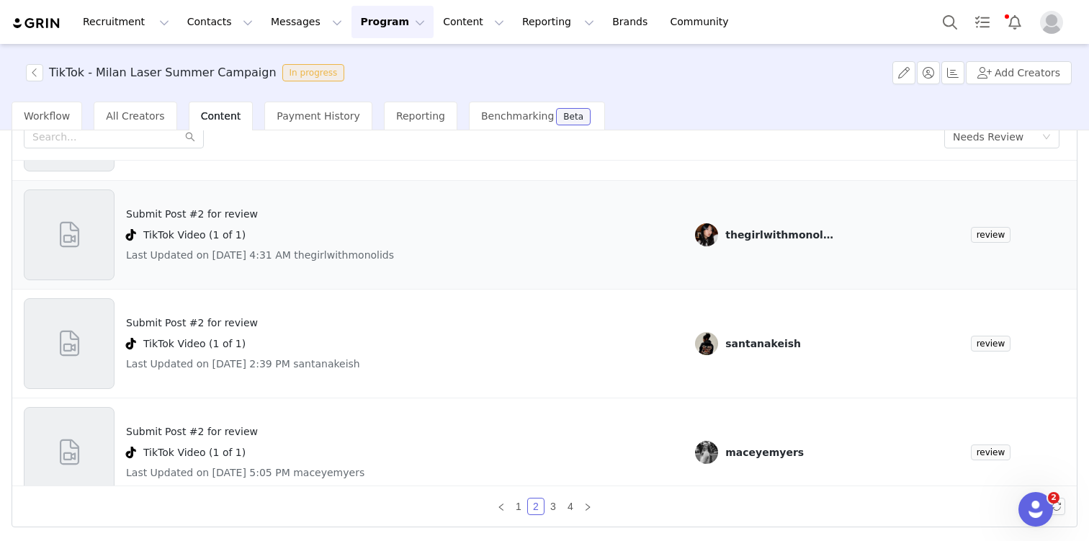
scroll to position [452, 0]
click at [200, 207] on h4 "Submit Post #2 for review" at bounding box center [260, 212] width 268 height 15
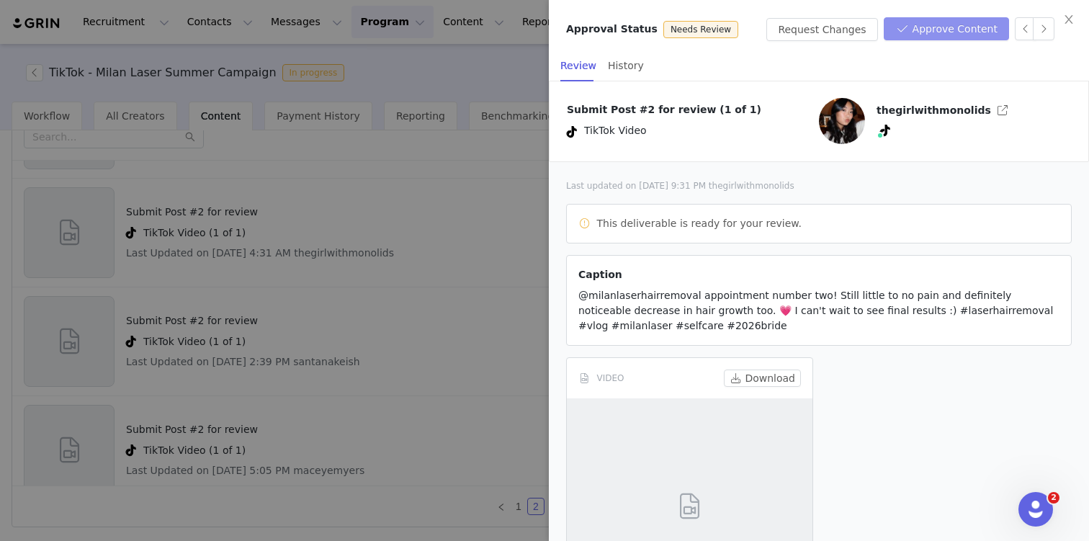
click at [962, 30] on button "Approve Content" at bounding box center [946, 28] width 125 height 23
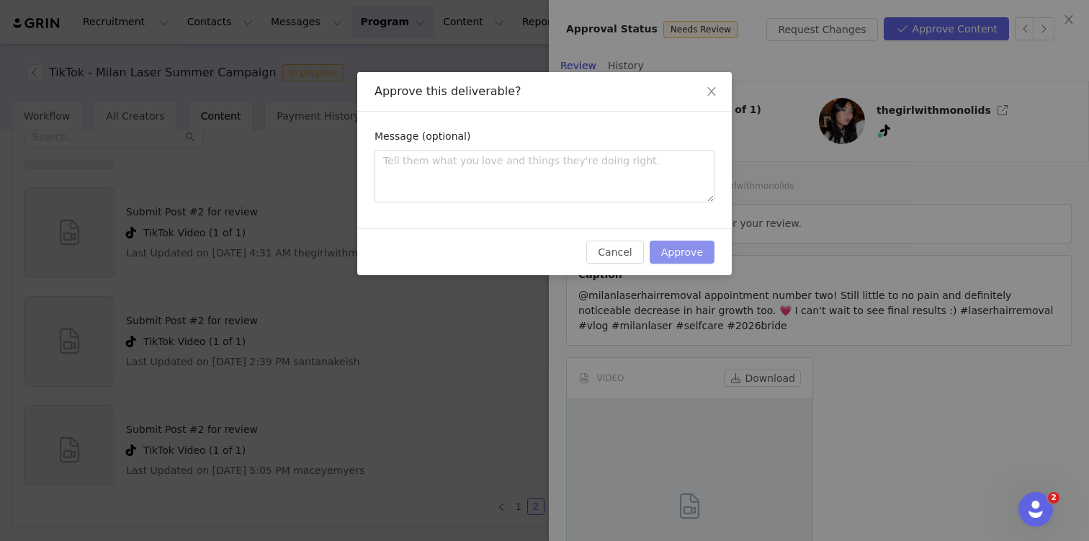
drag, startPoint x: 684, startPoint y: 247, endPoint x: 659, endPoint y: 263, distance: 29.2
click at [684, 247] on button "Approve" at bounding box center [682, 252] width 65 height 23
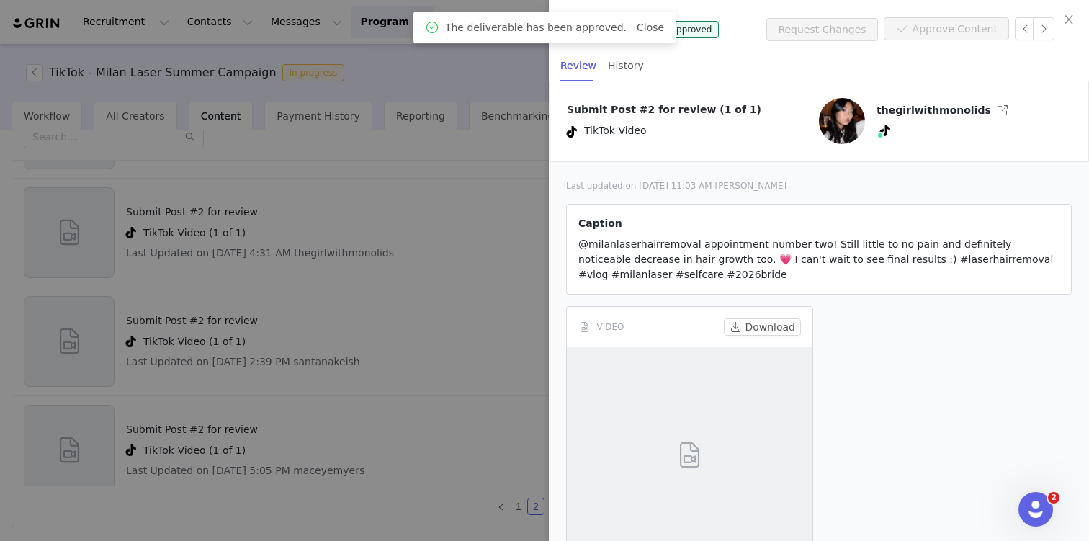
click at [304, 458] on div at bounding box center [544, 270] width 1089 height 541
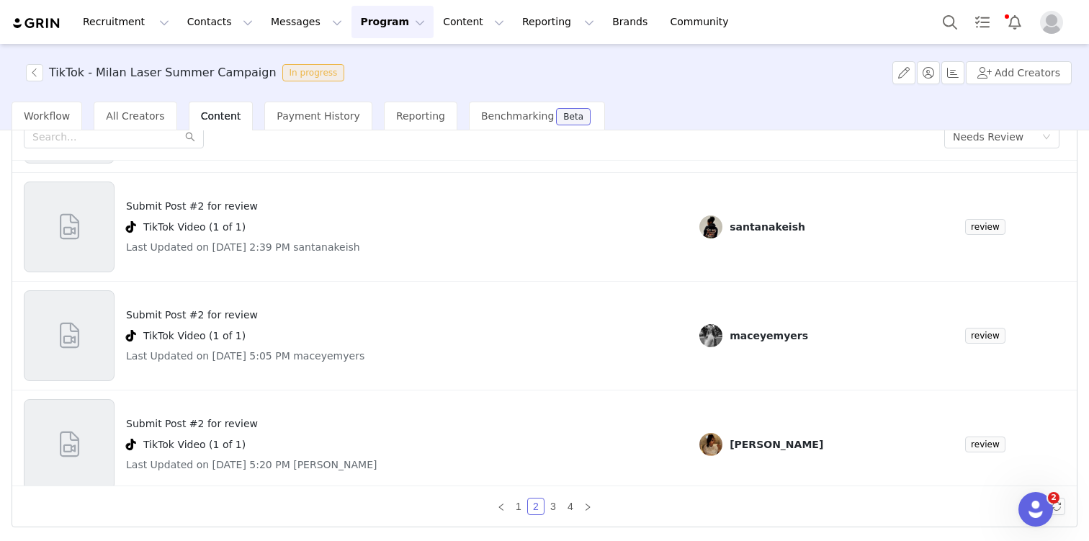
scroll to position [591, 0]
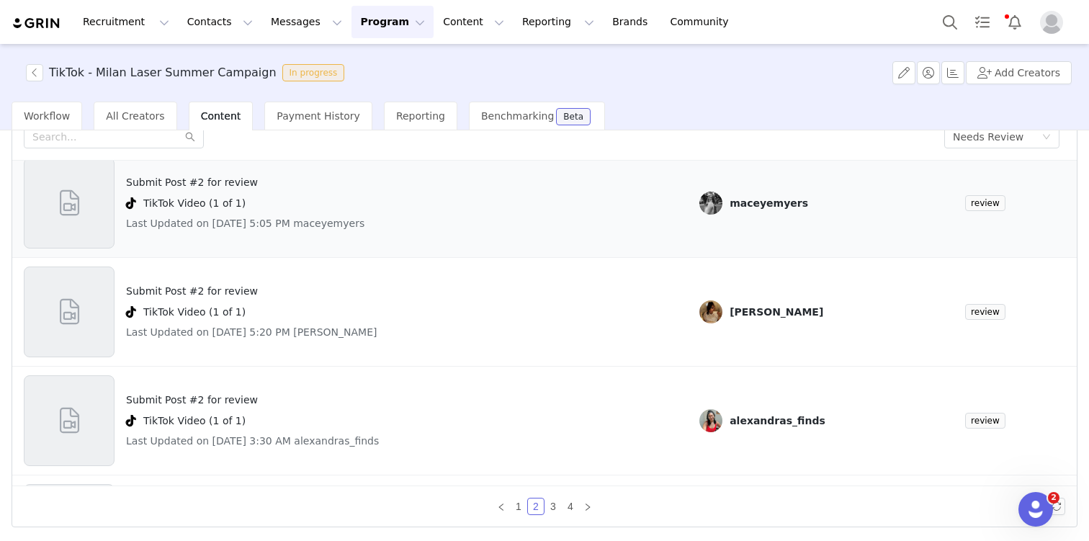
click at [233, 201] on h4 "TikTok Video (1 of 1)" at bounding box center [194, 203] width 102 height 15
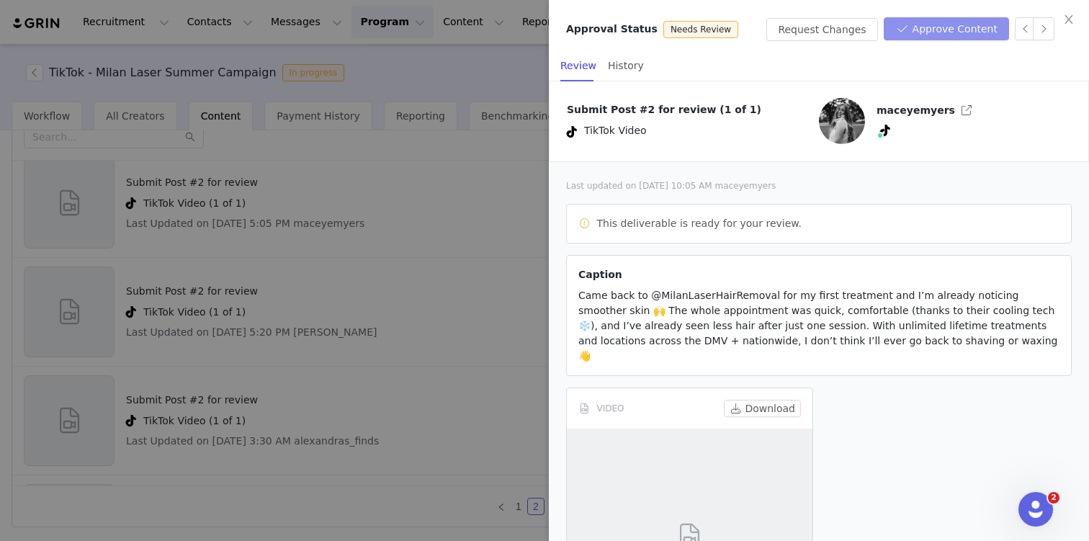
click at [941, 27] on button "Approve Content" at bounding box center [946, 28] width 125 height 23
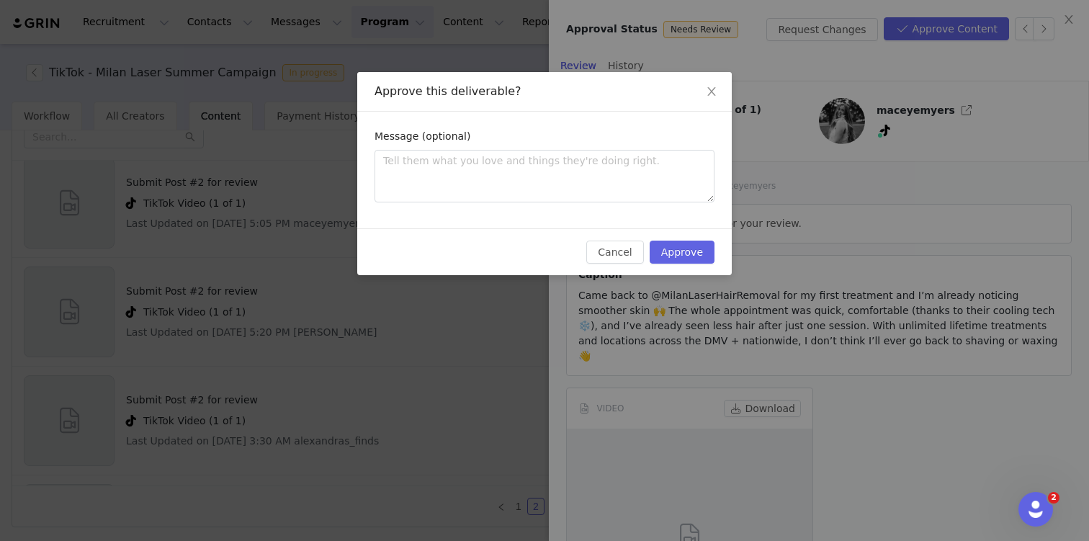
click at [674, 266] on div "Cancel Approve" at bounding box center [544, 251] width 375 height 47
click at [674, 256] on button "Approve" at bounding box center [682, 252] width 65 height 23
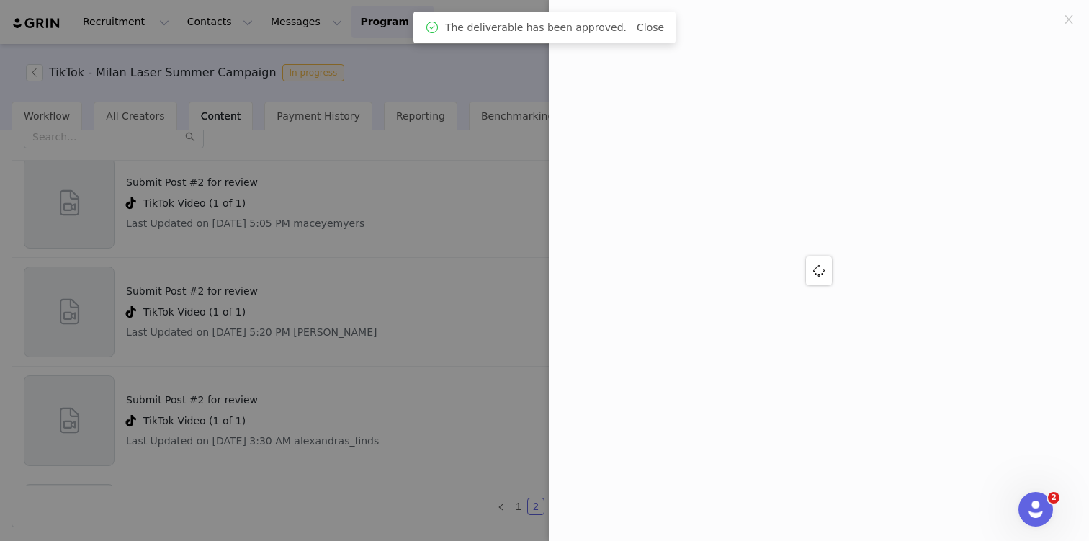
click at [389, 406] on div at bounding box center [544, 270] width 1089 height 541
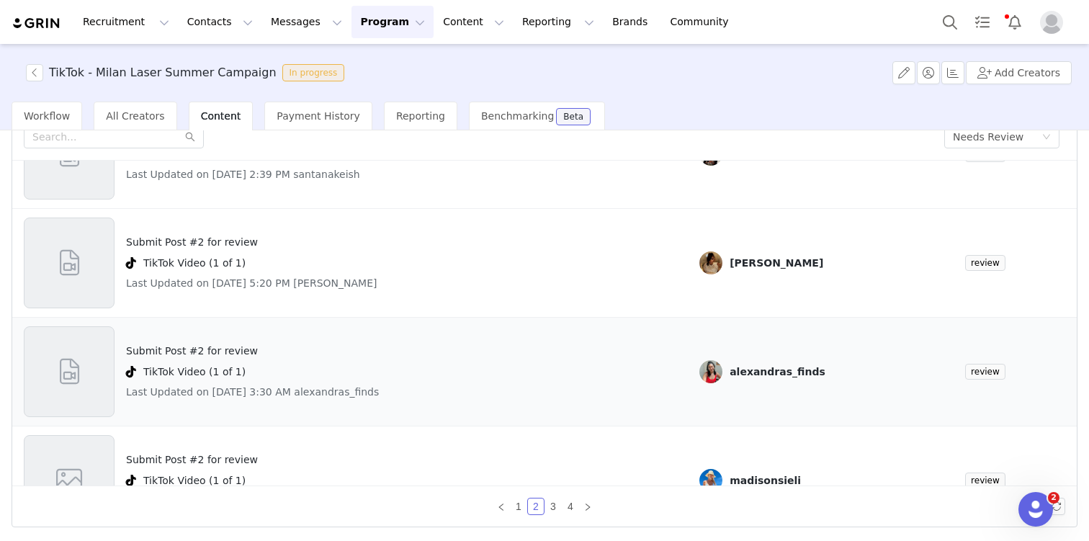
scroll to position [529, 0]
click at [216, 358] on h4 "Submit Post #2 for review" at bounding box center [252, 353] width 253 height 15
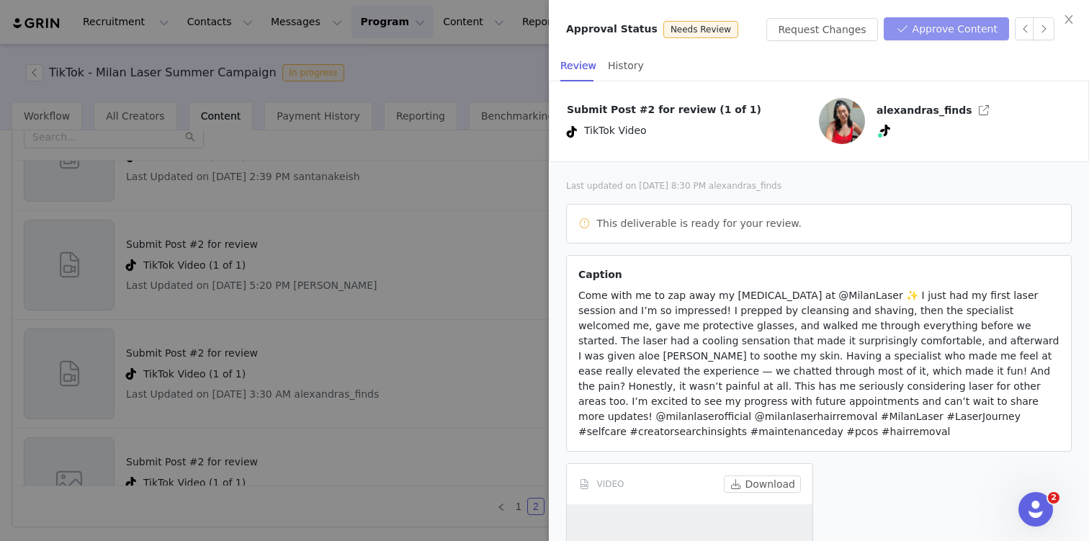
click at [939, 35] on button "Approve Content" at bounding box center [946, 28] width 125 height 23
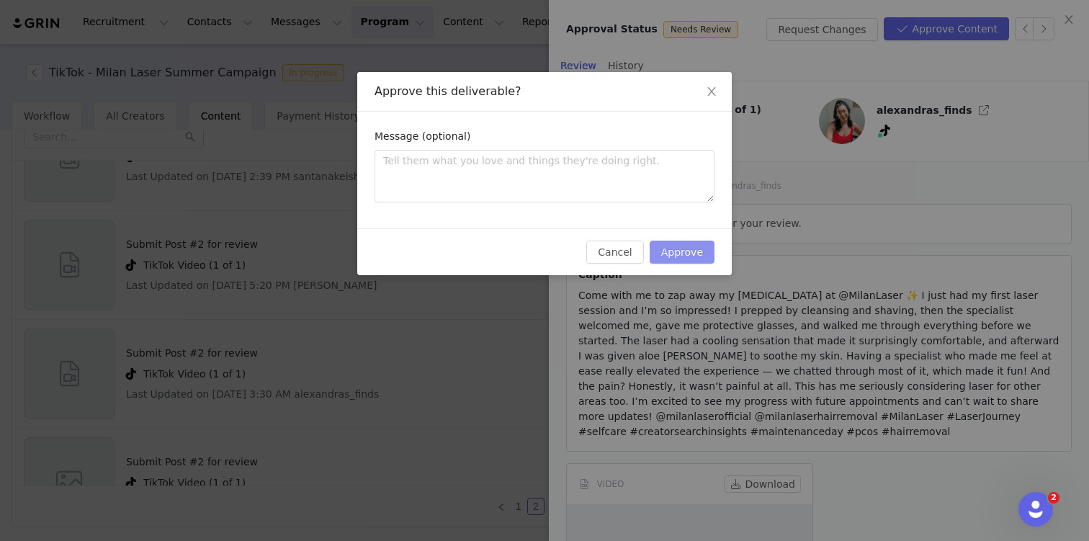
click at [674, 262] on button "Approve" at bounding box center [682, 252] width 65 height 23
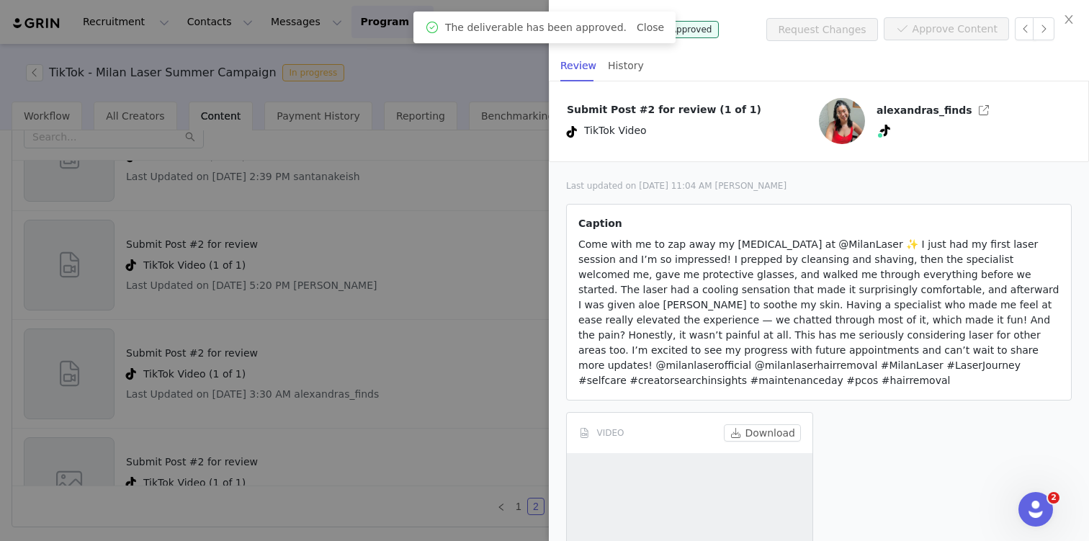
click at [403, 434] on div at bounding box center [544, 270] width 1089 height 541
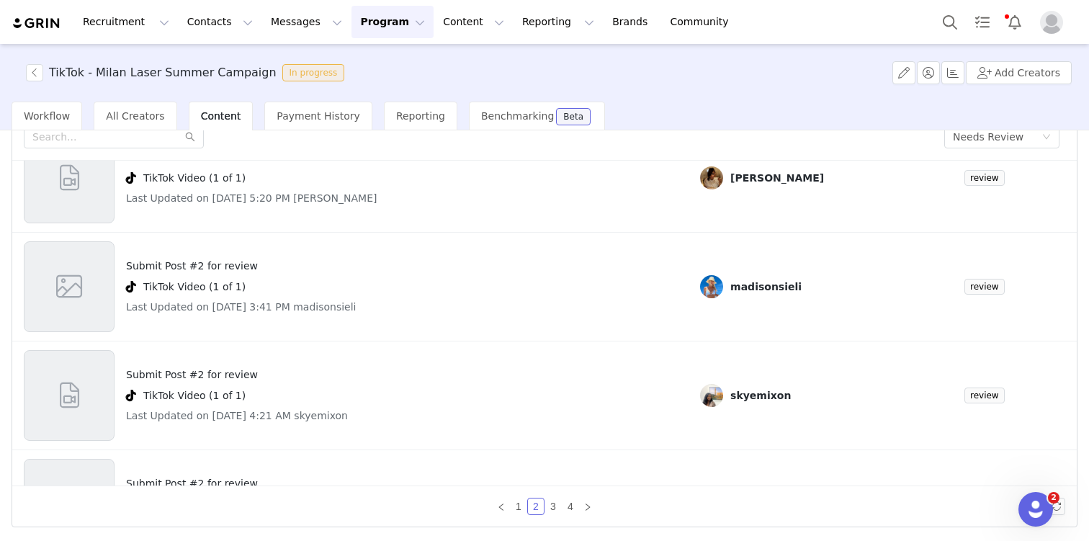
scroll to position [622, 0]
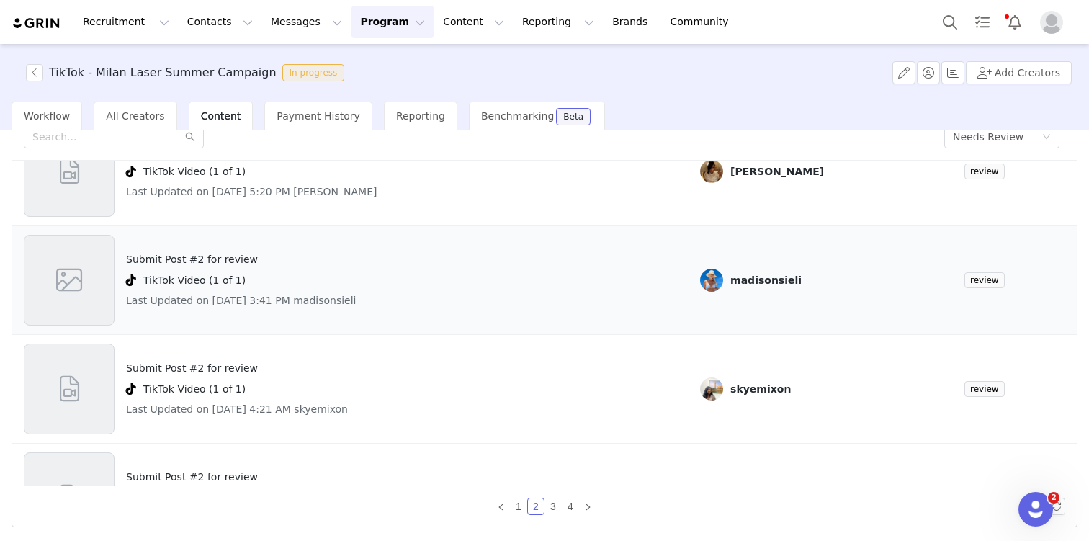
click at [175, 249] on div "Submit Post #2 for review TikTok Video (1 of 1) Last Updated on [DATE] 3:41 PM …" at bounding box center [241, 280] width 231 height 91
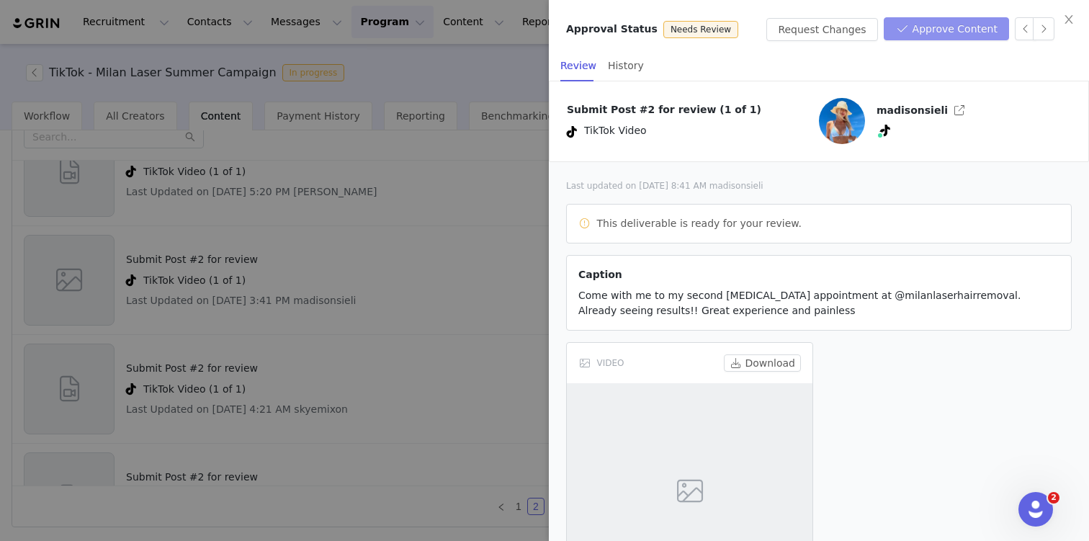
click at [970, 32] on button "Approve Content" at bounding box center [946, 28] width 125 height 23
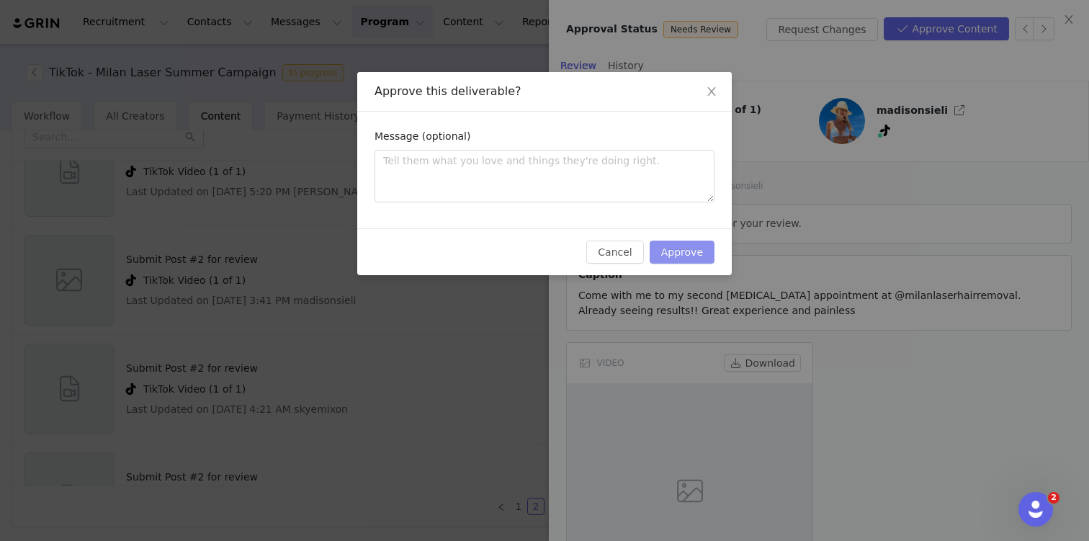
click at [707, 256] on button "Approve" at bounding box center [682, 252] width 65 height 23
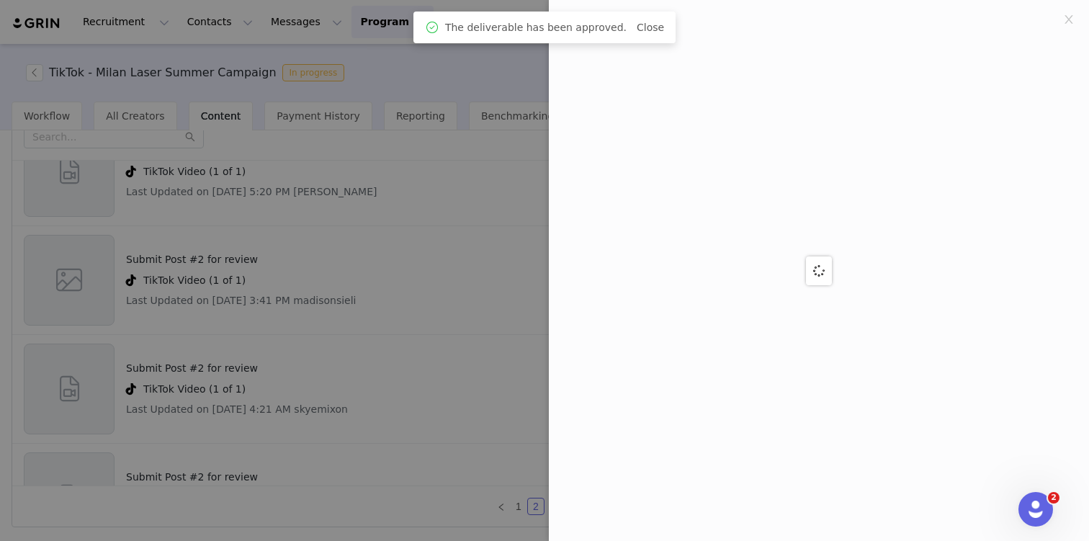
click at [364, 419] on div at bounding box center [544, 270] width 1089 height 541
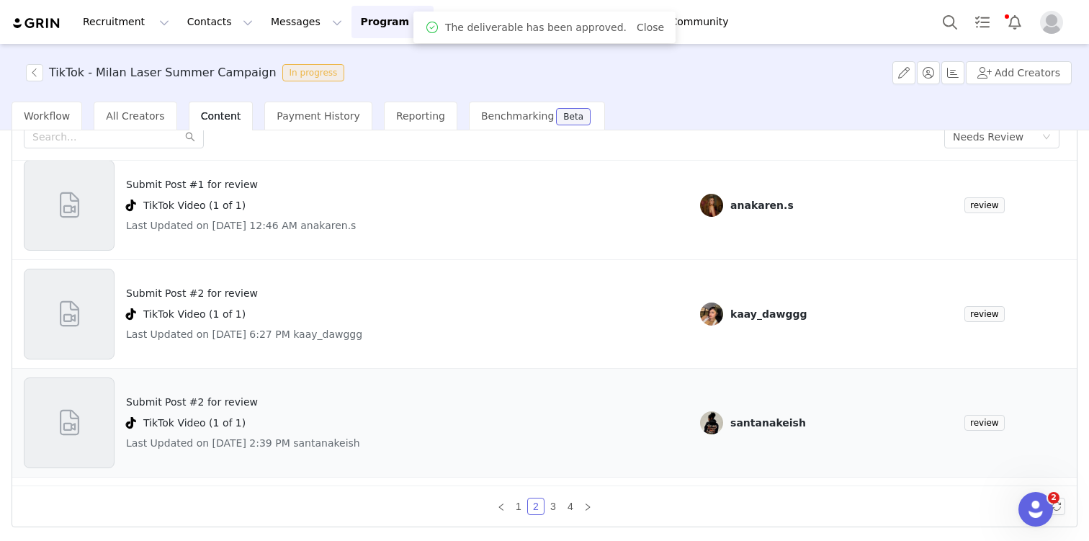
scroll to position [276, 0]
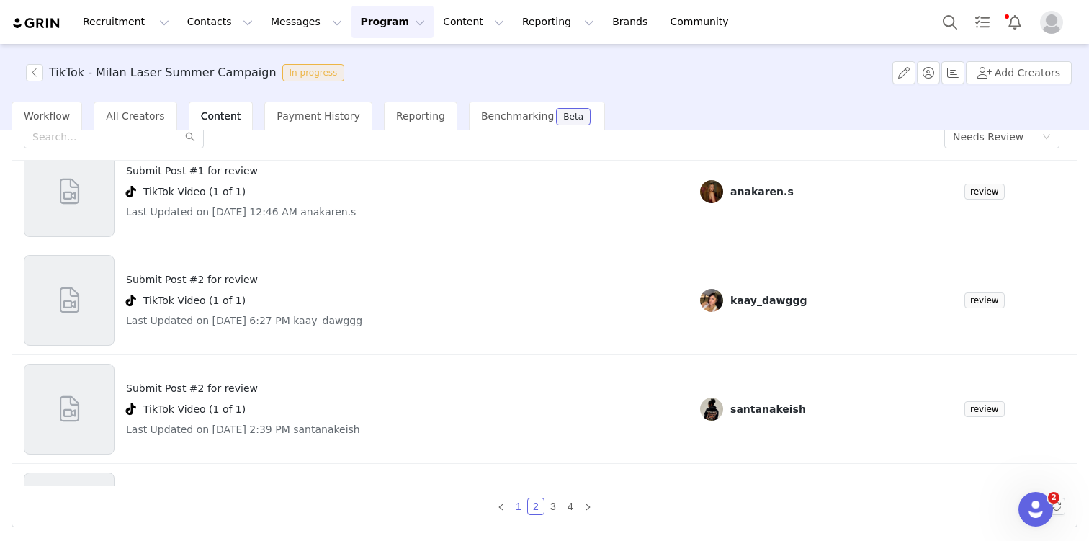
click at [519, 510] on link "1" at bounding box center [519, 507] width 16 height 16
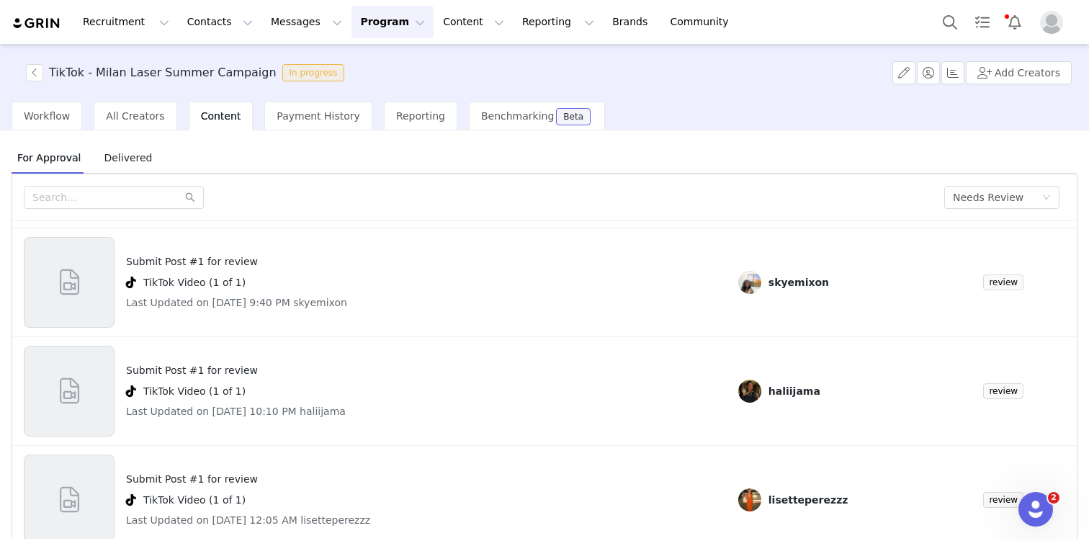
scroll to position [0, 0]
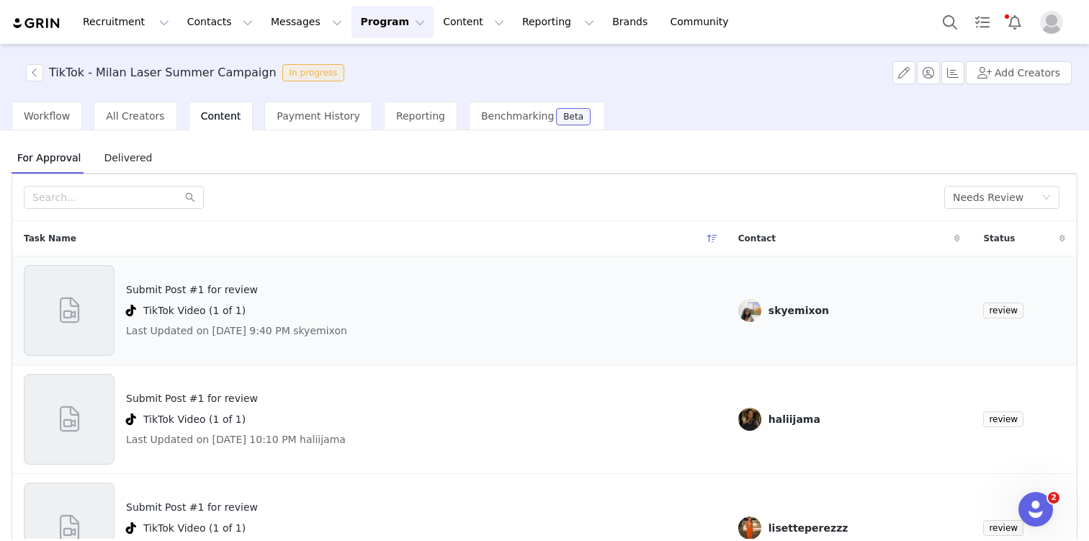
click at [177, 287] on h4 "Submit Post #1 for review" at bounding box center [236, 289] width 221 height 15
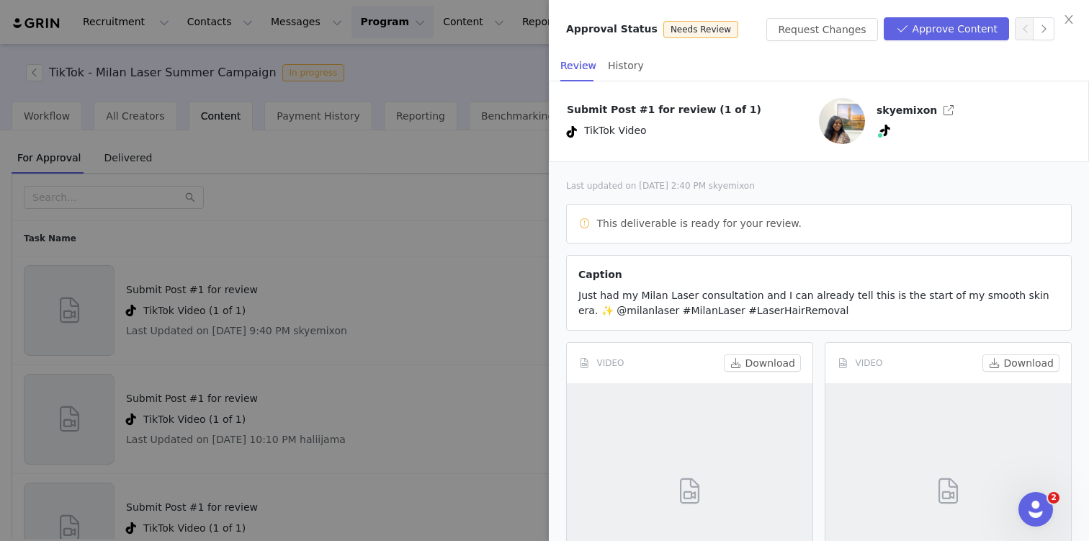
click at [474, 287] on div at bounding box center [544, 270] width 1089 height 541
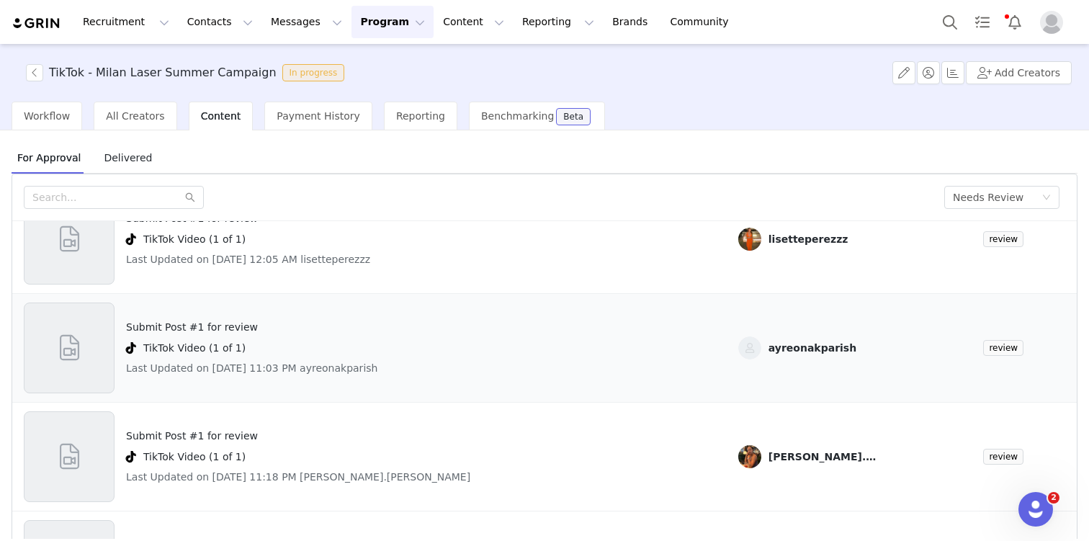
scroll to position [298, 0]
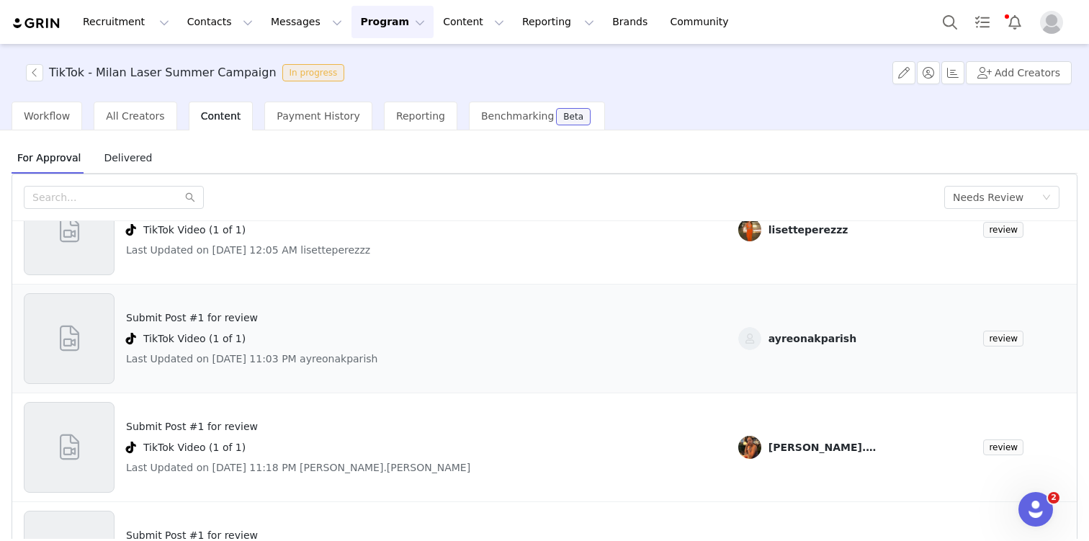
click at [235, 331] on h4 "TikTok Video (1 of 1)" at bounding box center [194, 338] width 102 height 15
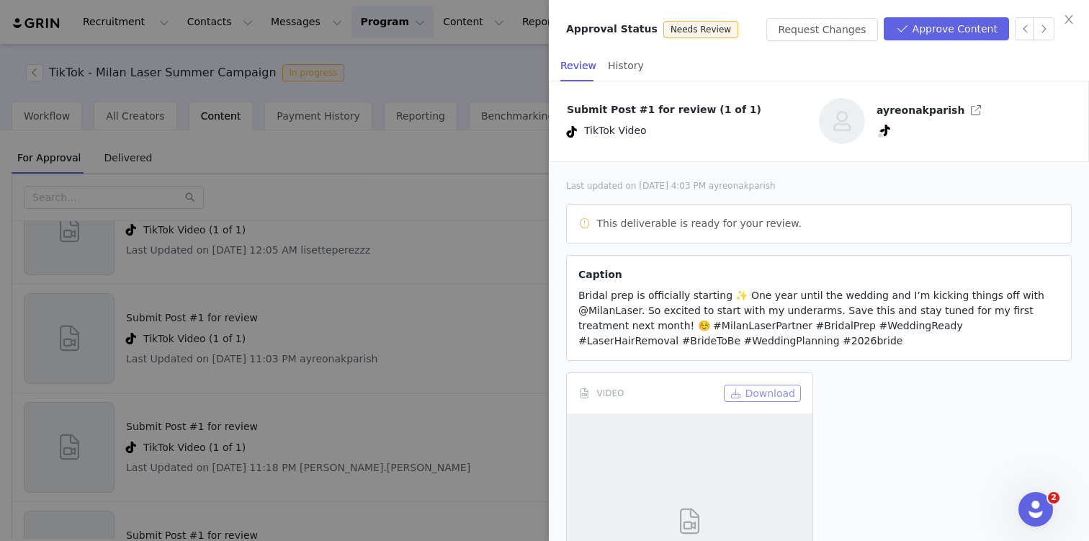
click at [752, 395] on button "Download" at bounding box center [762, 393] width 77 height 17
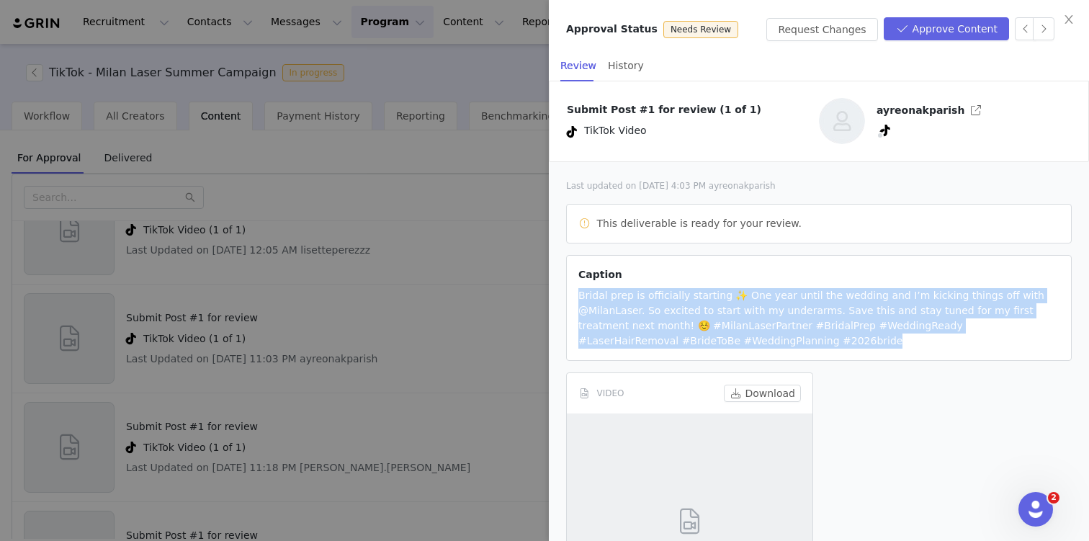
drag, startPoint x: 746, startPoint y: 353, endPoint x: 572, endPoint y: 303, distance: 181.5
click at [572, 303] on article "Caption Bridal prep is officially starting ✨ One year until the wedding and I’m…" at bounding box center [819, 308] width 506 height 106
copy span "Bridal prep is officially starting ✨ One year until the wedding and I’m kicking…"
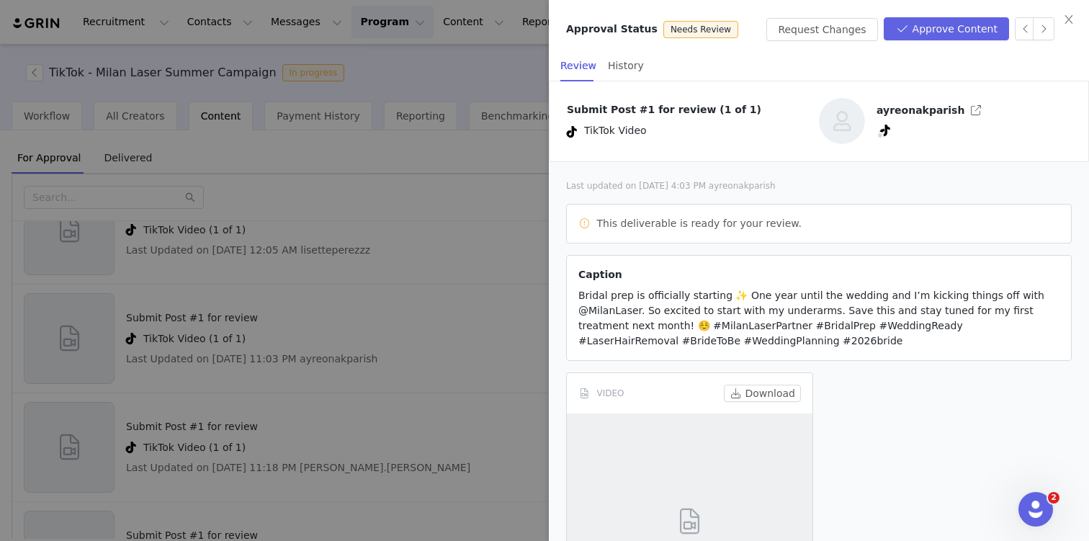
click at [245, 404] on div at bounding box center [544, 270] width 1089 height 541
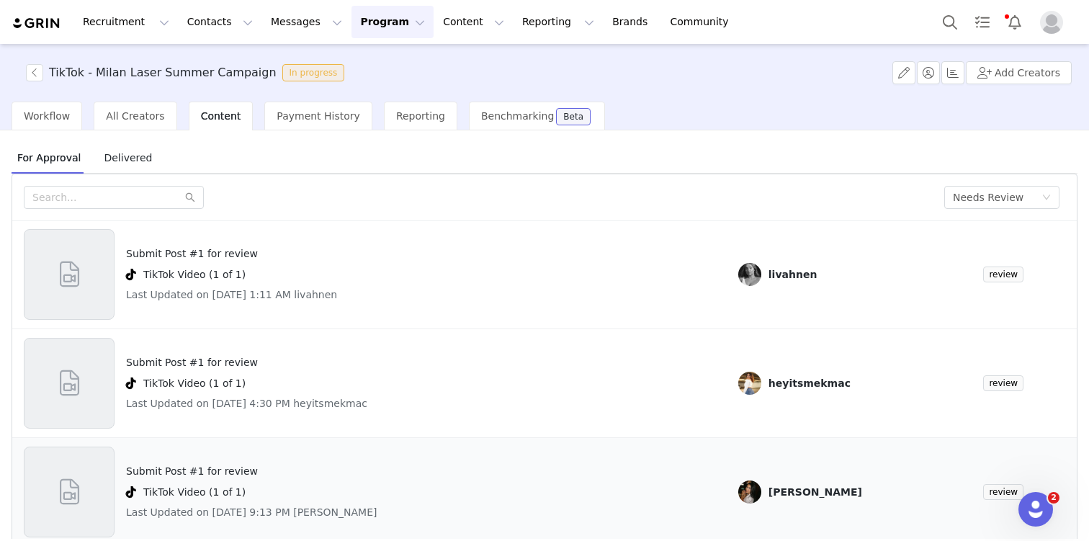
scroll to position [61, 0]
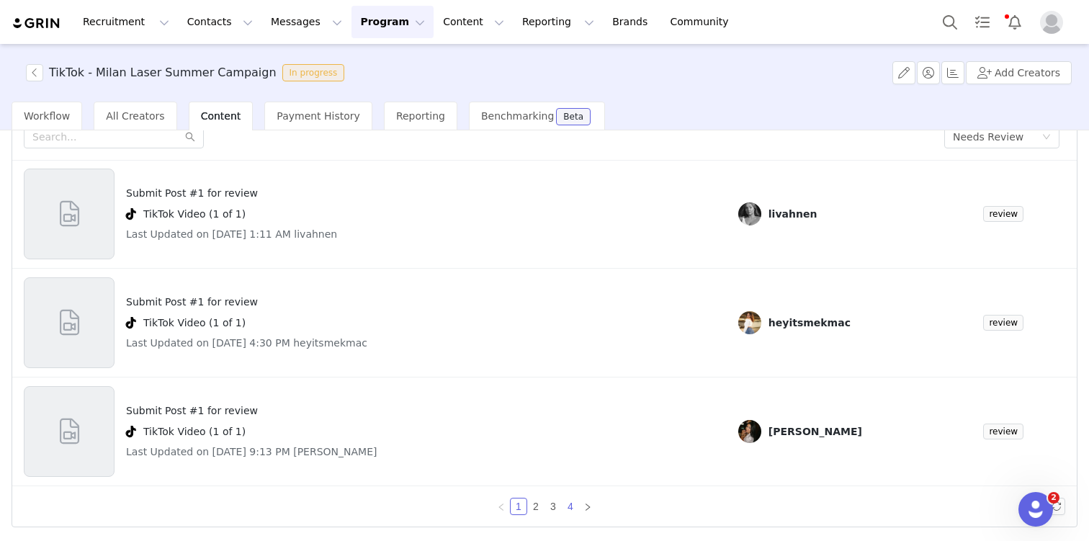
click at [574, 502] on link "4" at bounding box center [571, 507] width 16 height 16
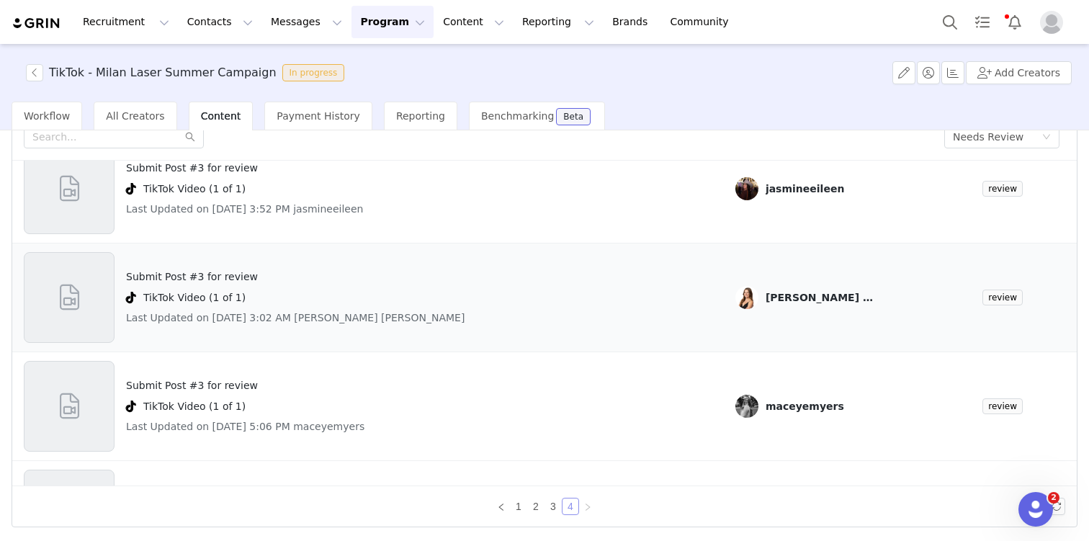
scroll to position [145, 0]
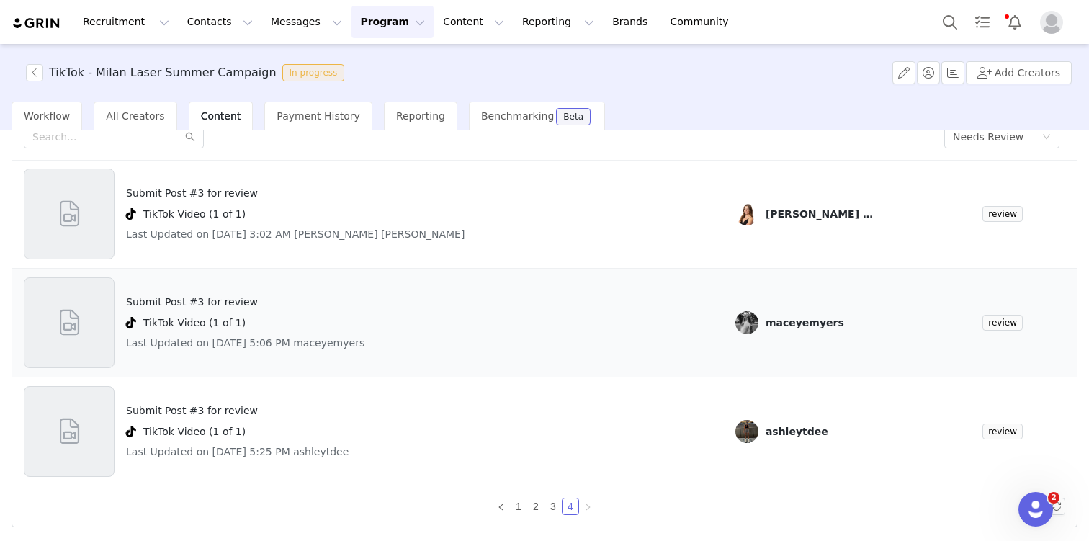
click at [182, 311] on div "Submit Post #3 for review TikTok Video (1 of 1) Last Updated on [DATE] 5:06 PM …" at bounding box center [245, 322] width 238 height 91
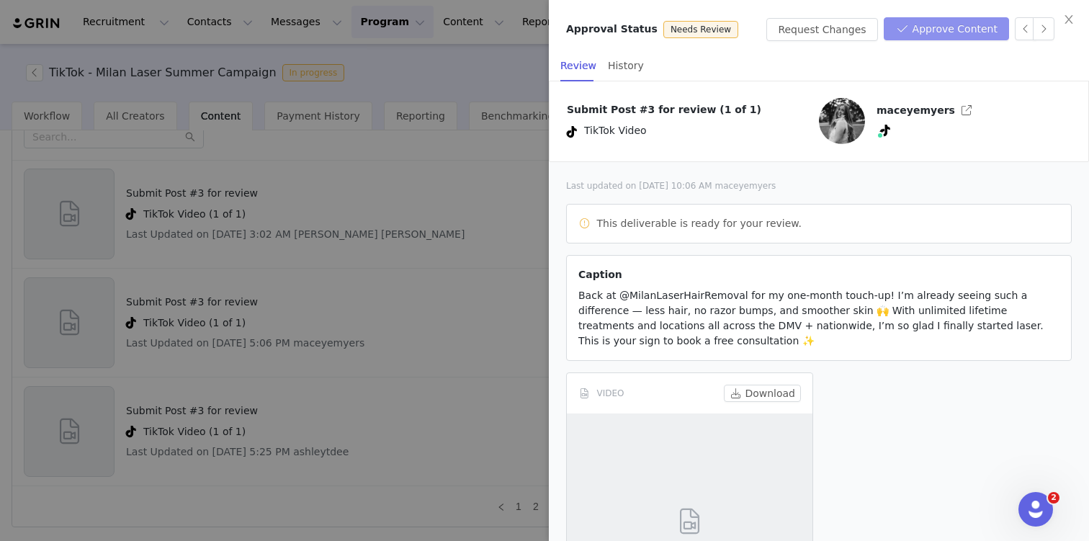
drag, startPoint x: 955, startPoint y: 12, endPoint x: 951, endPoint y: 18, distance: 7.4
click at [955, 13] on div "Approval Status Needs Review Request Changes Approve Content" at bounding box center [819, 25] width 540 height 50
click at [949, 27] on button "Approve Content" at bounding box center [946, 28] width 125 height 23
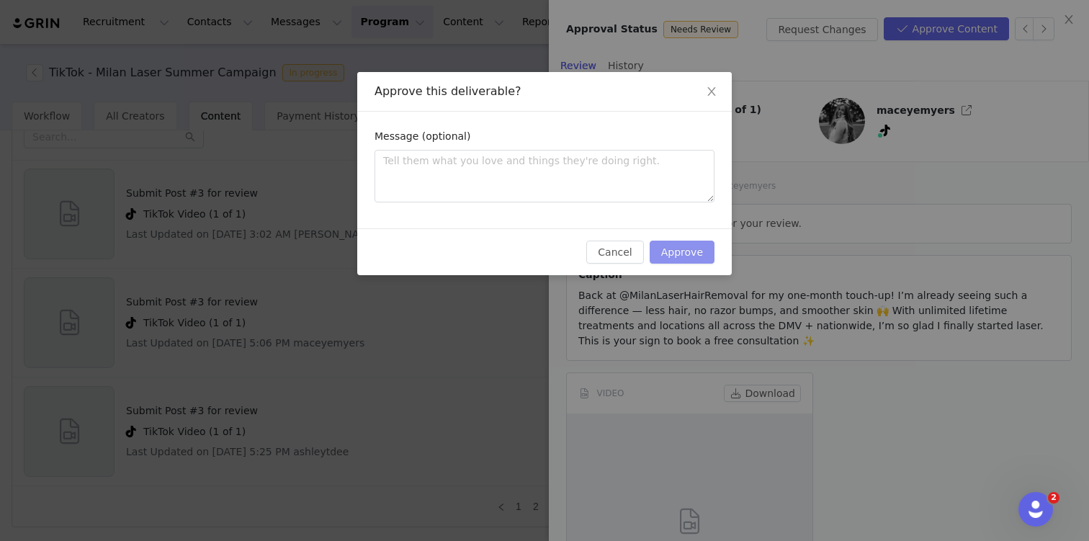
click at [688, 249] on button "Approve" at bounding box center [682, 252] width 65 height 23
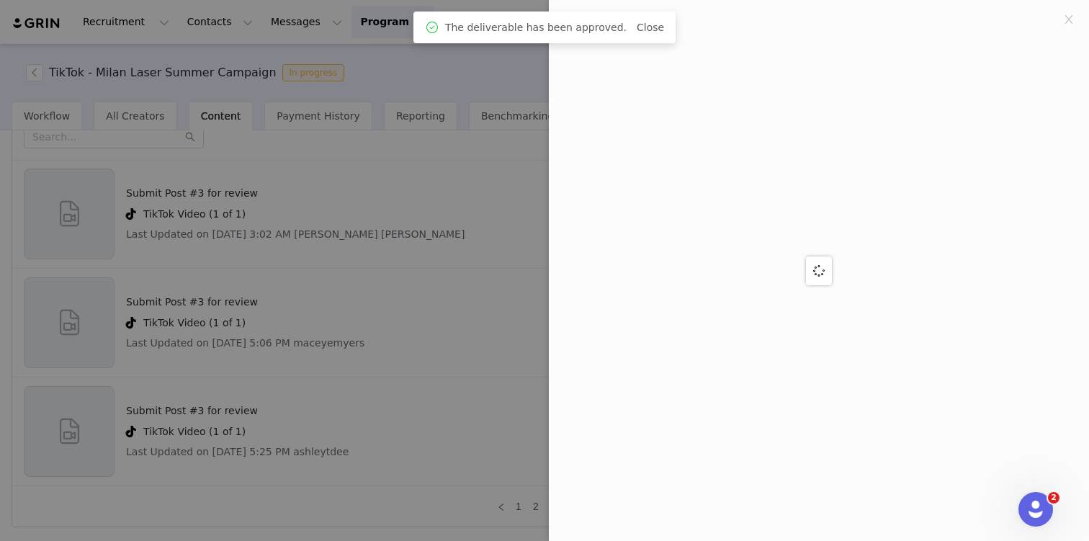
click at [258, 323] on div at bounding box center [544, 270] width 1089 height 541
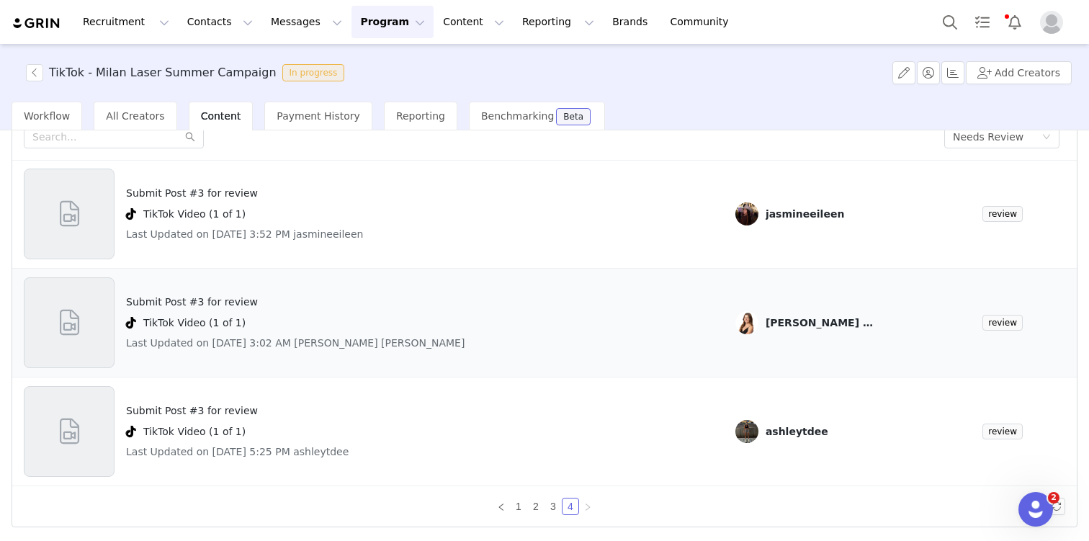
scroll to position [0, 0]
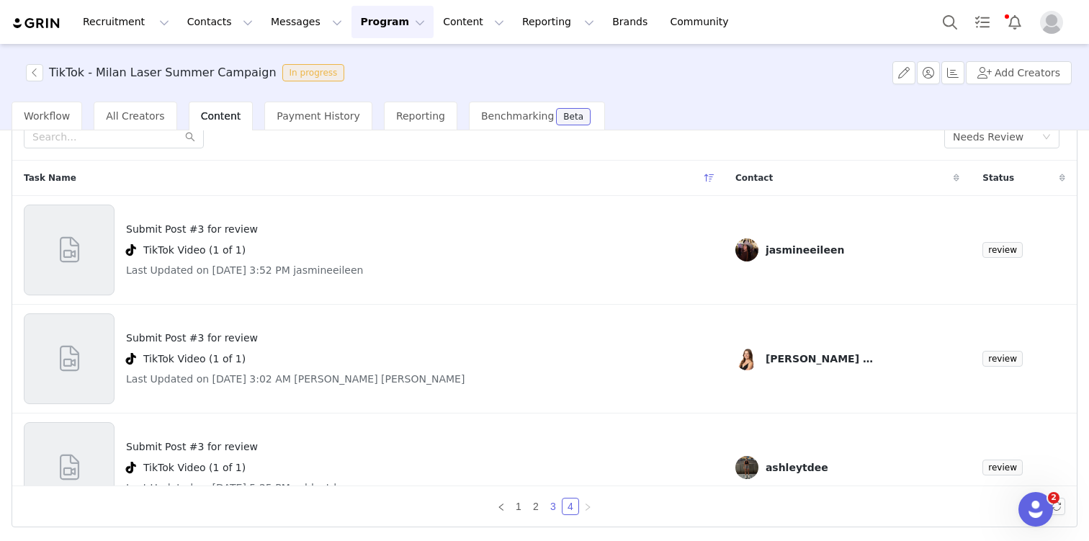
click at [555, 507] on link "3" at bounding box center [553, 507] width 16 height 16
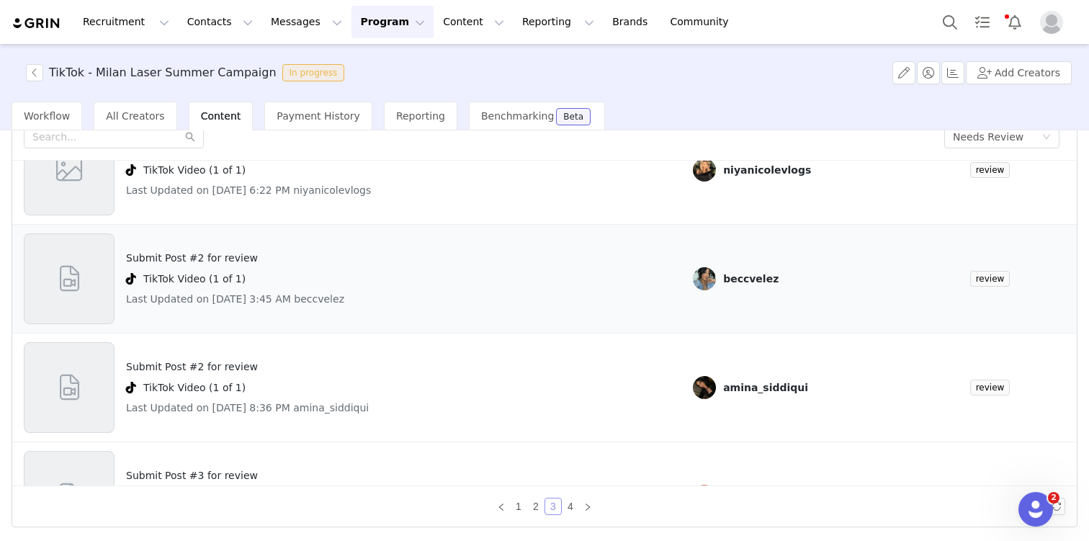
scroll to position [728, 0]
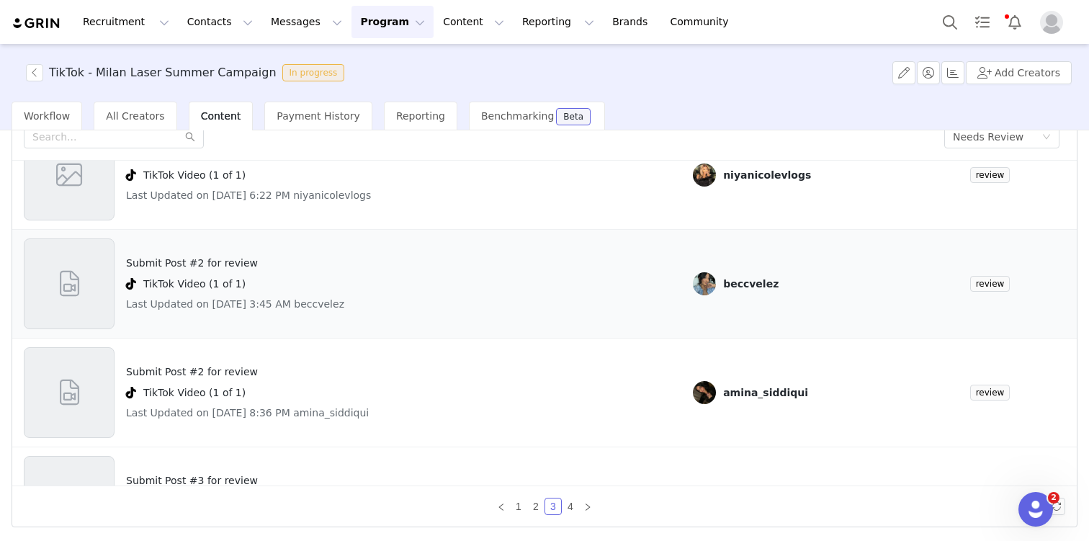
click at [181, 263] on h4 "Submit Post #2 for review" at bounding box center [235, 263] width 218 height 15
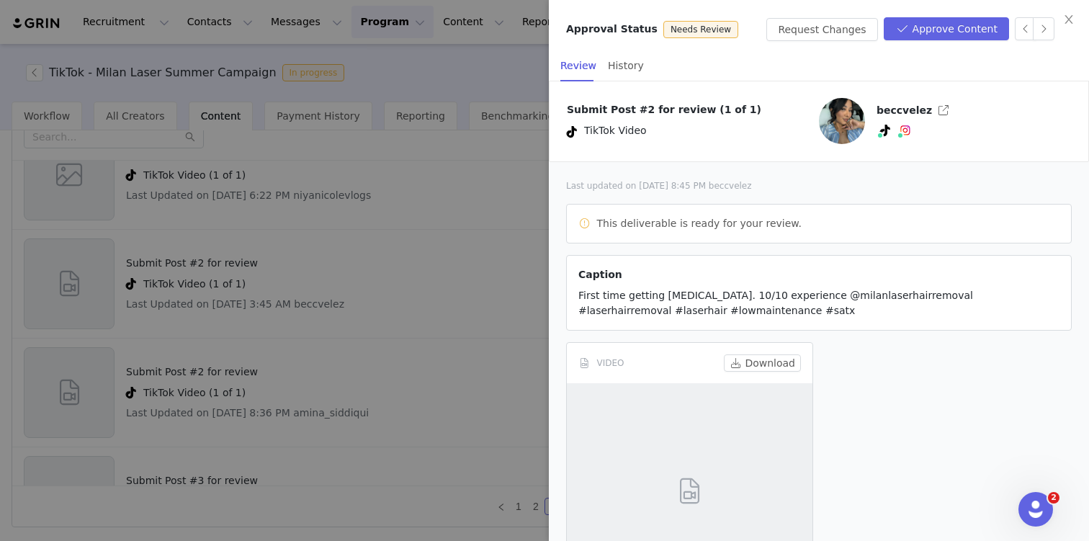
click at [924, 42] on div "Approval Status Needs Review Request Changes Approve Content" at bounding box center [819, 25] width 540 height 50
click at [924, 37] on button "Approve Content" at bounding box center [946, 28] width 125 height 23
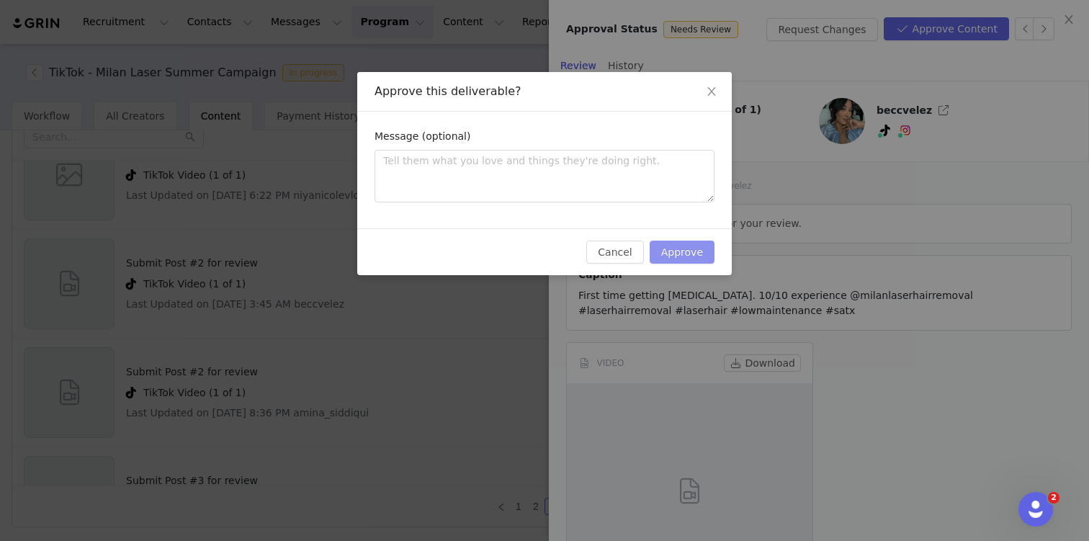
drag, startPoint x: 671, startPoint y: 248, endPoint x: 664, endPoint y: 253, distance: 8.2
click at [670, 249] on button "Approve" at bounding box center [682, 252] width 65 height 23
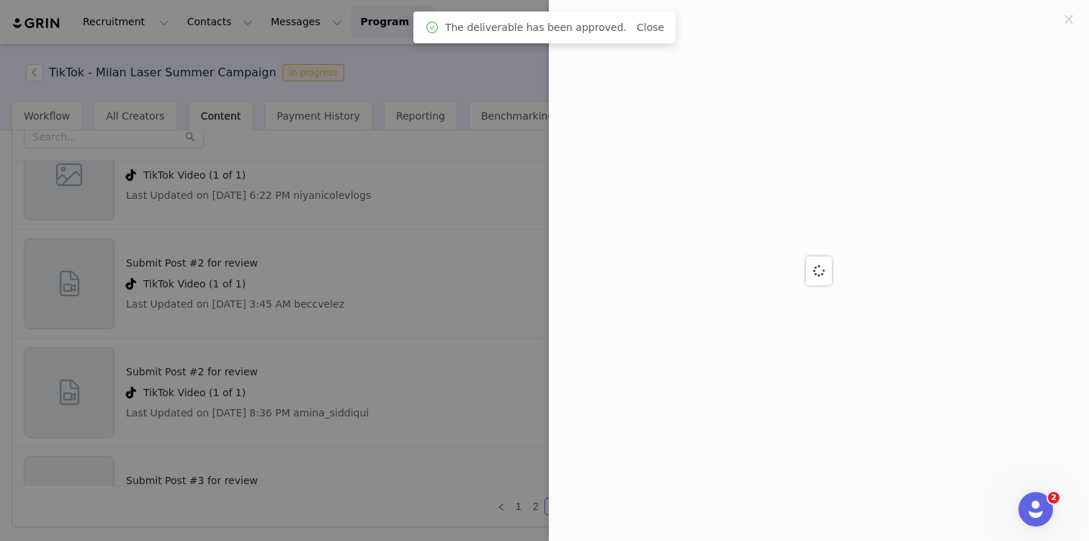
click at [175, 296] on div at bounding box center [544, 270] width 1089 height 541
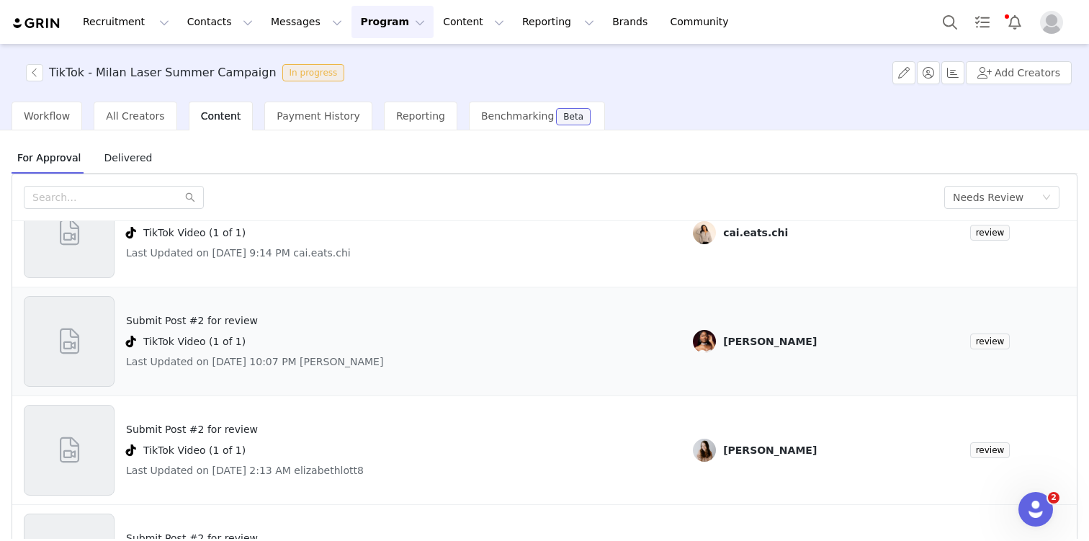
scroll to position [294, 0]
click at [210, 312] on div "Submit Post #2 for review TikTok Video (1 of 1) Last Updated on [DATE] 10:07 PM…" at bounding box center [254, 343] width 257 height 91
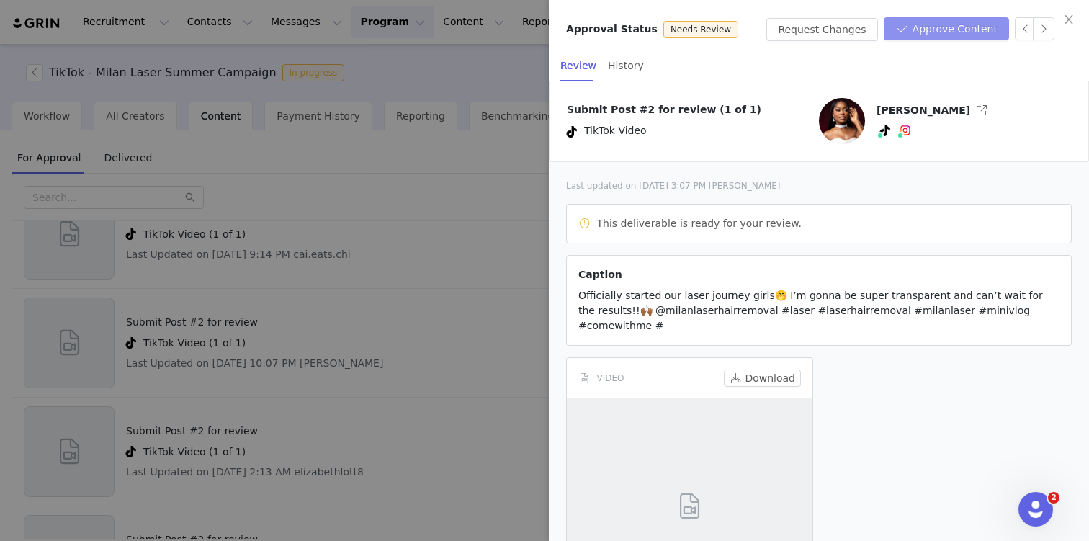
click at [951, 29] on button "Approve Content" at bounding box center [946, 28] width 125 height 23
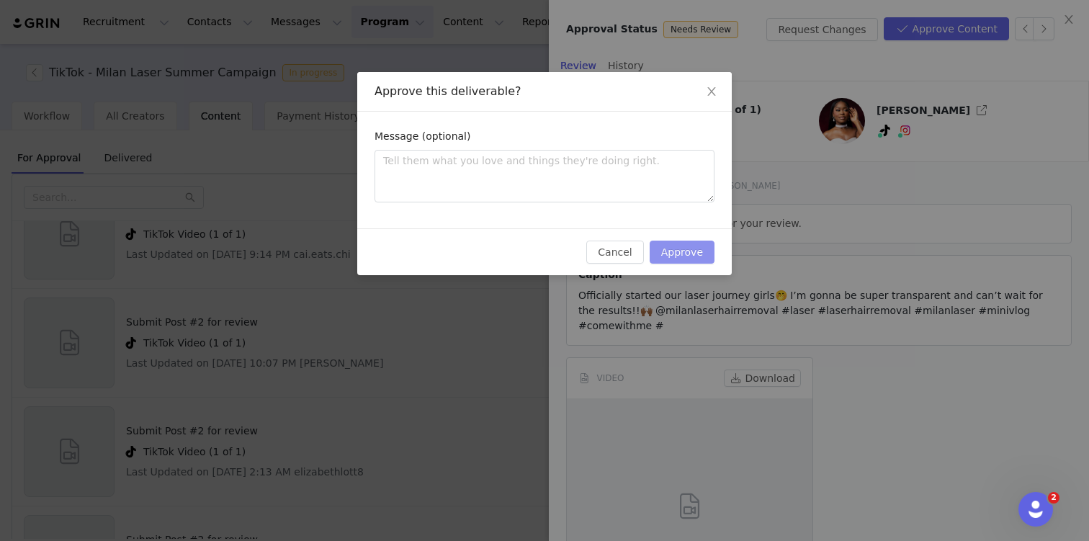
click at [693, 256] on button "Approve" at bounding box center [682, 252] width 65 height 23
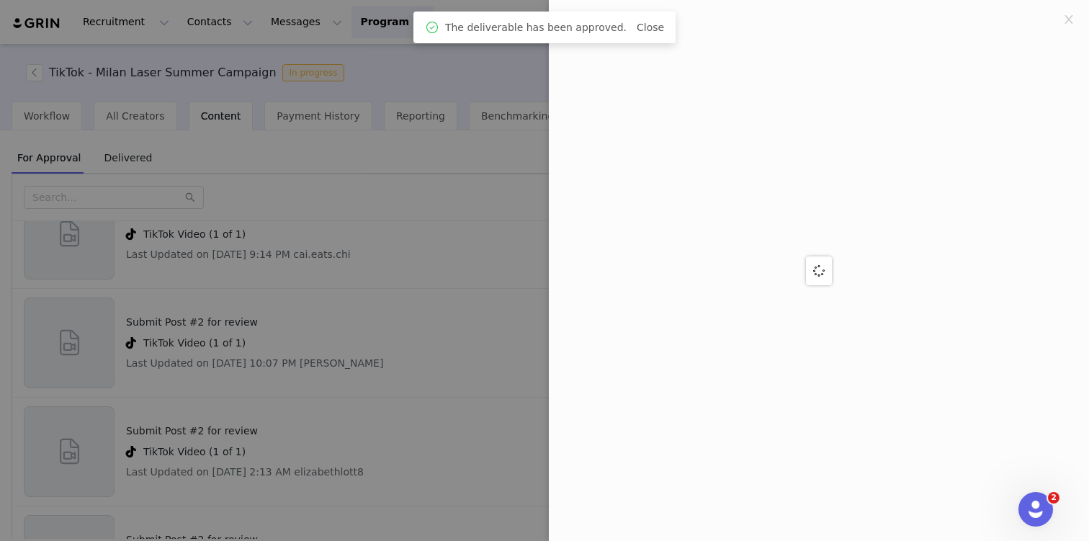
click at [216, 266] on div at bounding box center [544, 270] width 1089 height 541
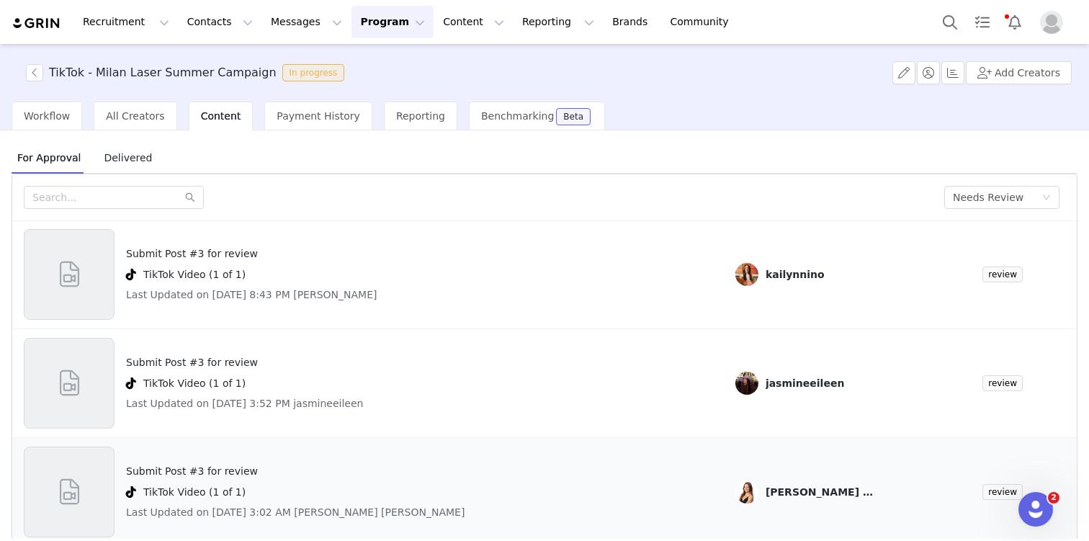
scroll to position [61, 0]
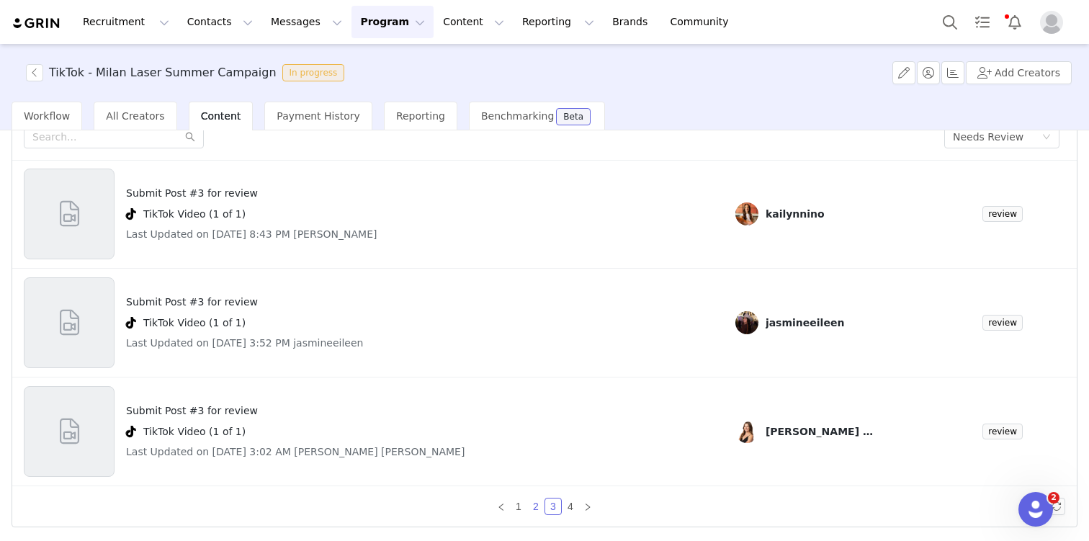
click at [536, 503] on link "2" at bounding box center [536, 507] width 16 height 16
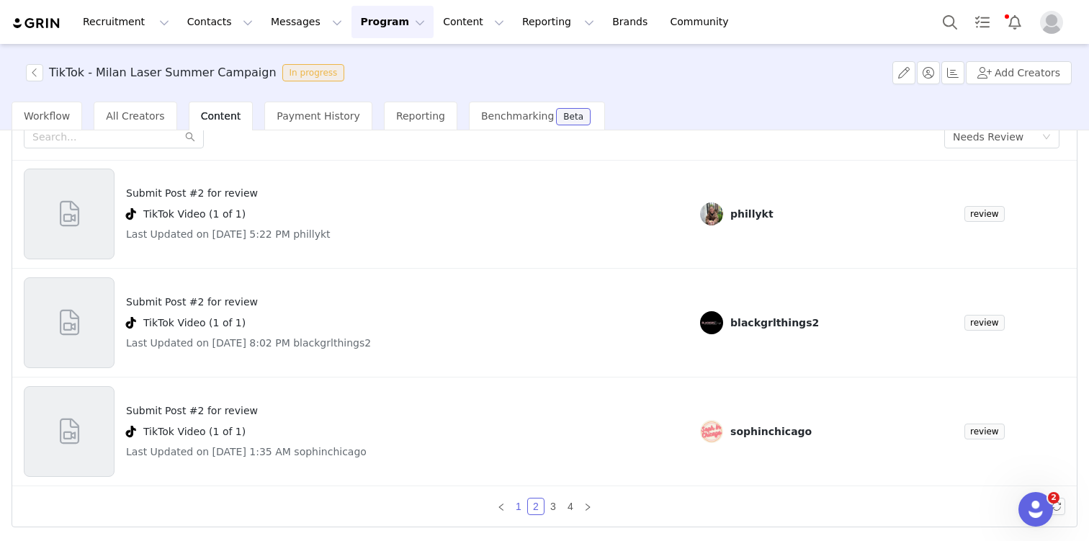
click at [514, 512] on link "1" at bounding box center [519, 507] width 16 height 16
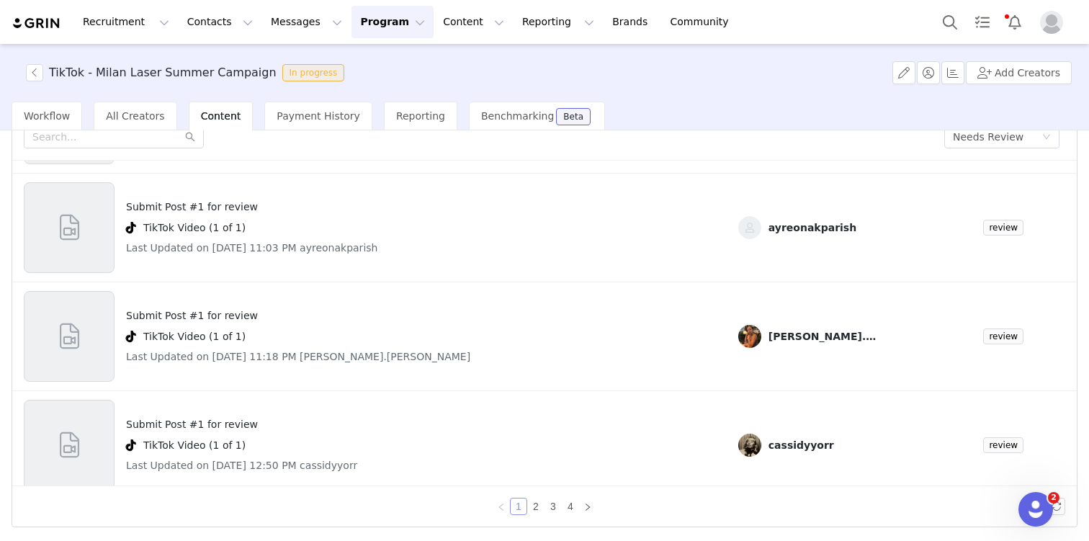
scroll to position [350, 0]
click at [231, 320] on h4 "Submit Post #1 for review" at bounding box center [298, 314] width 344 height 15
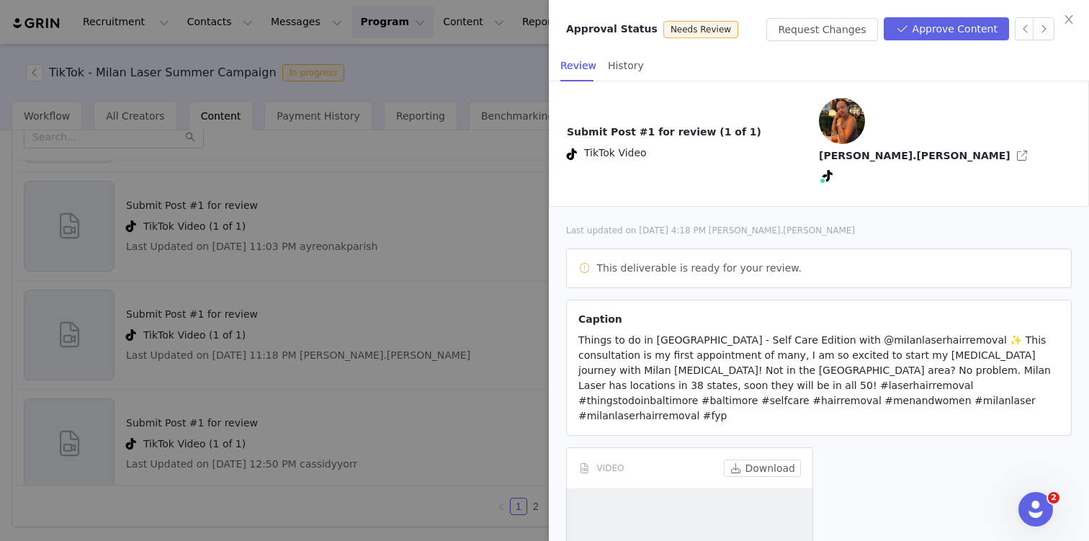
click at [769, 448] on div "VIDEO Download" at bounding box center [690, 468] width 246 height 40
click at [769, 460] on button "Download" at bounding box center [762, 468] width 77 height 17
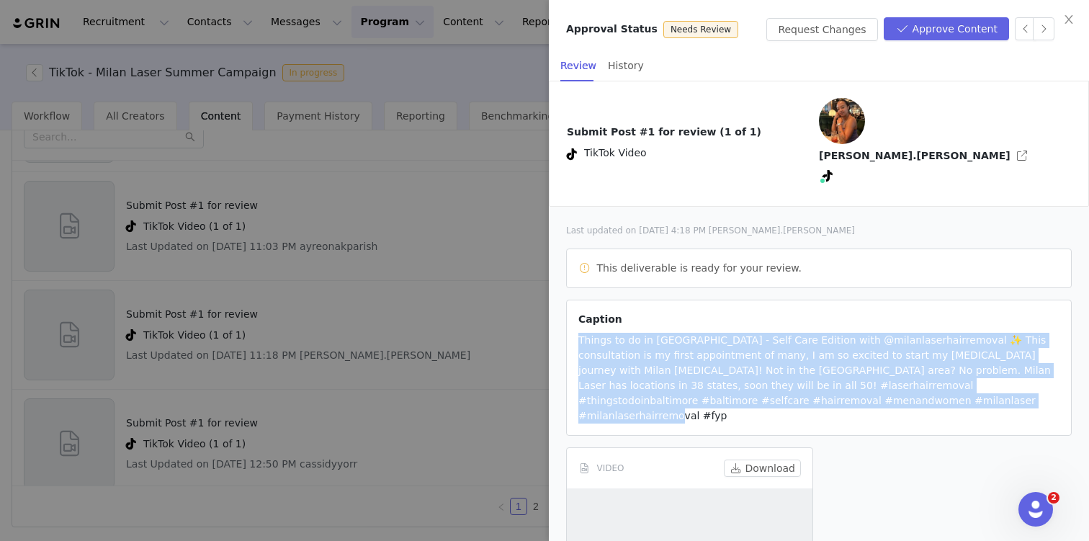
drag, startPoint x: 854, startPoint y: 359, endPoint x: 557, endPoint y: 298, distance: 303.1
click at [557, 298] on div "Last updated on [DATE] 4:18 PM [PERSON_NAME].[PERSON_NAME] This deliverable is …" at bounding box center [819, 494] width 540 height 575
copy span "Things to do in [GEOGRAPHIC_DATA] - Self Care Edition with @milanlaserhairremov…"
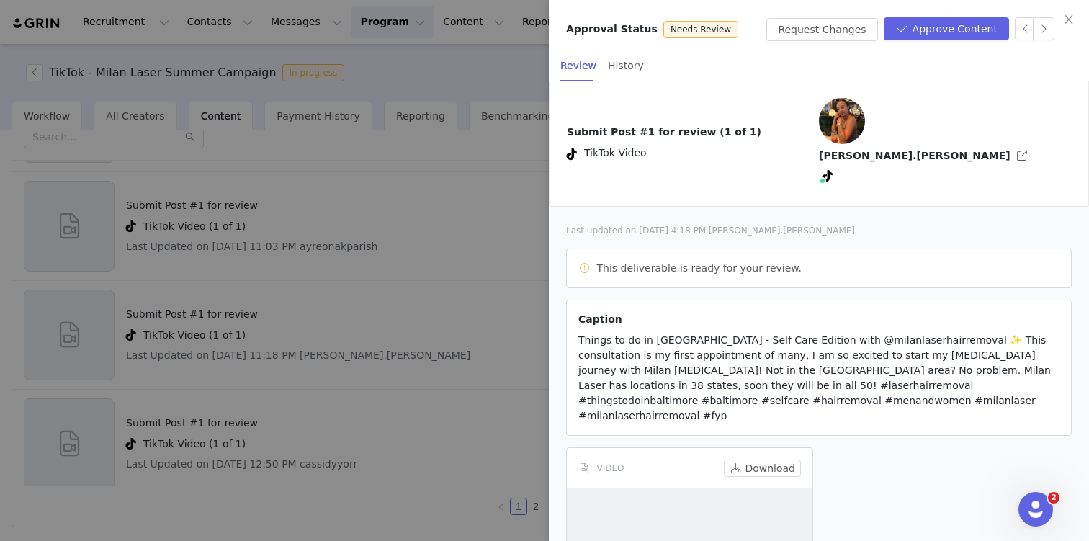
click at [411, 347] on div at bounding box center [544, 270] width 1089 height 541
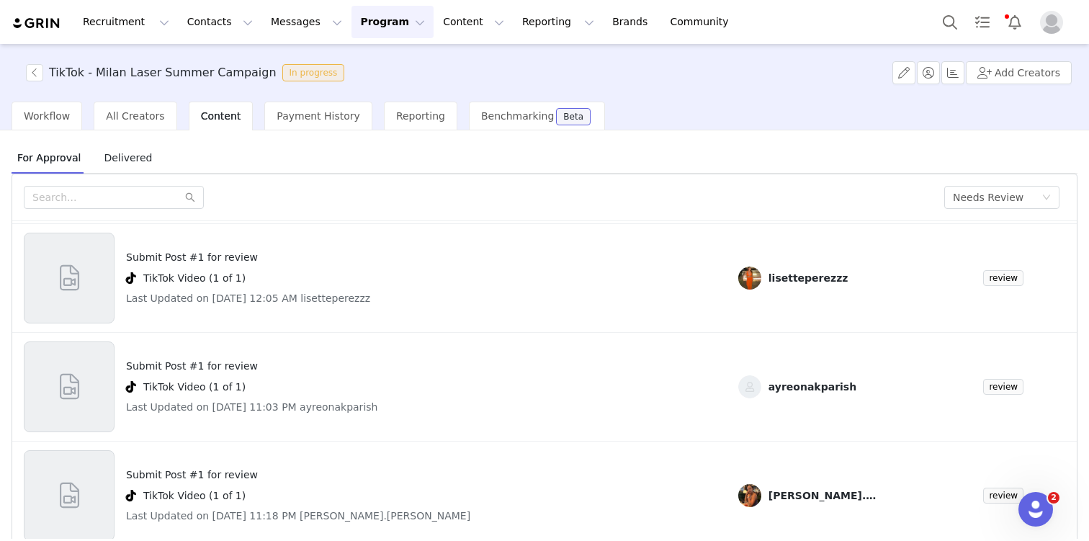
scroll to position [270, 0]
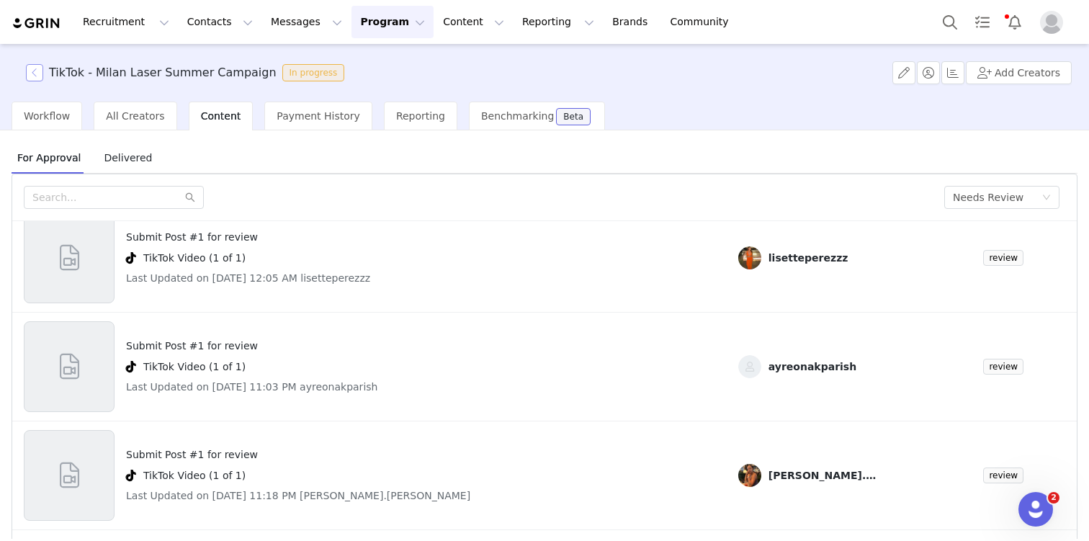
click at [34, 76] on button "button" at bounding box center [34, 72] width 17 height 17
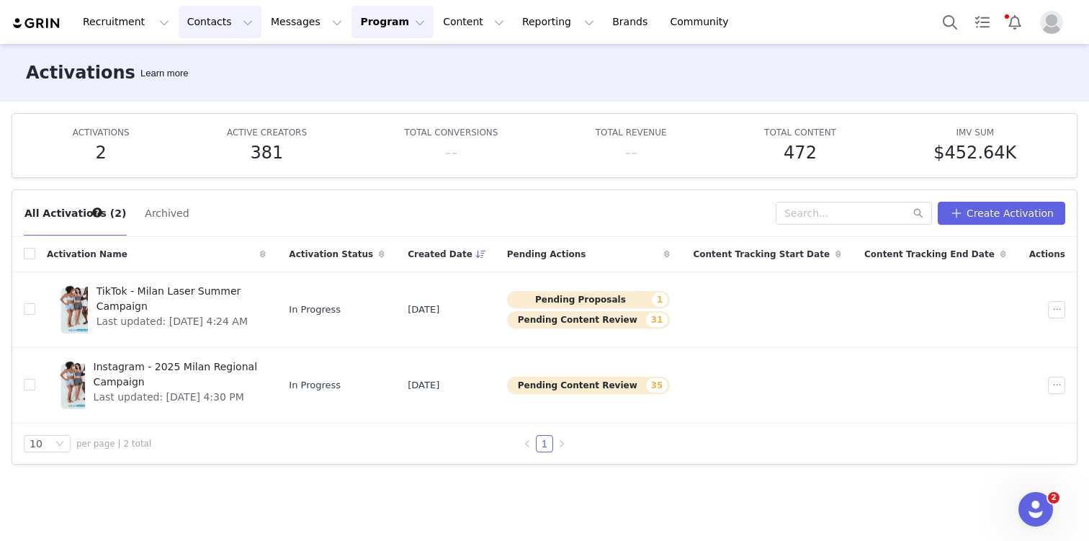
click at [225, 22] on button "Contacts Contacts" at bounding box center [220, 22] width 83 height 32
click at [243, 65] on div "Creators" at bounding box center [225, 63] width 97 height 15
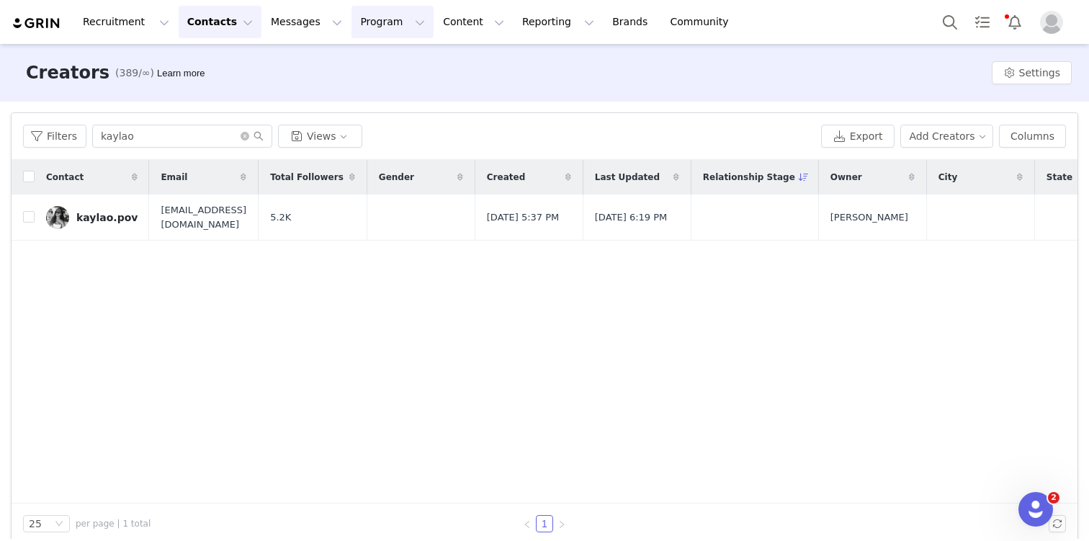
click at [378, 25] on button "Program Program" at bounding box center [393, 22] width 82 height 32
click at [406, 63] on div "Activations" at bounding box center [386, 63] width 97 height 15
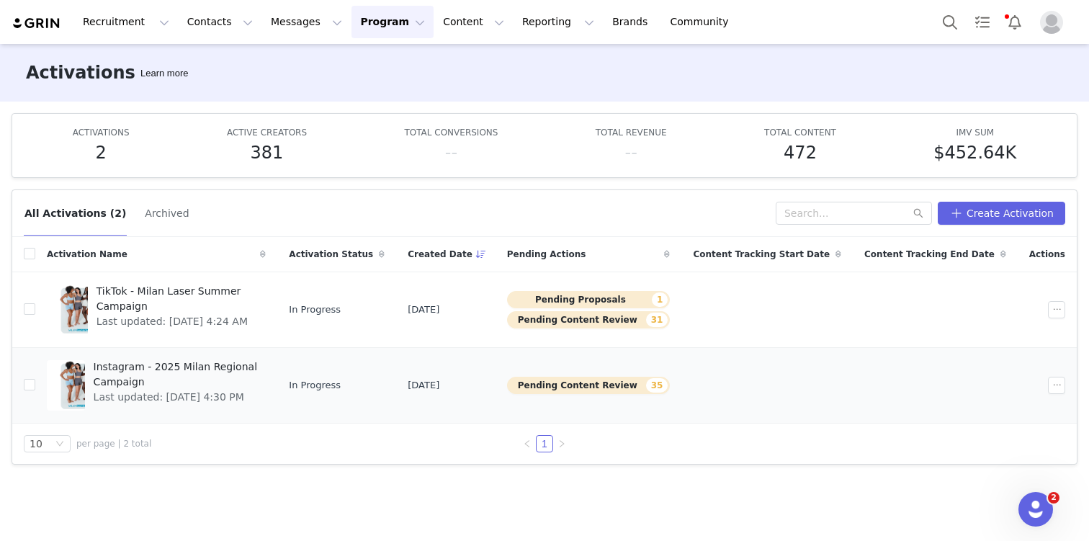
click at [205, 390] on span "Last updated: [DATE] 4:30 PM" at bounding box center [176, 397] width 164 height 15
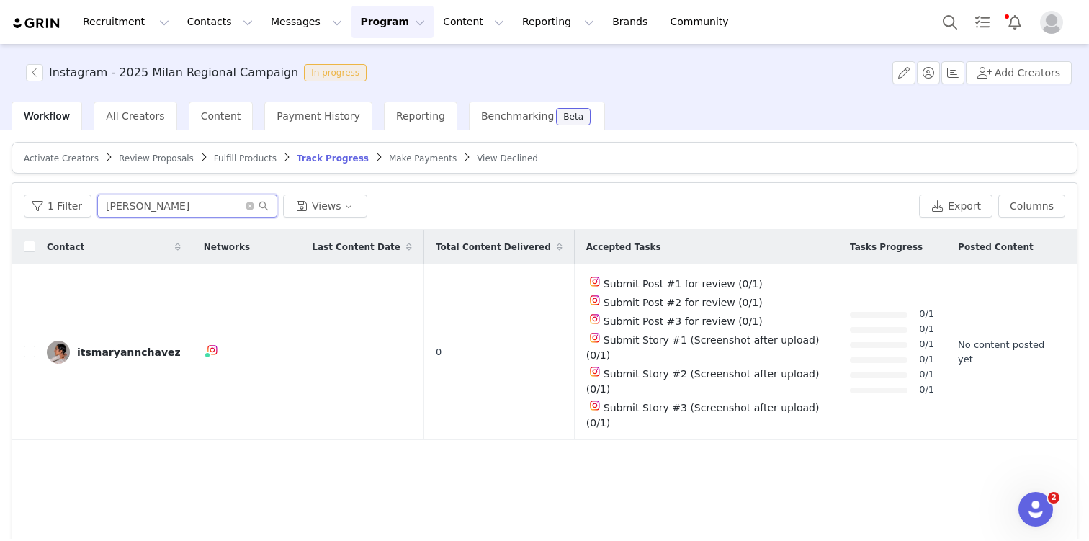
click at [202, 207] on input "[PERSON_NAME]" at bounding box center [187, 206] width 180 height 23
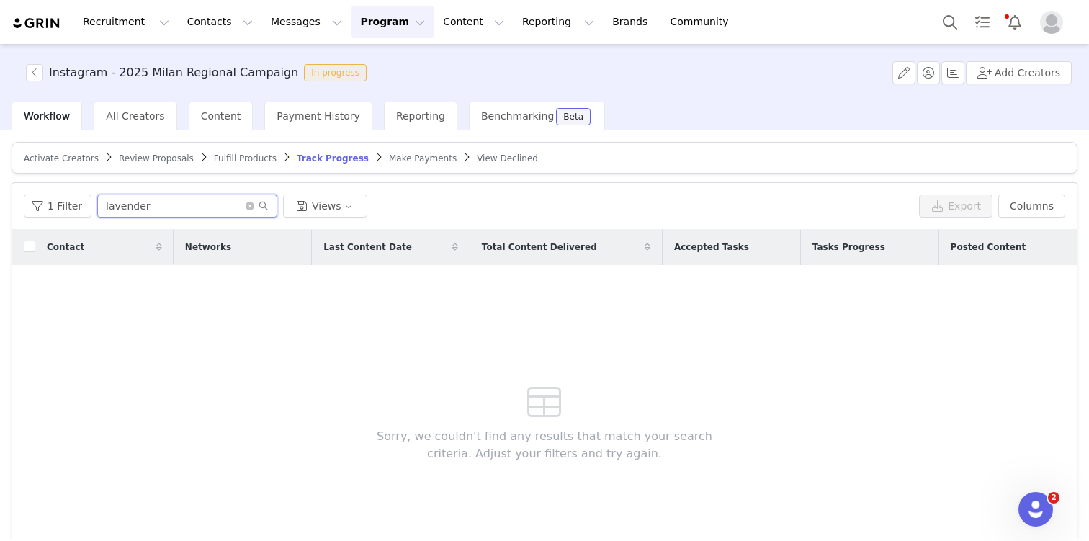
type input "lavender"
click at [70, 157] on span "Activate Creators" at bounding box center [61, 158] width 75 height 10
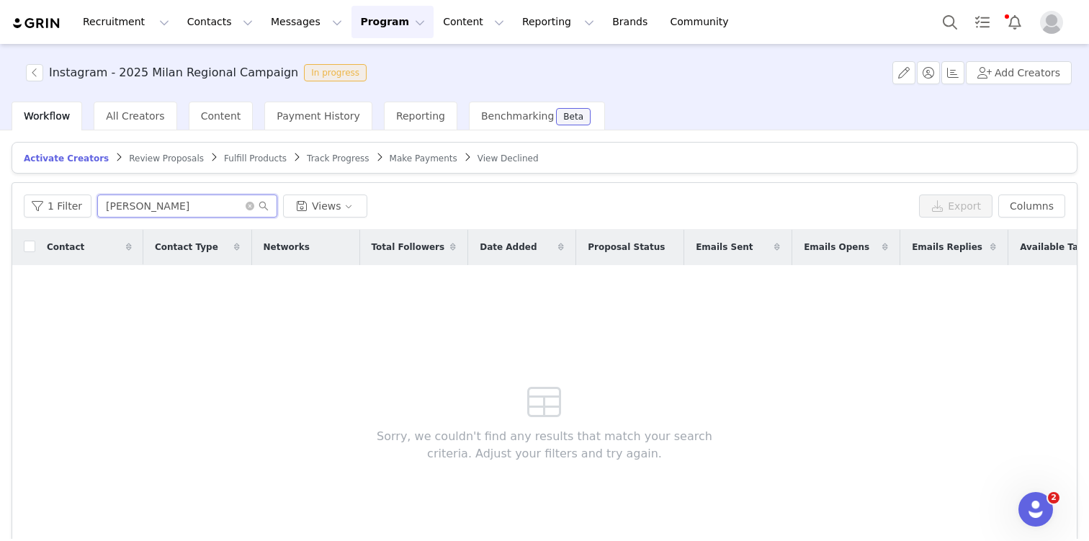
click at [159, 212] on input "[PERSON_NAME]" at bounding box center [187, 206] width 180 height 23
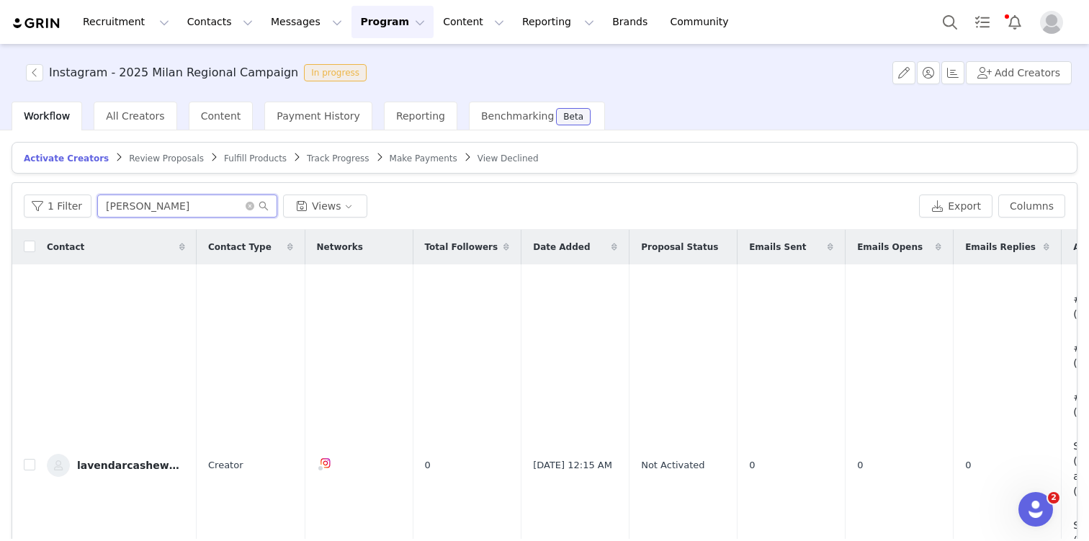
type input "[PERSON_NAME]"
click at [134, 460] on div "lavendarcashewmilklatte" at bounding box center [131, 466] width 108 height 12
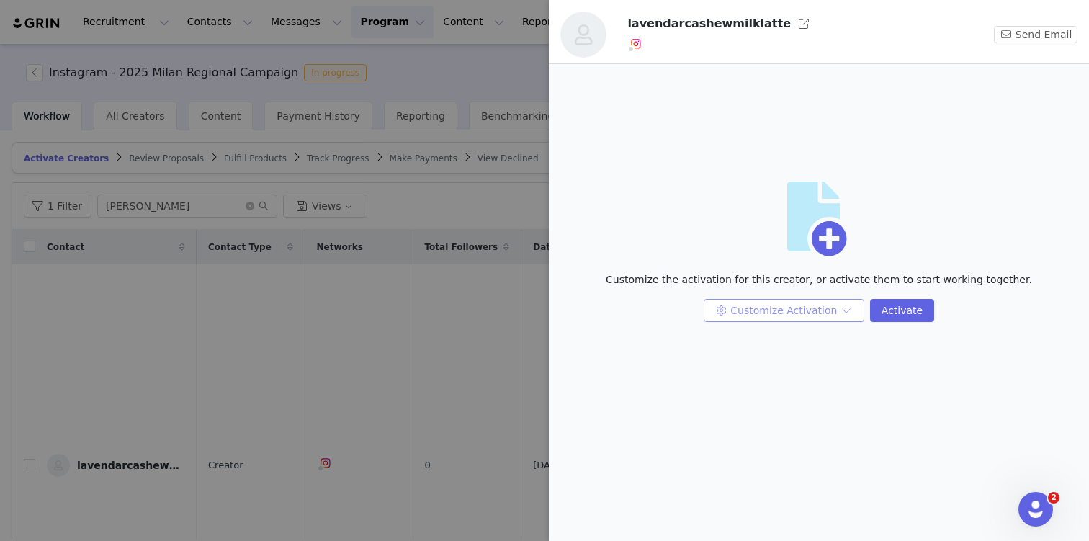
click at [818, 301] on button "Customize Activation" at bounding box center [784, 310] width 161 height 23
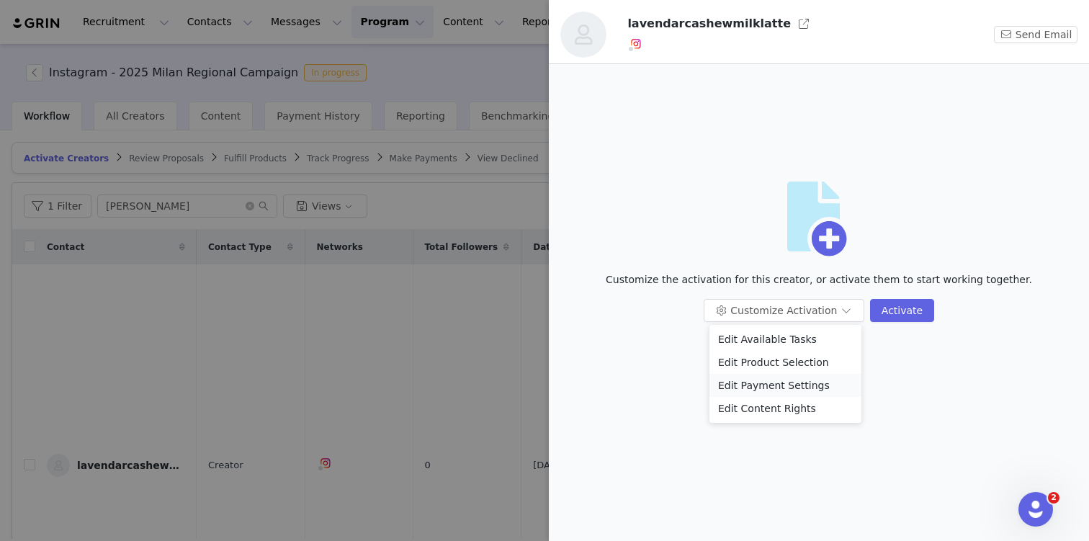
click at [818, 389] on li "Edit Payment Settings" at bounding box center [786, 385] width 152 height 23
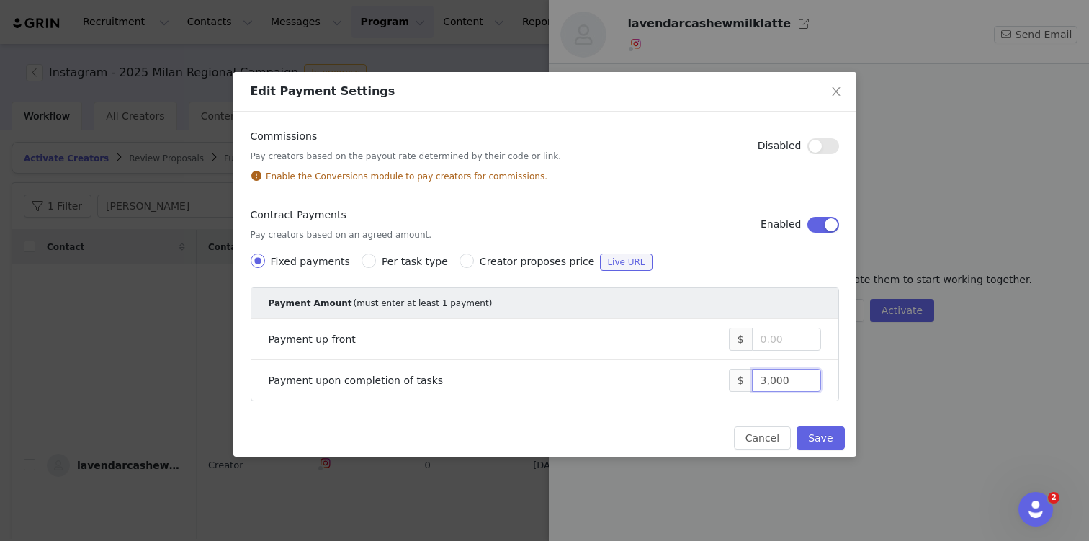
drag, startPoint x: 763, startPoint y: 375, endPoint x: 745, endPoint y: 376, distance: 18.0
click at [745, 376] on span "$ 3,000" at bounding box center [775, 380] width 92 height 23
type input "5,000"
click at [826, 449] on button "Save" at bounding box center [821, 437] width 48 height 23
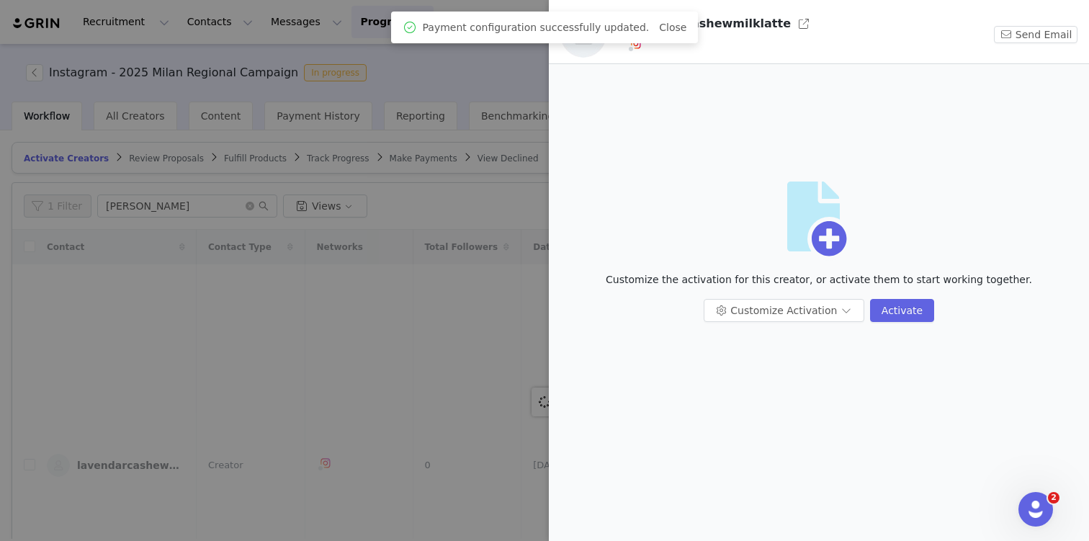
click at [270, 442] on div at bounding box center [544, 270] width 1089 height 541
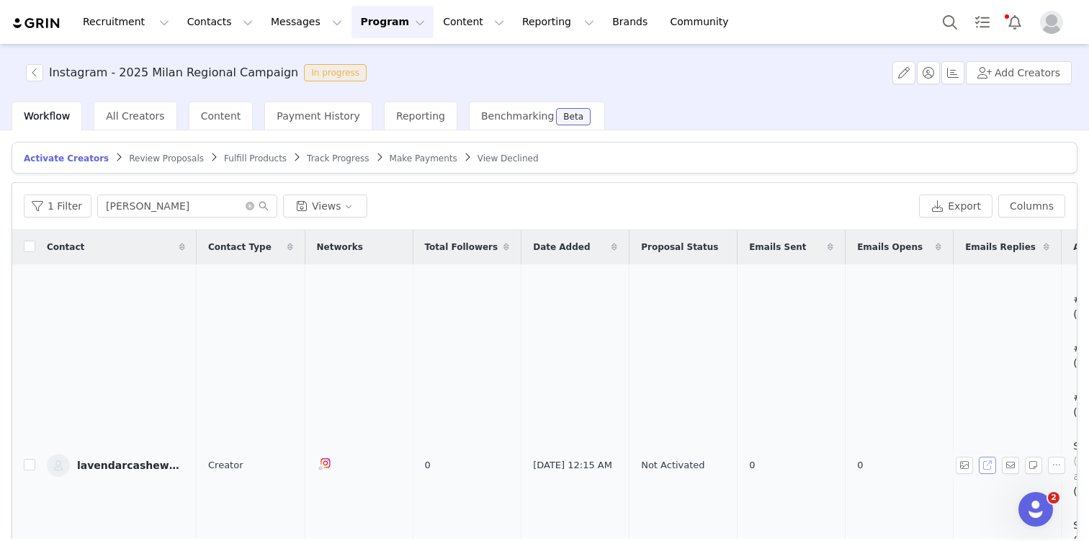
click at [988, 457] on button "button" at bounding box center [987, 465] width 17 height 17
click at [385, 31] on button "Program Program" at bounding box center [393, 22] width 82 height 32
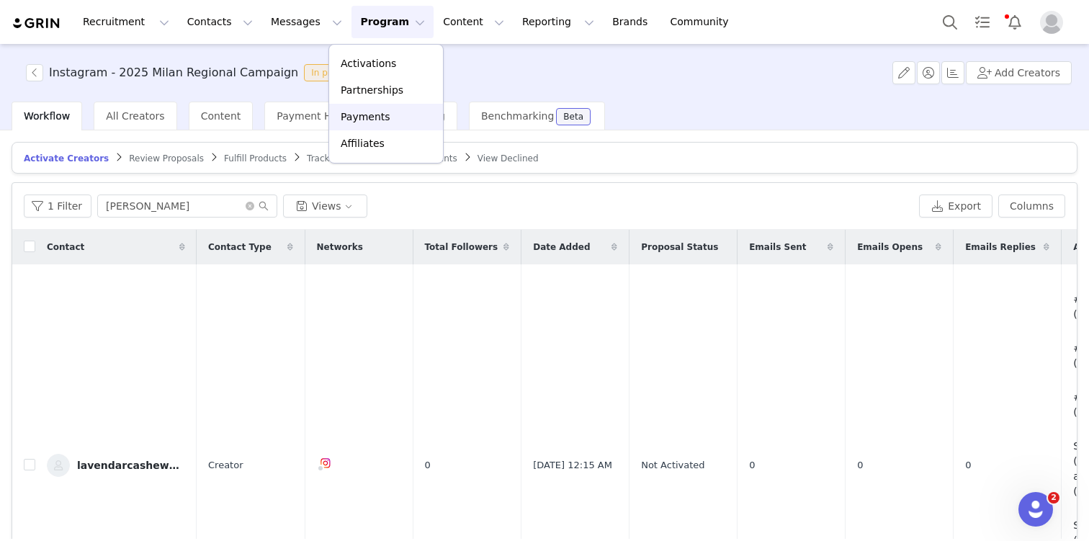
click at [399, 115] on div "Payments" at bounding box center [386, 117] width 97 height 15
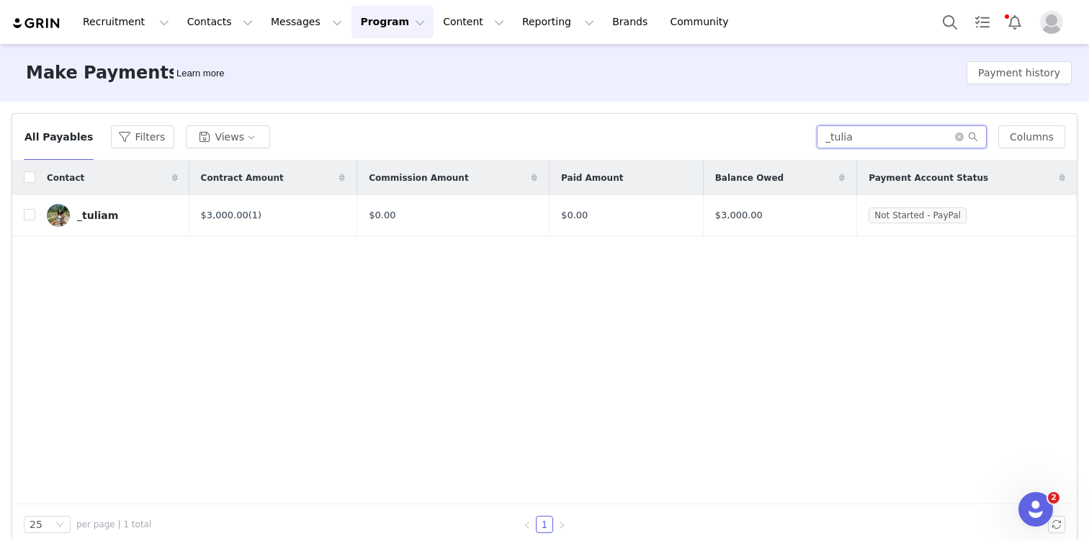
click at [904, 143] on input "_tulia" at bounding box center [902, 136] width 170 height 23
click at [904, 141] on input "_tulia" at bounding box center [902, 136] width 170 height 23
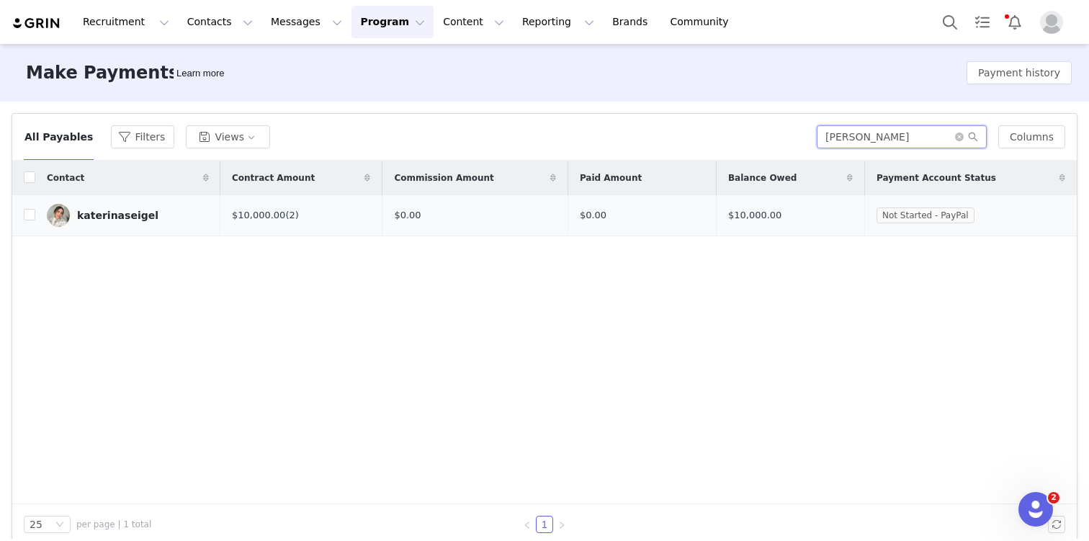
type input "[PERSON_NAME]"
click at [139, 216] on div "katerinaseigel" at bounding box center [117, 216] width 81 height 12
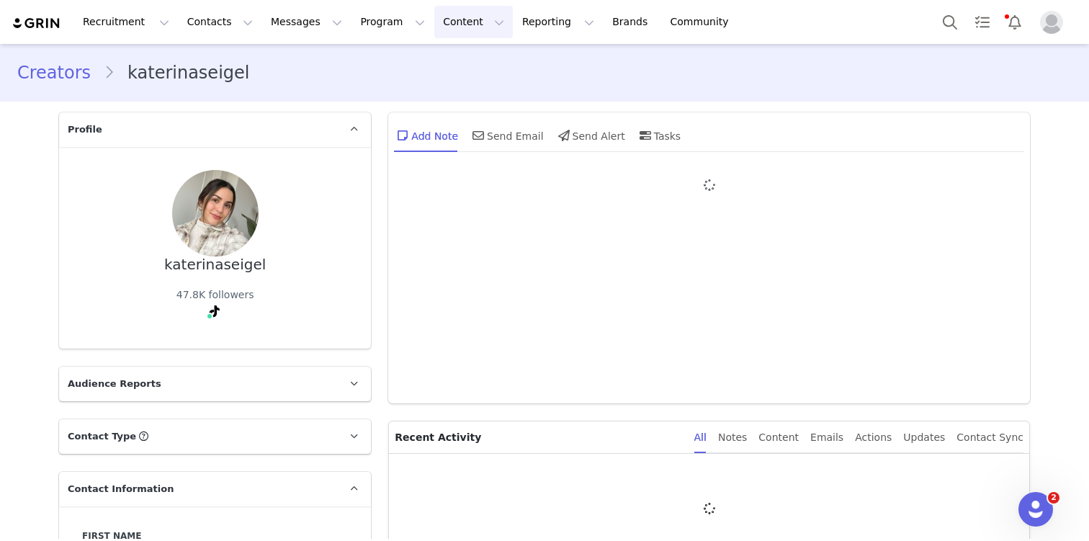
type input "+1 ([GEOGRAPHIC_DATA])"
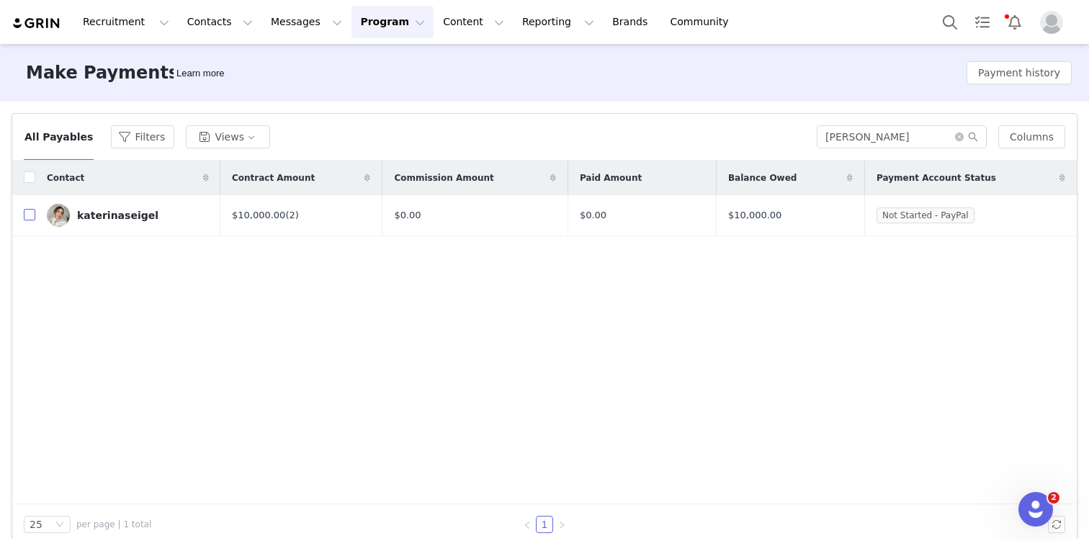
click at [33, 217] on input "checkbox" at bounding box center [30, 215] width 12 height 12
checkbox input "true"
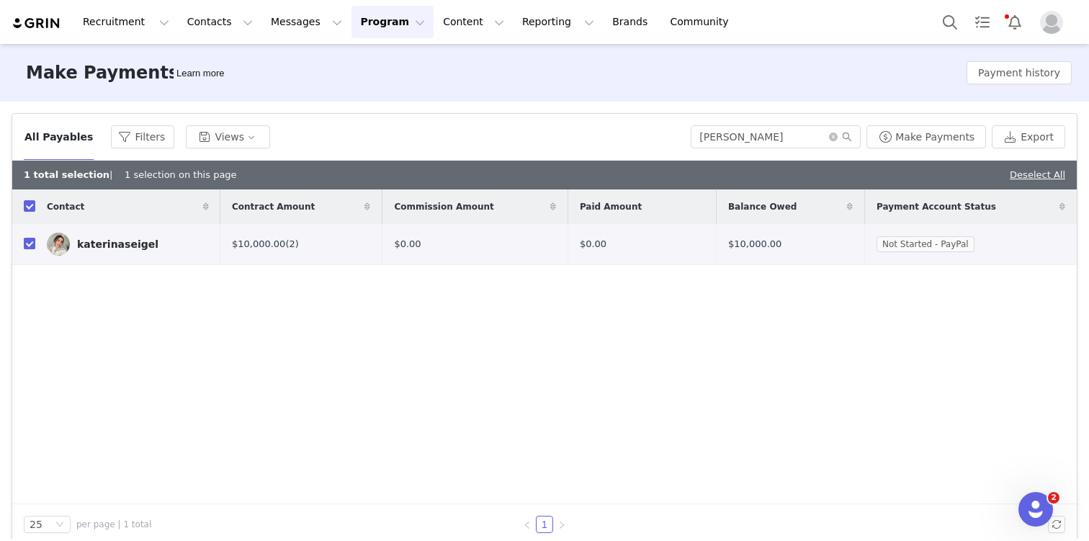
click at [27, 247] on input "checkbox" at bounding box center [30, 244] width 12 height 12
checkbox input "false"
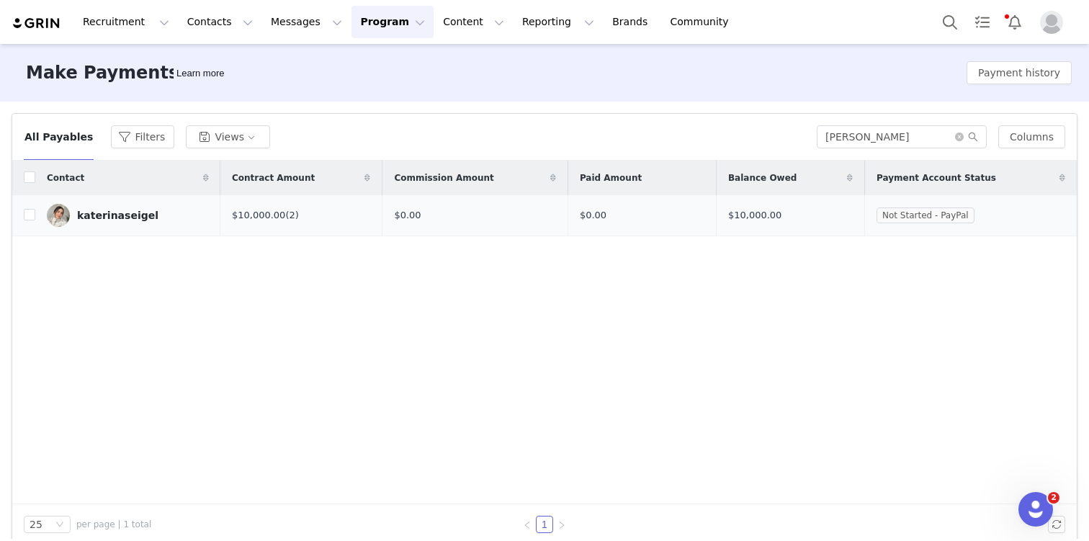
click at [267, 213] on div "$10,000.00 (2)" at bounding box center [301, 215] width 138 height 14
click at [110, 218] on div "katerinaseigel" at bounding box center [117, 216] width 81 height 12
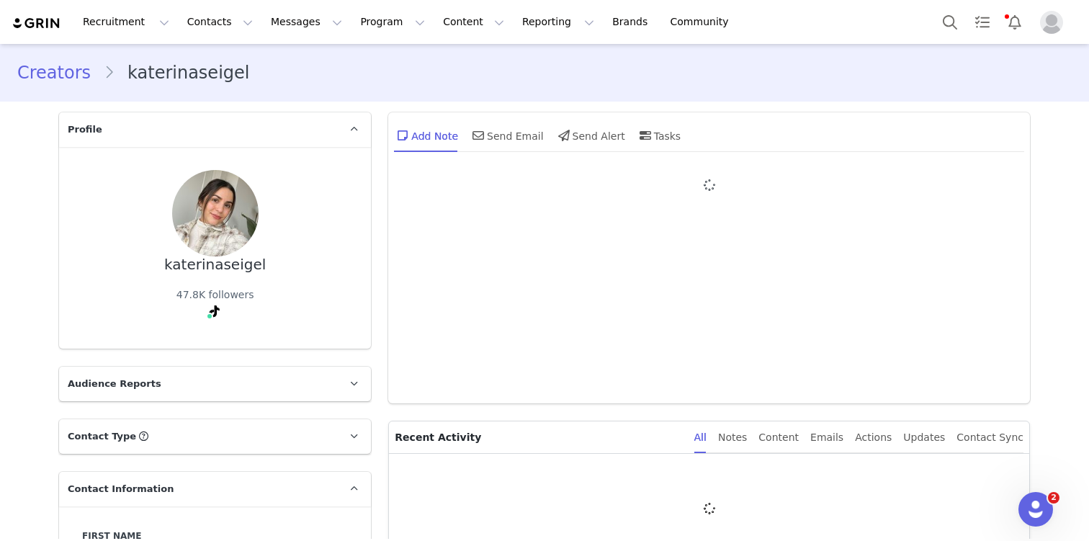
type input "+1 ([GEOGRAPHIC_DATA])"
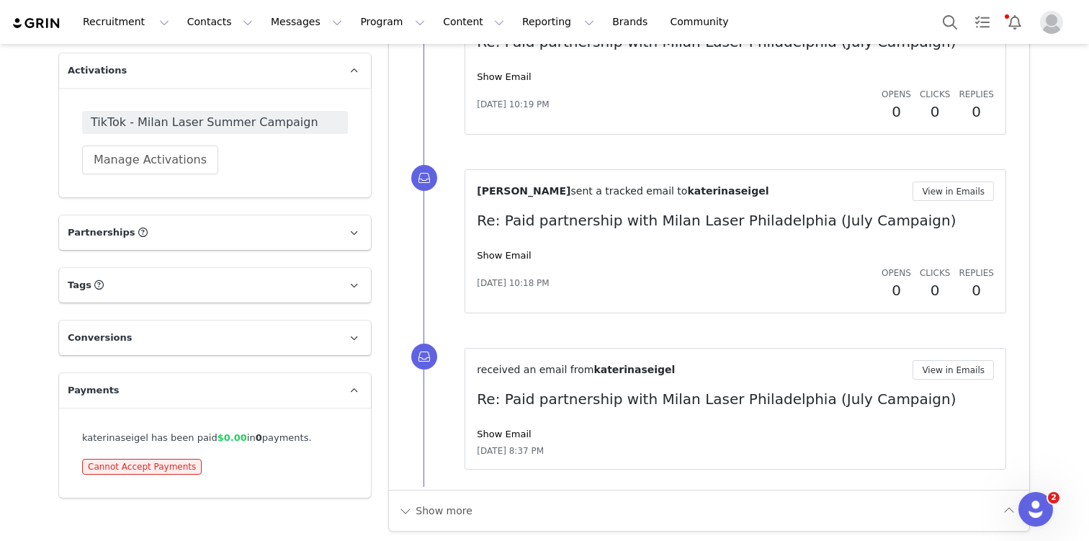
scroll to position [1738, 0]
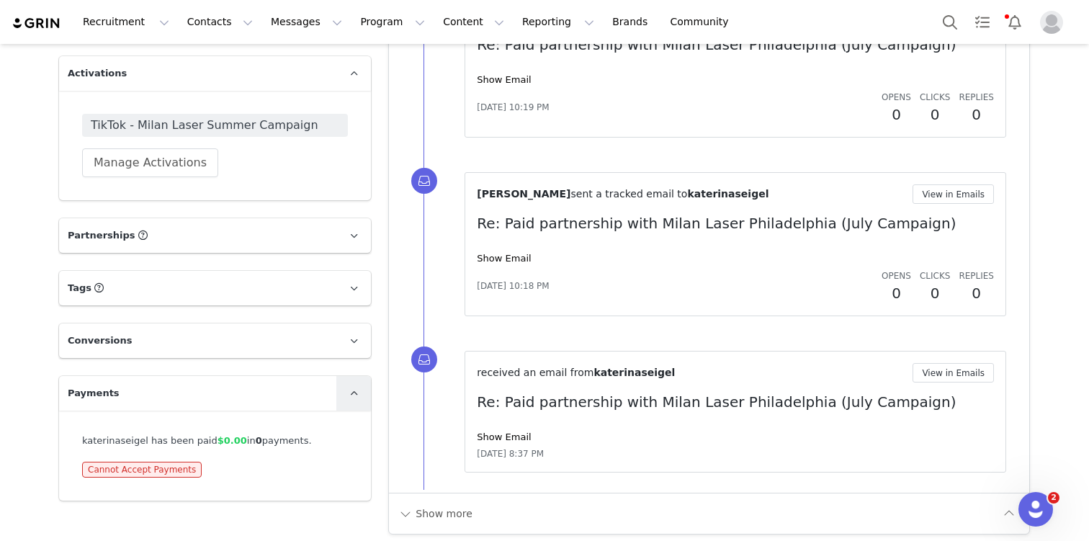
click at [358, 392] on span at bounding box center [353, 393] width 17 height 17
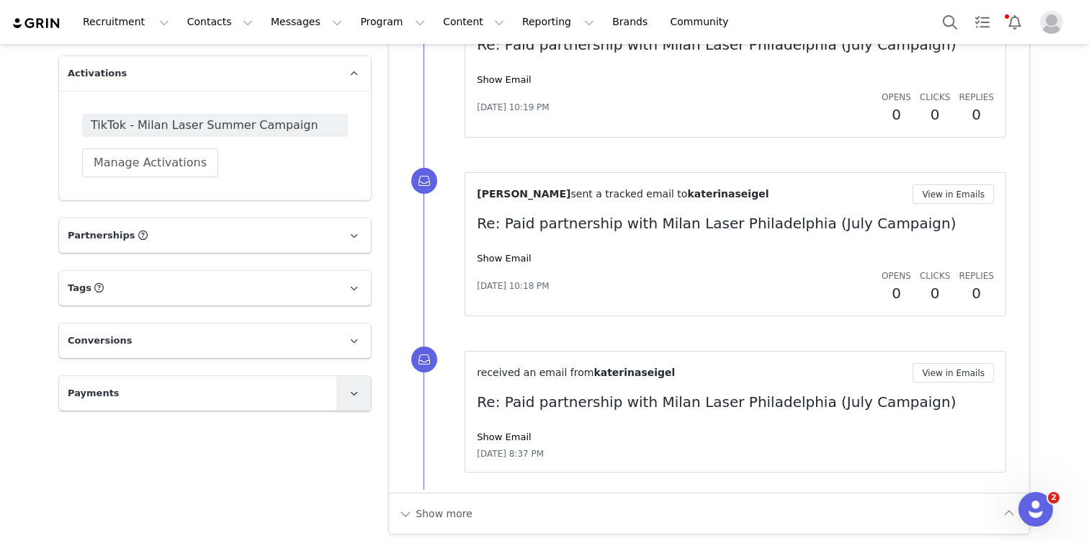
click at [359, 392] on span at bounding box center [353, 393] width 17 height 17
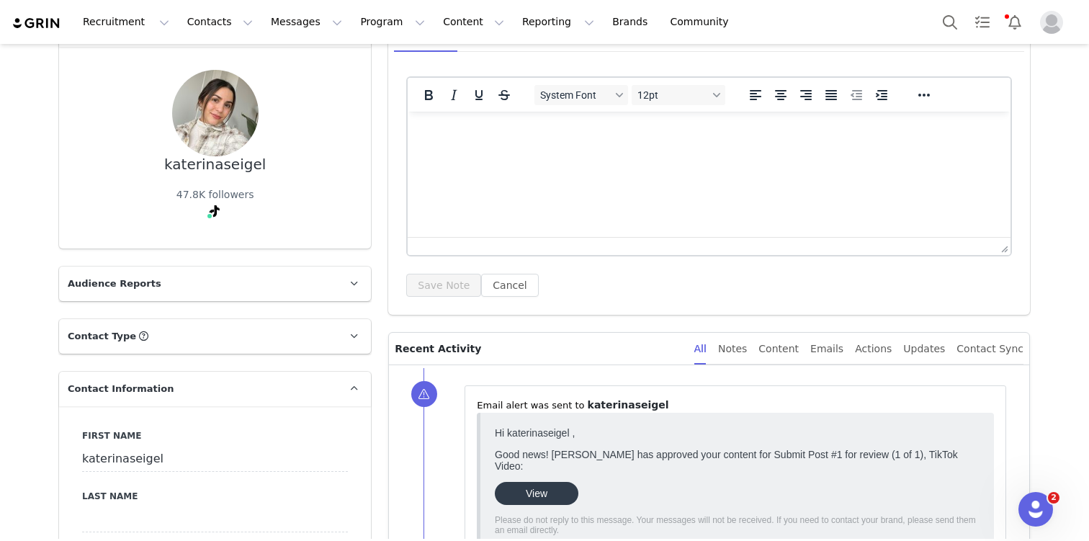
scroll to position [0, 0]
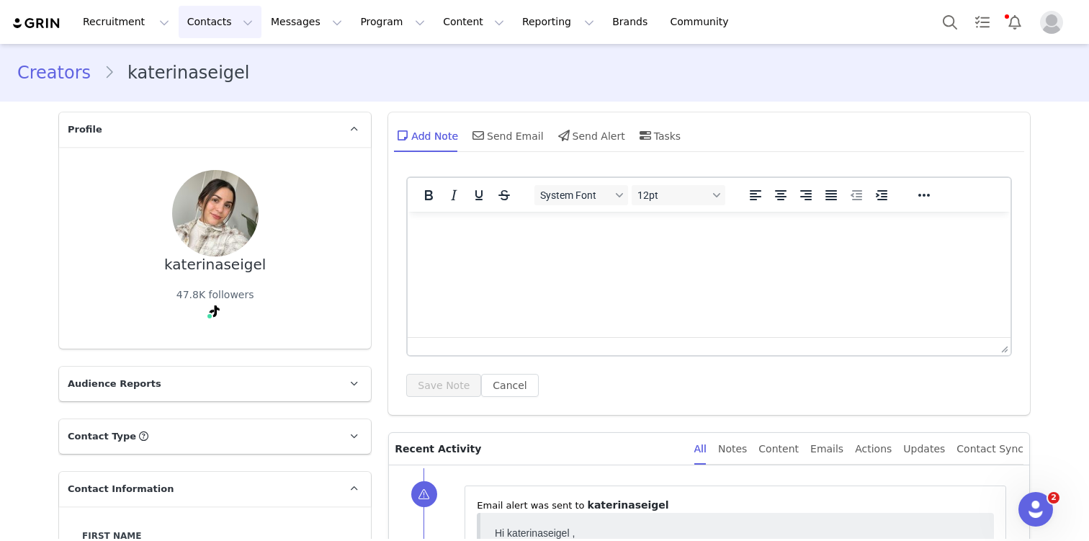
click at [203, 23] on button "Contacts Contacts" at bounding box center [220, 22] width 83 height 32
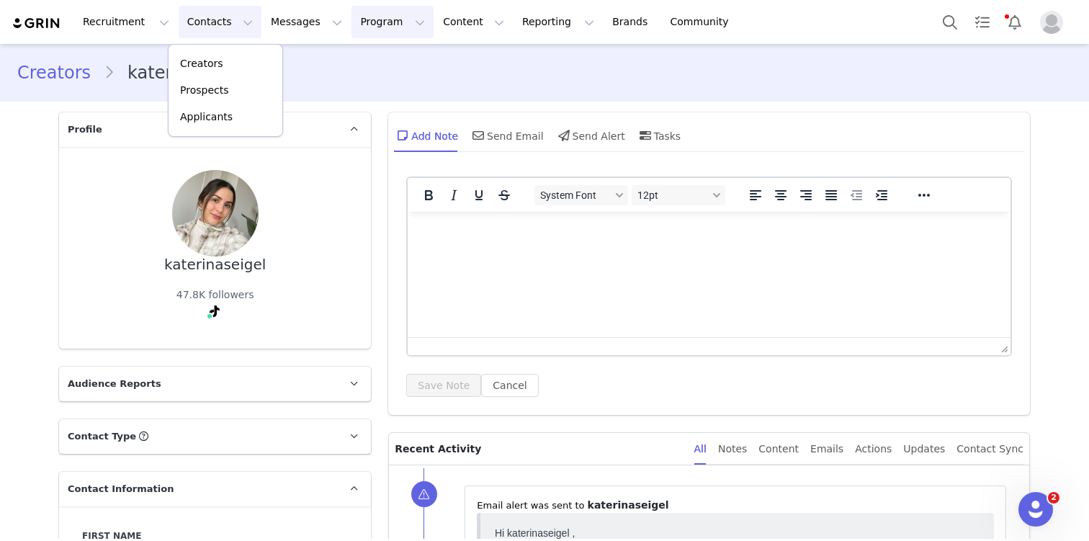
click at [380, 29] on button "Program Program" at bounding box center [393, 22] width 82 height 32
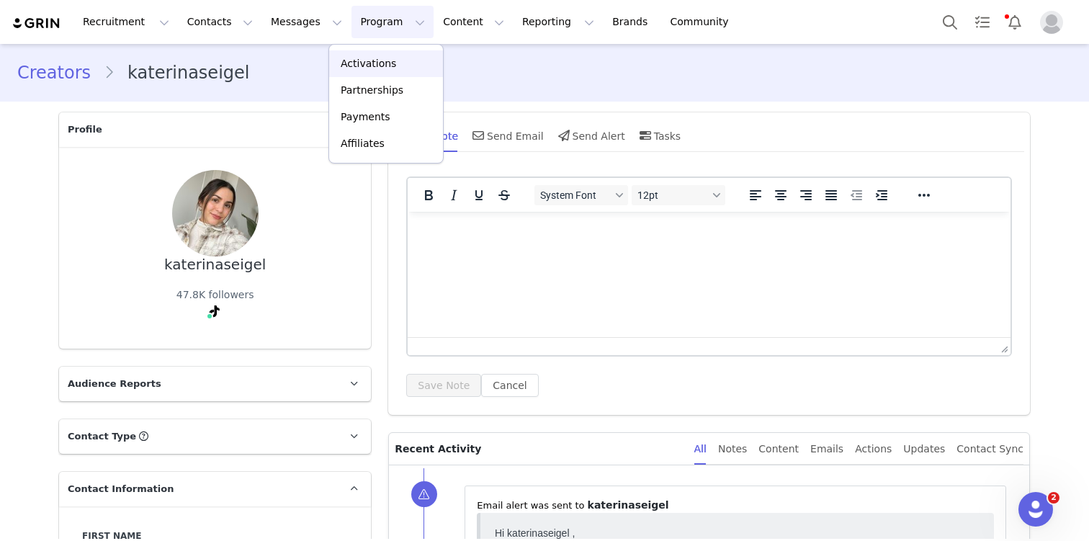
click at [370, 63] on p "Activations" at bounding box center [368, 63] width 55 height 15
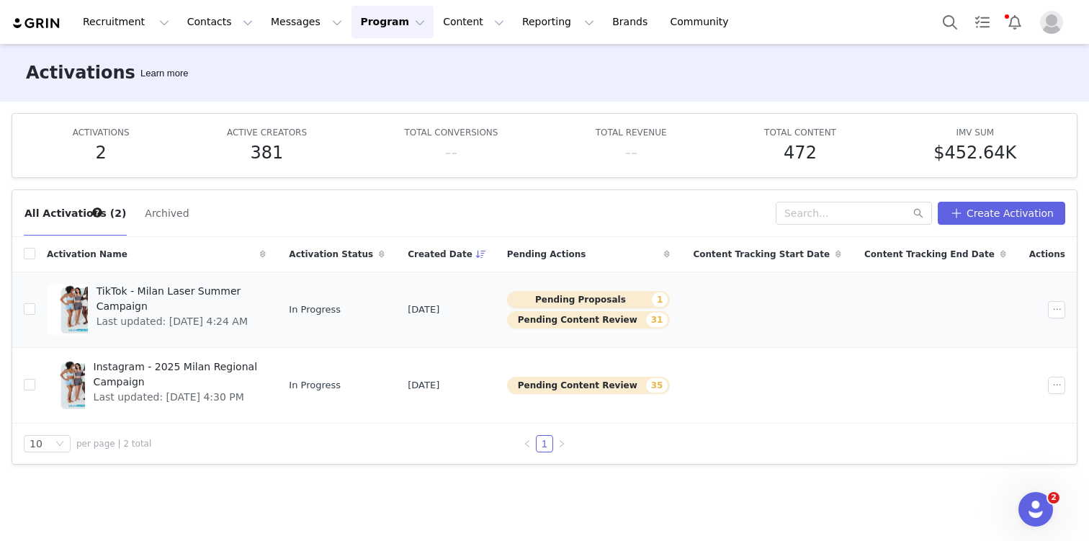
click at [240, 295] on span "TikTok - Milan Laser Summer Campaign" at bounding box center [177, 299] width 161 height 30
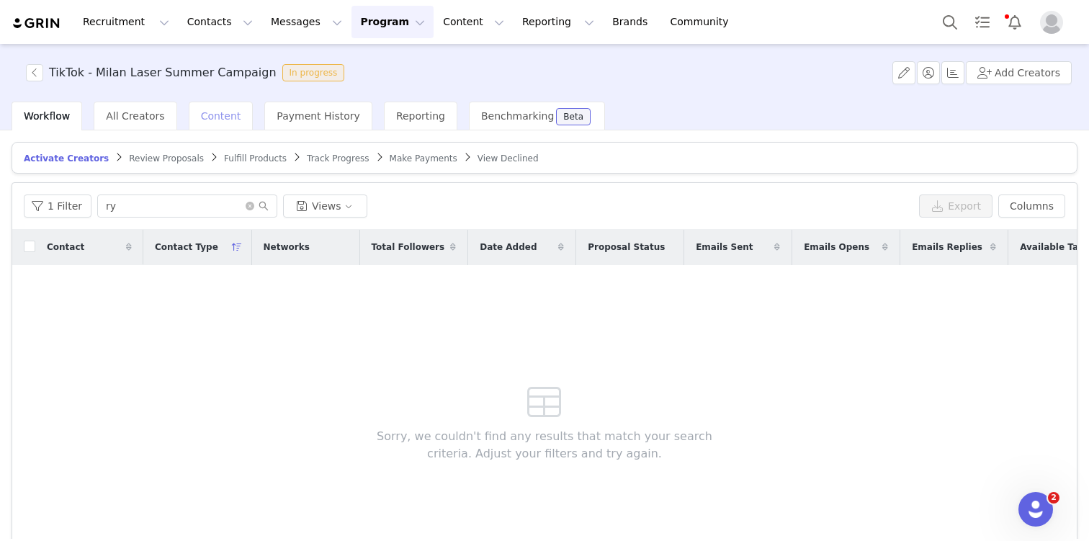
click at [234, 115] on div "Content" at bounding box center [221, 116] width 65 height 29
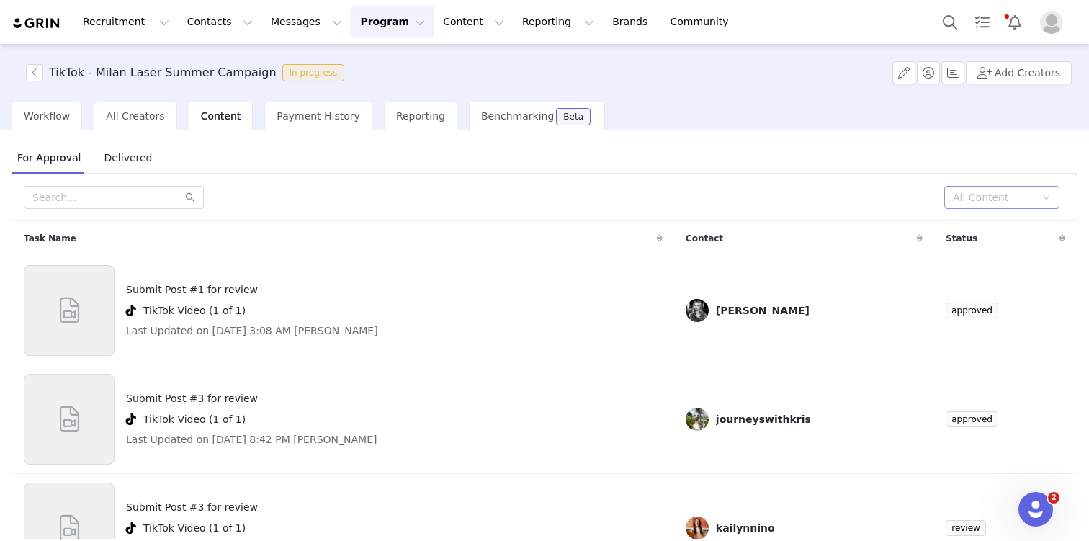
click at [990, 197] on div "All Content" at bounding box center [994, 197] width 82 height 14
click at [989, 234] on li "Needs Review" at bounding box center [1001, 226] width 115 height 23
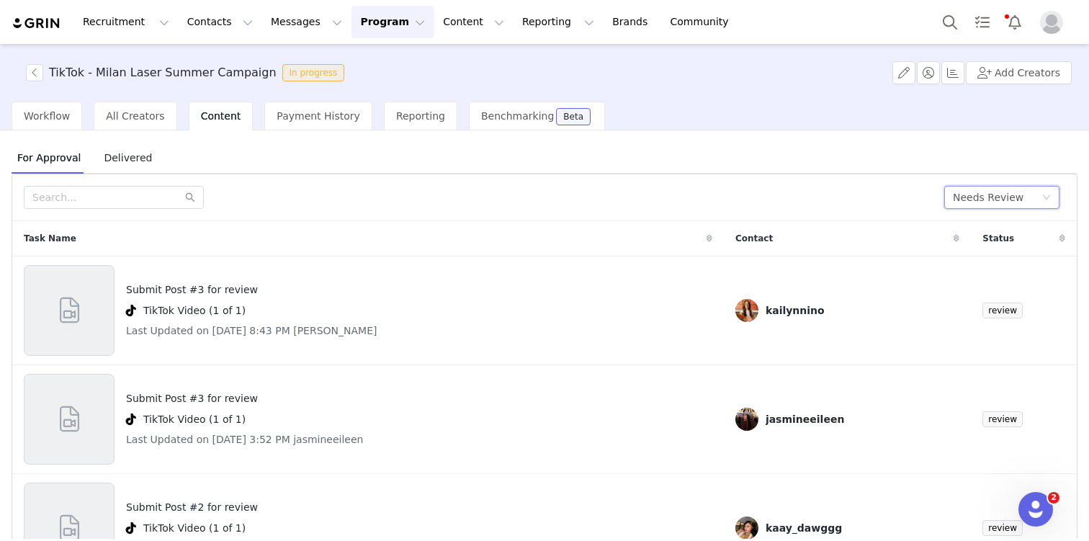
click at [707, 240] on icon at bounding box center [710, 238] width 6 height 9
click at [705, 240] on icon at bounding box center [710, 238] width 10 height 9
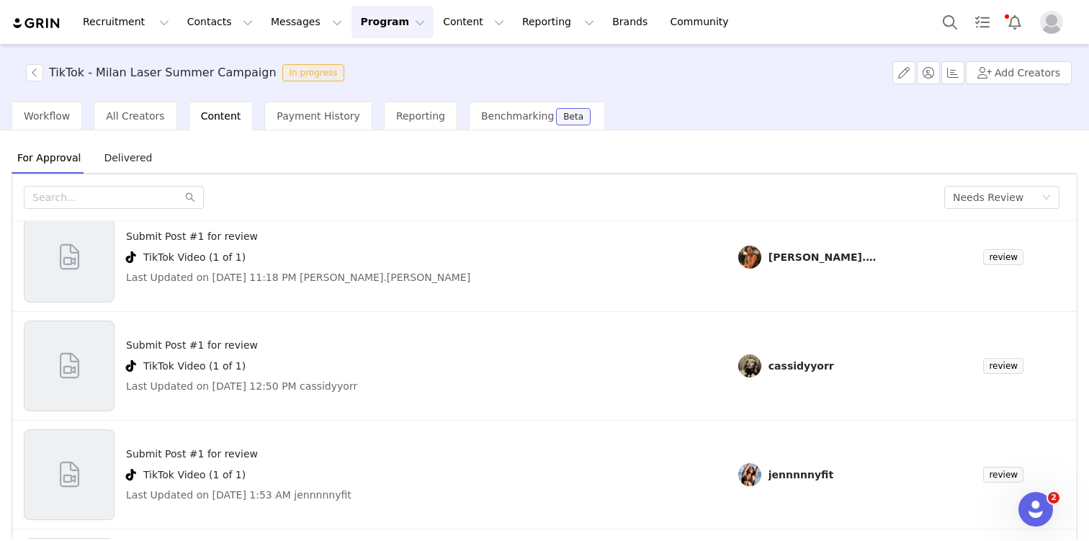
scroll to position [493, 0]
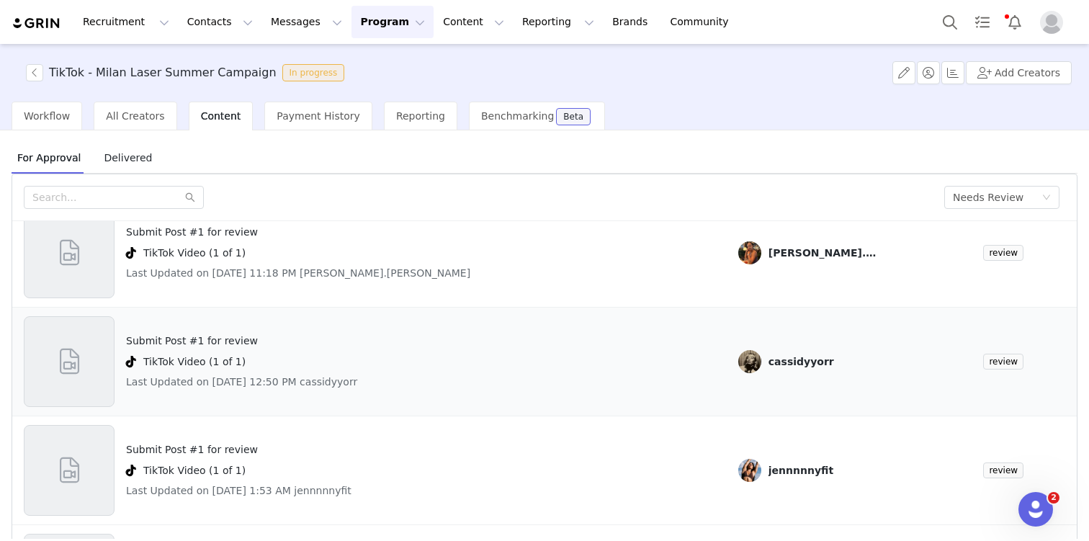
click at [250, 338] on h4 "Submit Post #1 for review" at bounding box center [241, 341] width 231 height 15
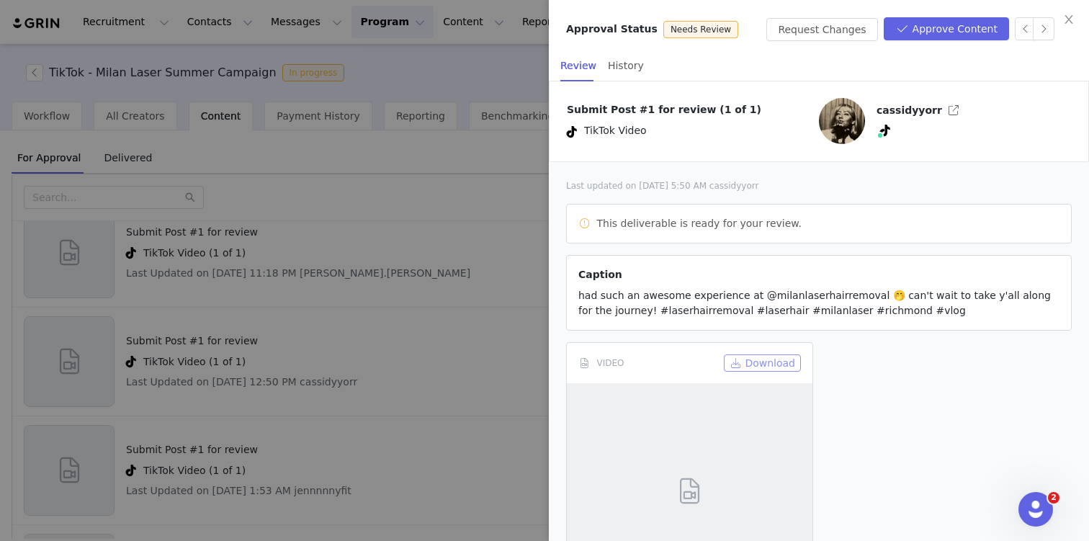
click at [775, 362] on button "Download" at bounding box center [762, 362] width 77 height 17
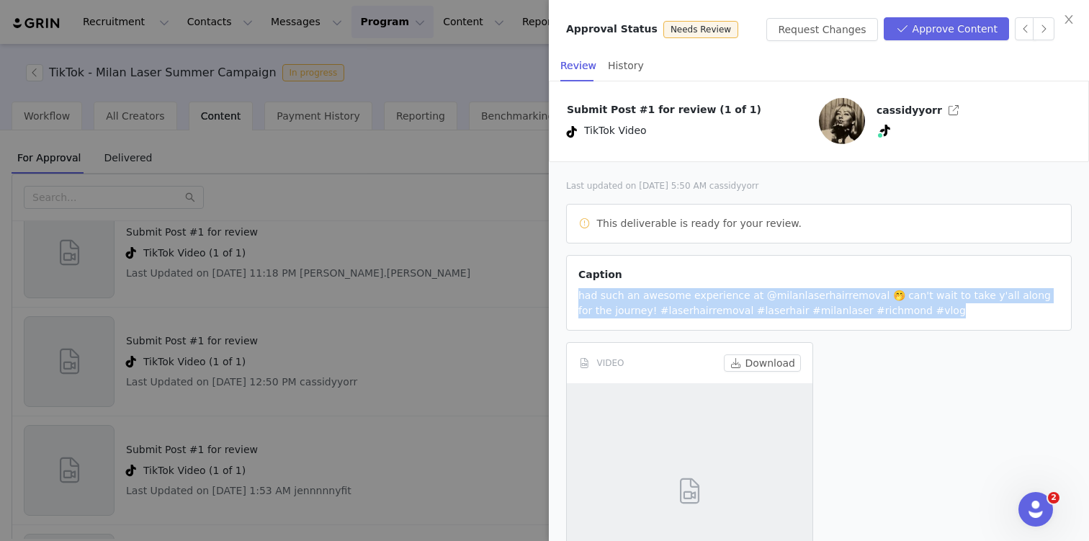
drag, startPoint x: 914, startPoint y: 317, endPoint x: 583, endPoint y: 301, distance: 331.8
click at [578, 298] on article "Caption had such an awesome experience at @milanlaserhairremoval 🤭 can't wait t…" at bounding box center [819, 293] width 506 height 76
copy span "had such an awesome experience at @milanlaserhairremoval 🤭 can't wait to take y…"
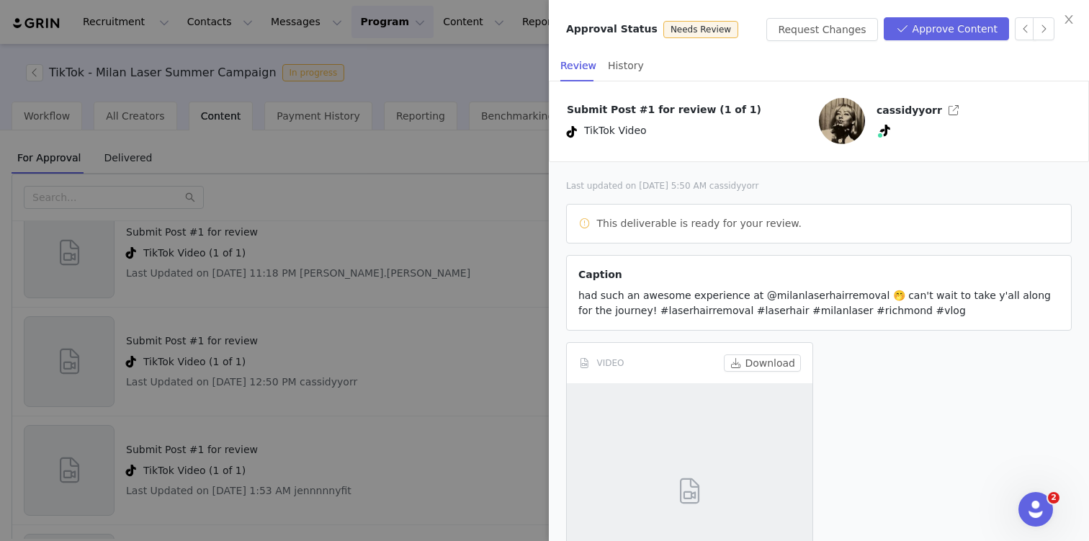
drag, startPoint x: 356, startPoint y: 65, endPoint x: 362, endPoint y: 43, distance: 23.3
click at [355, 65] on div at bounding box center [544, 270] width 1089 height 541
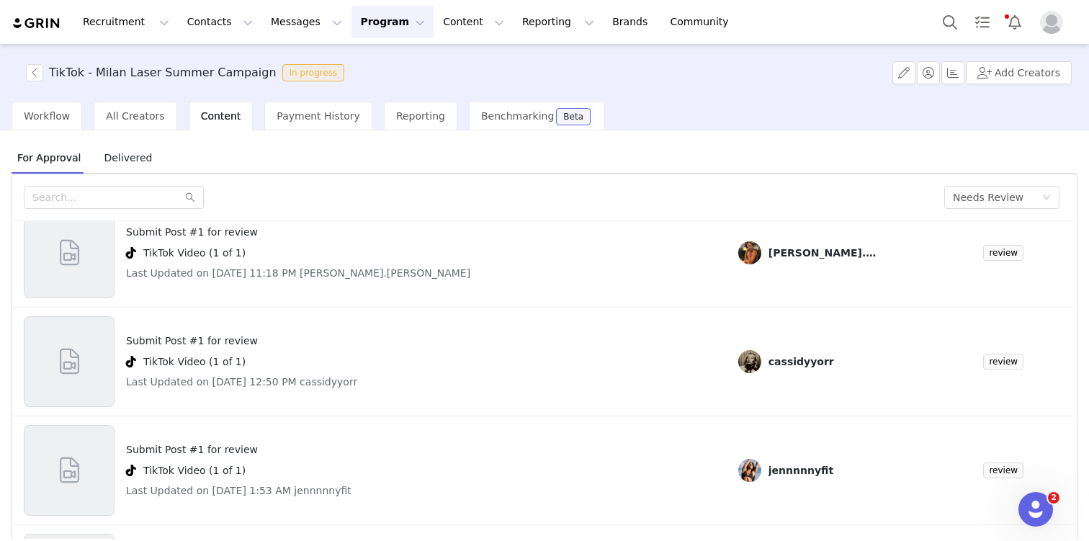
click at [365, 27] on button "Program Program" at bounding box center [393, 22] width 82 height 32
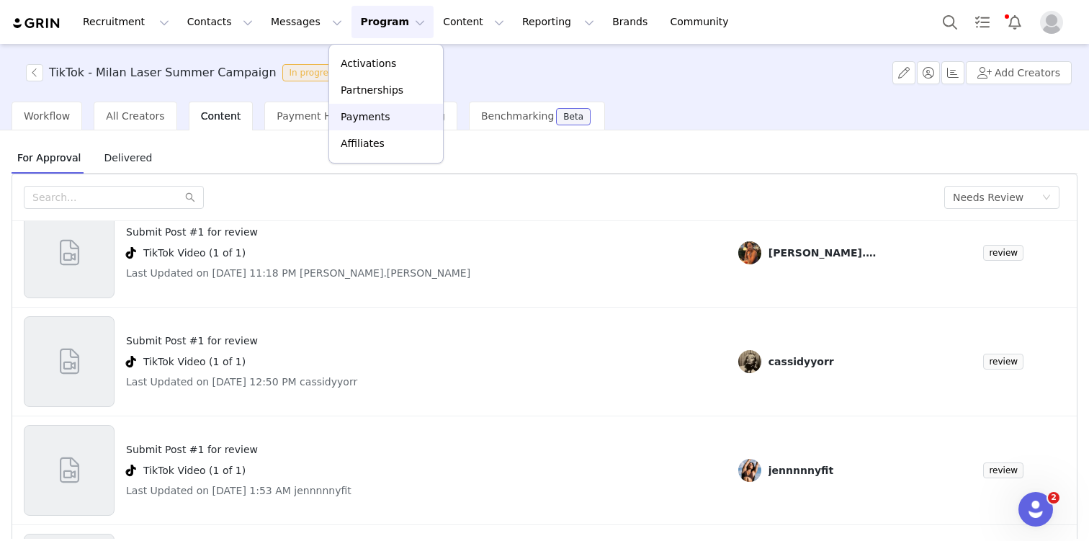
click at [402, 121] on div "Payments" at bounding box center [386, 117] width 97 height 15
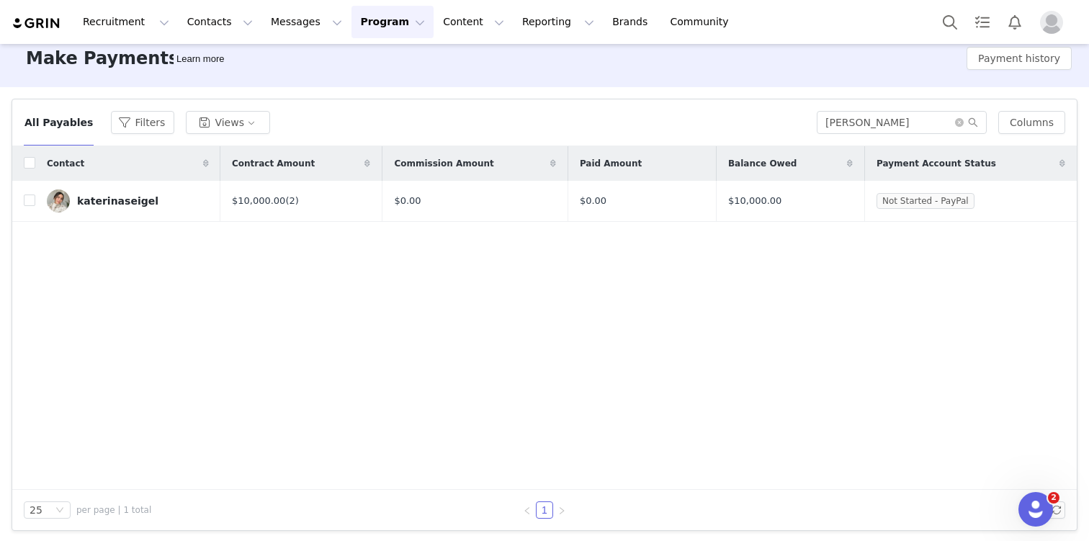
scroll to position [15, 0]
click at [24, 197] on input "checkbox" at bounding box center [30, 200] width 12 height 12
checkbox input "true"
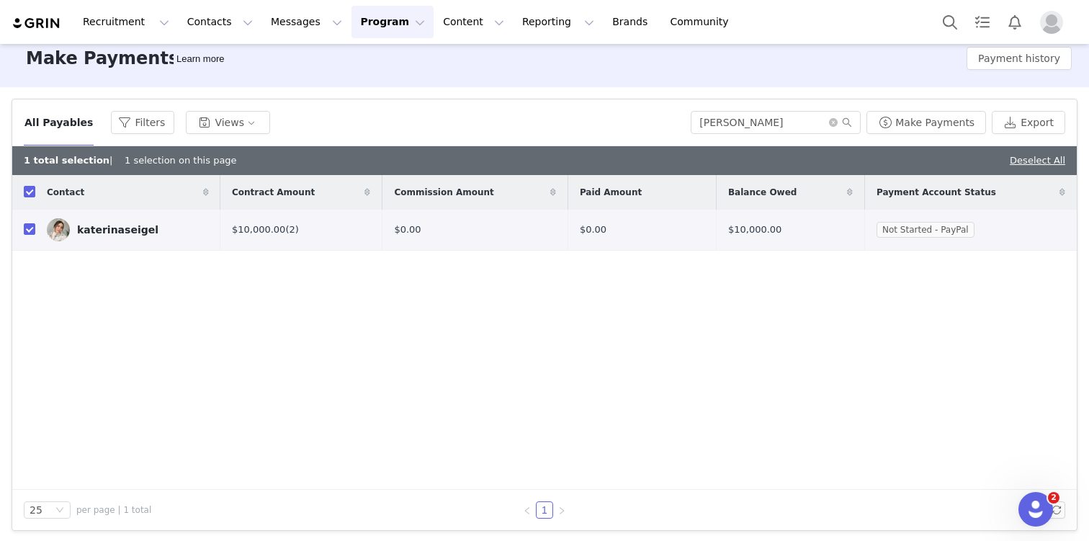
scroll to position [14, 0]
